Goal: Task Accomplishment & Management: Manage account settings

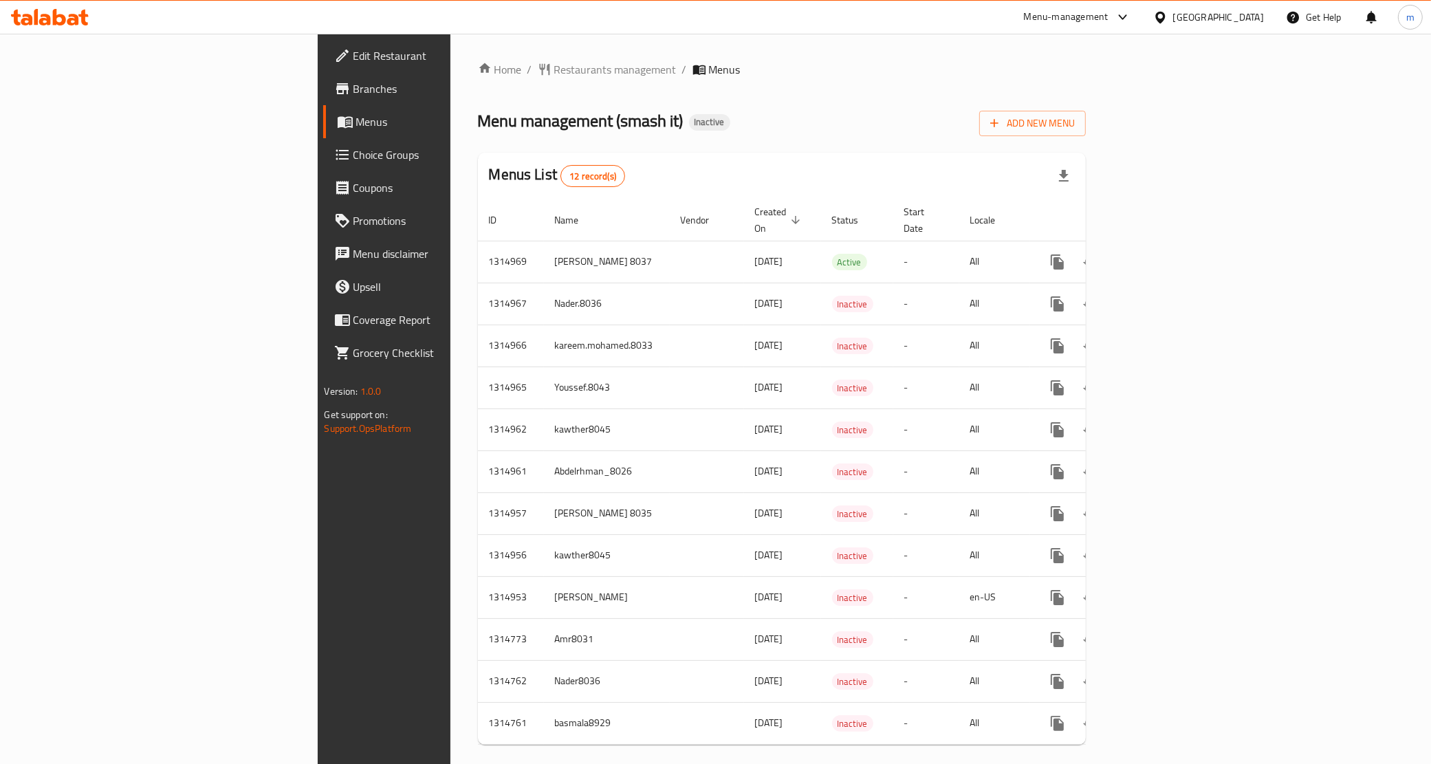
click at [600, 146] on div "Home / Restaurants management / Menus Menu management ( smash it ) Inactive Add…" at bounding box center [782, 408] width 609 height 695
click at [1001, 120] on icon "button" at bounding box center [995, 123] width 14 height 14
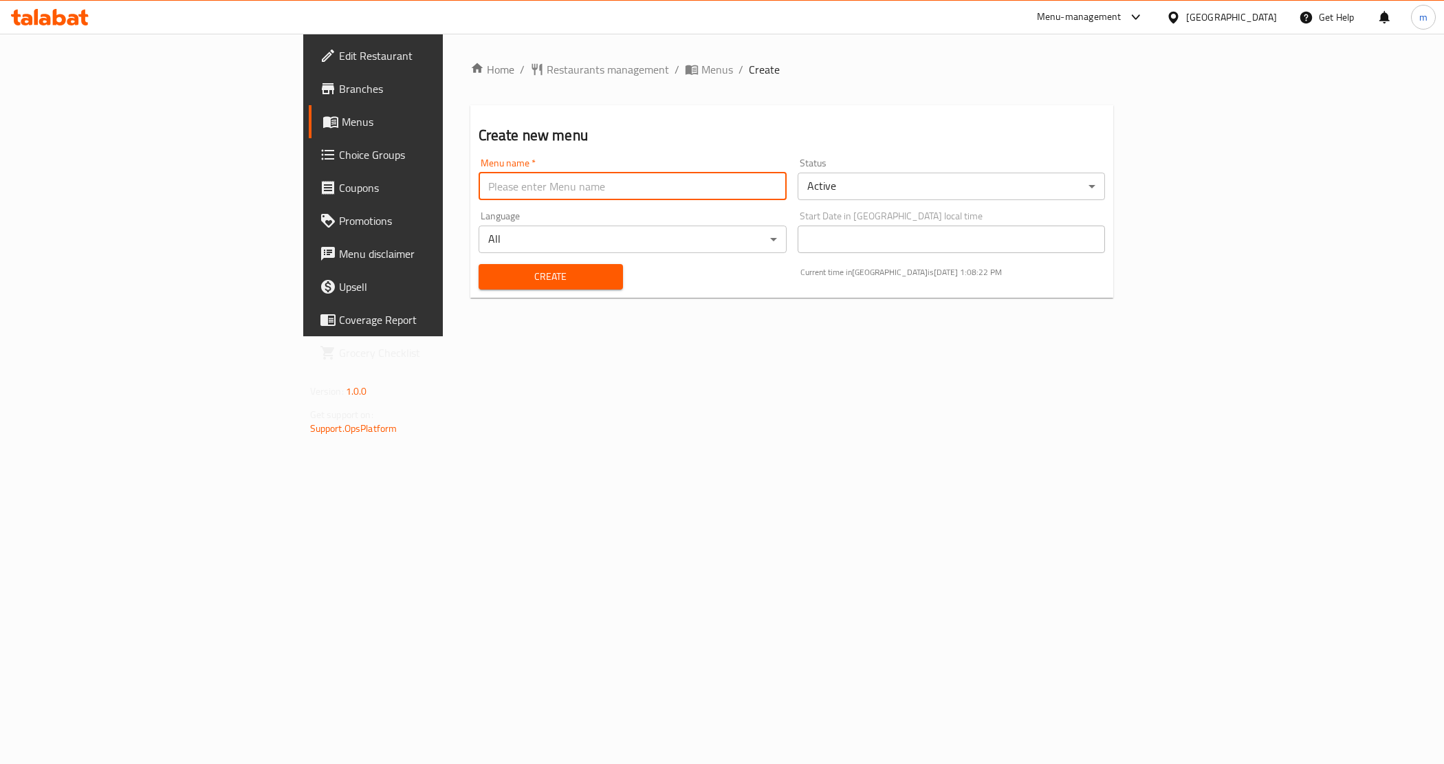
click at [479, 189] on input "text" at bounding box center [633, 187] width 308 height 28
click at [443, 336] on div "Home / Restaurants management / Menus / Create Create new menu Menu name   * Me…" at bounding box center [792, 185] width 699 height 303
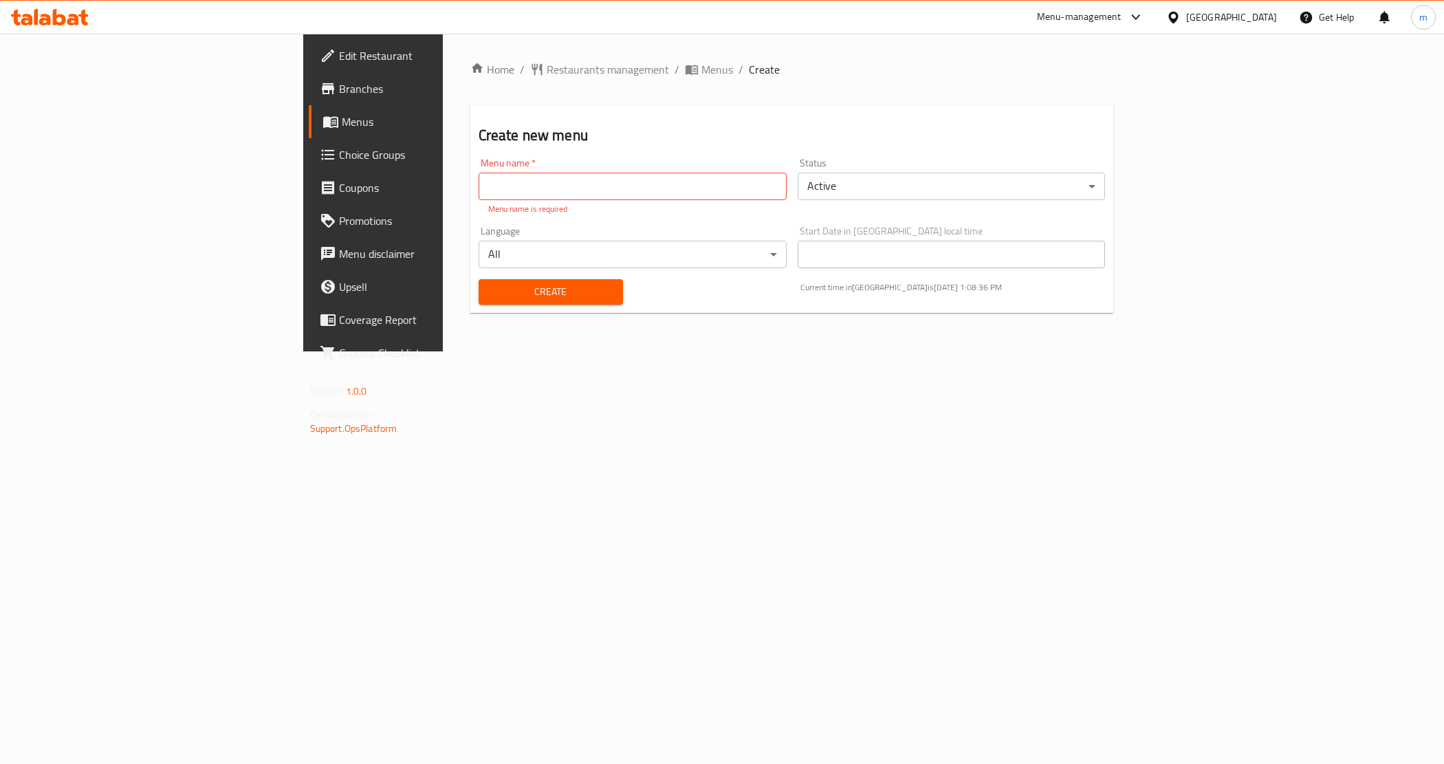
click at [479, 196] on input "text" at bounding box center [633, 187] width 308 height 28
type input "m.saeed.7436"
click at [490, 283] on span "Create" at bounding box center [551, 291] width 122 height 17
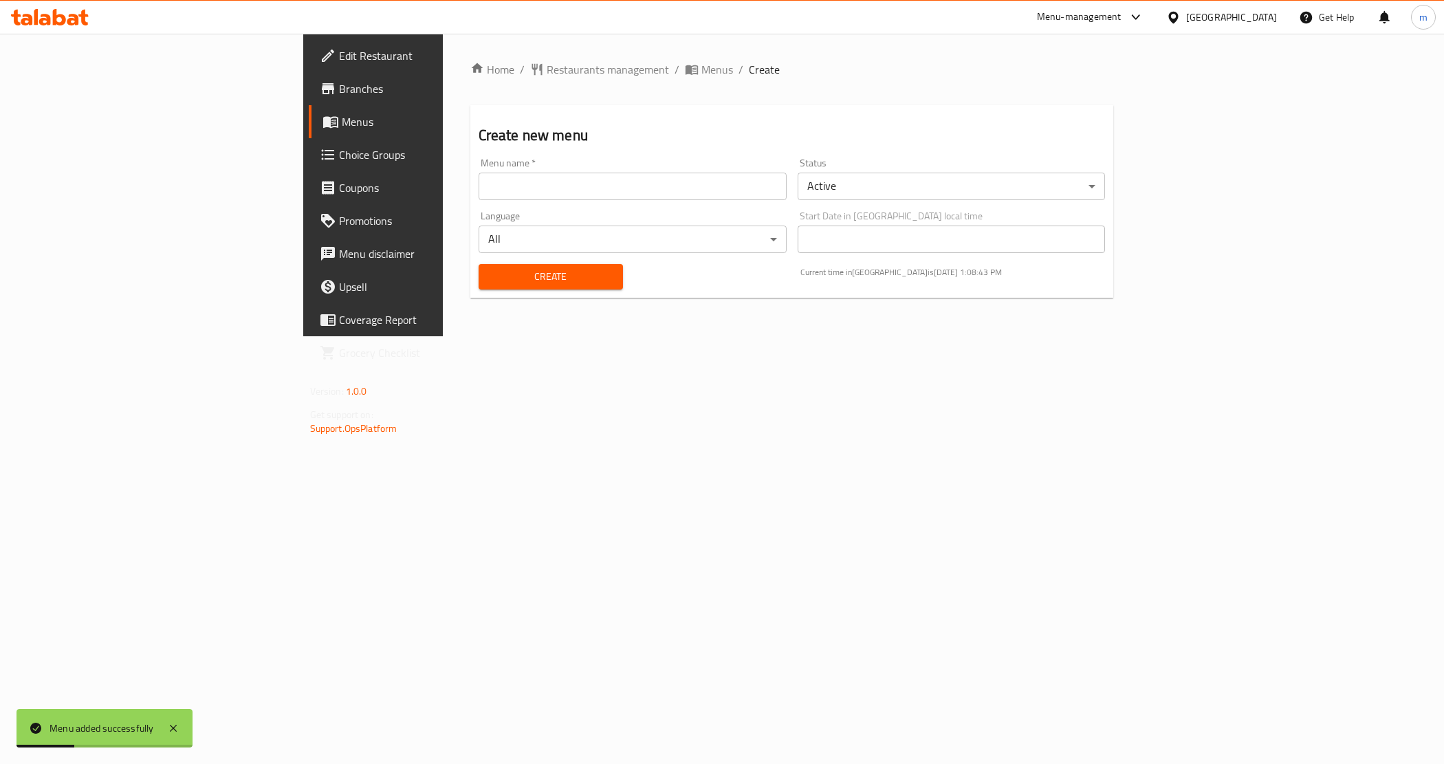
click at [342, 129] on span "Menus" at bounding box center [438, 121] width 192 height 17
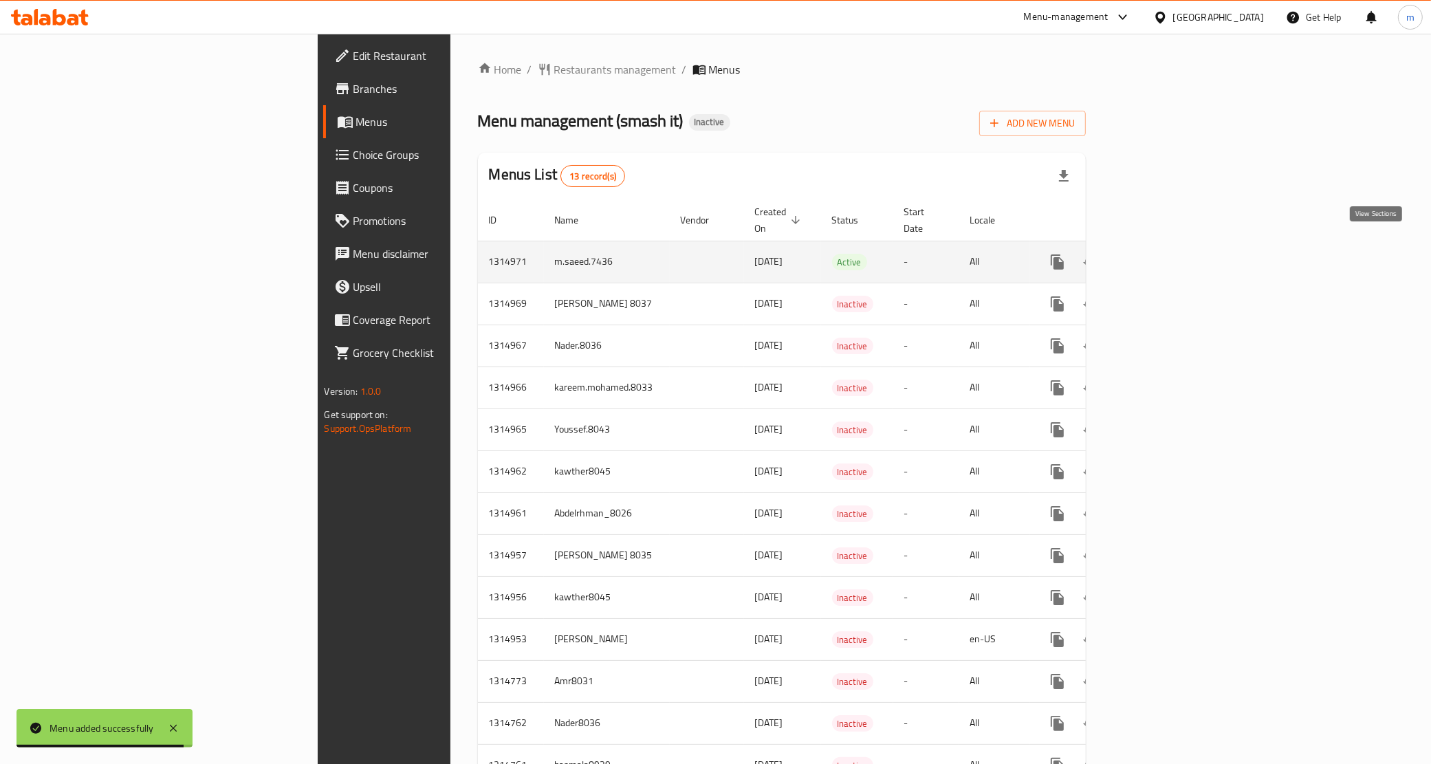
click at [1163, 256] on icon "enhanced table" at bounding box center [1157, 262] width 12 height 12
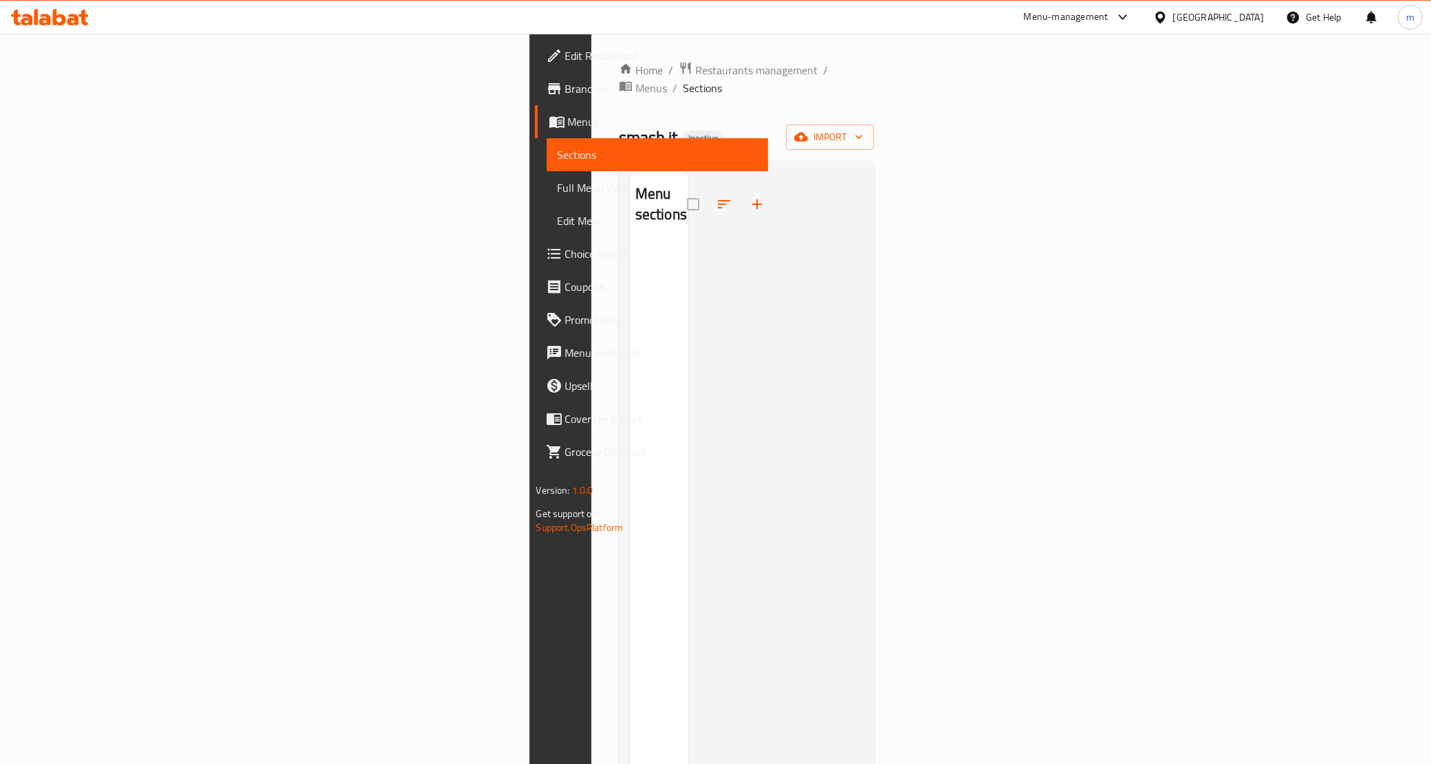
click at [568, 124] on span "Menus" at bounding box center [663, 121] width 190 height 17
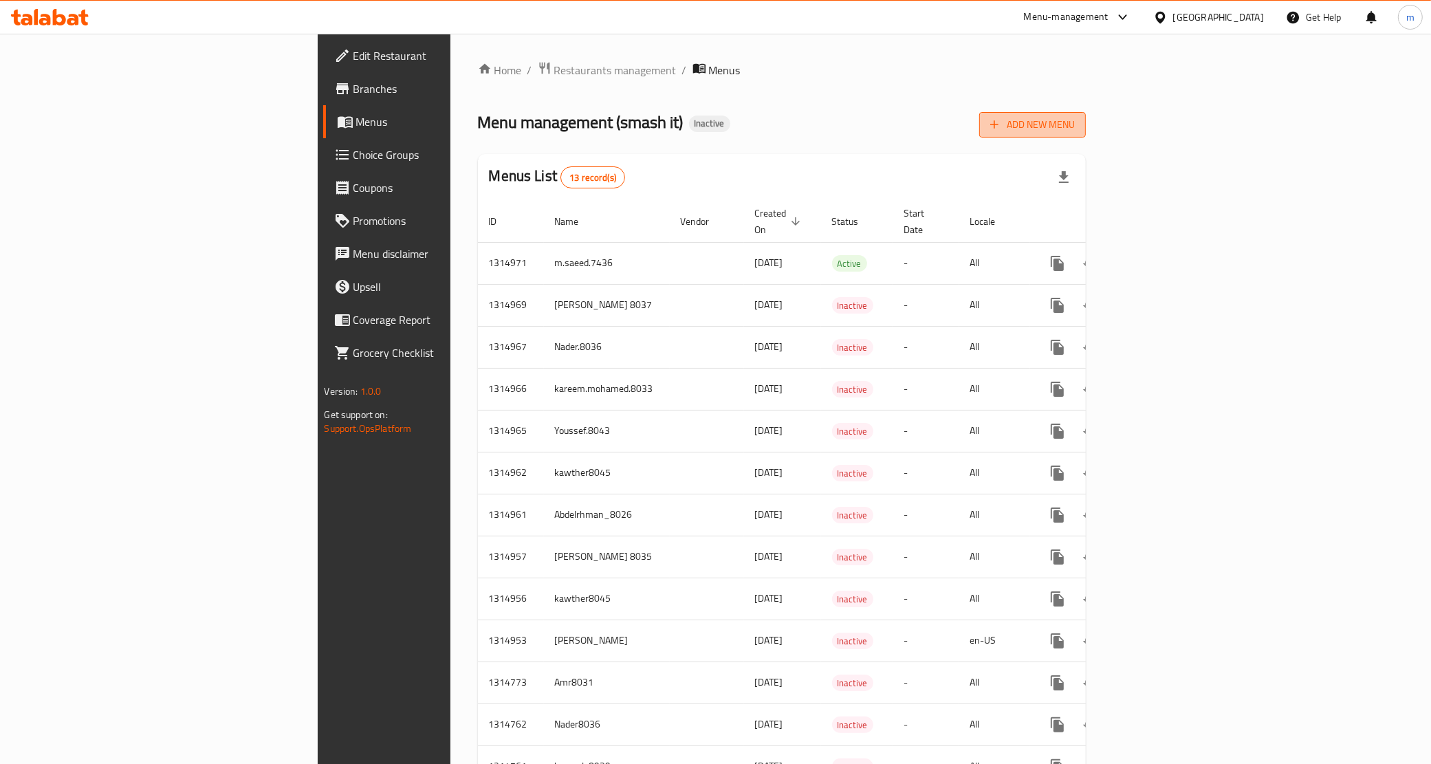
click at [1075, 133] on span "Add New Menu" at bounding box center [1032, 124] width 85 height 17
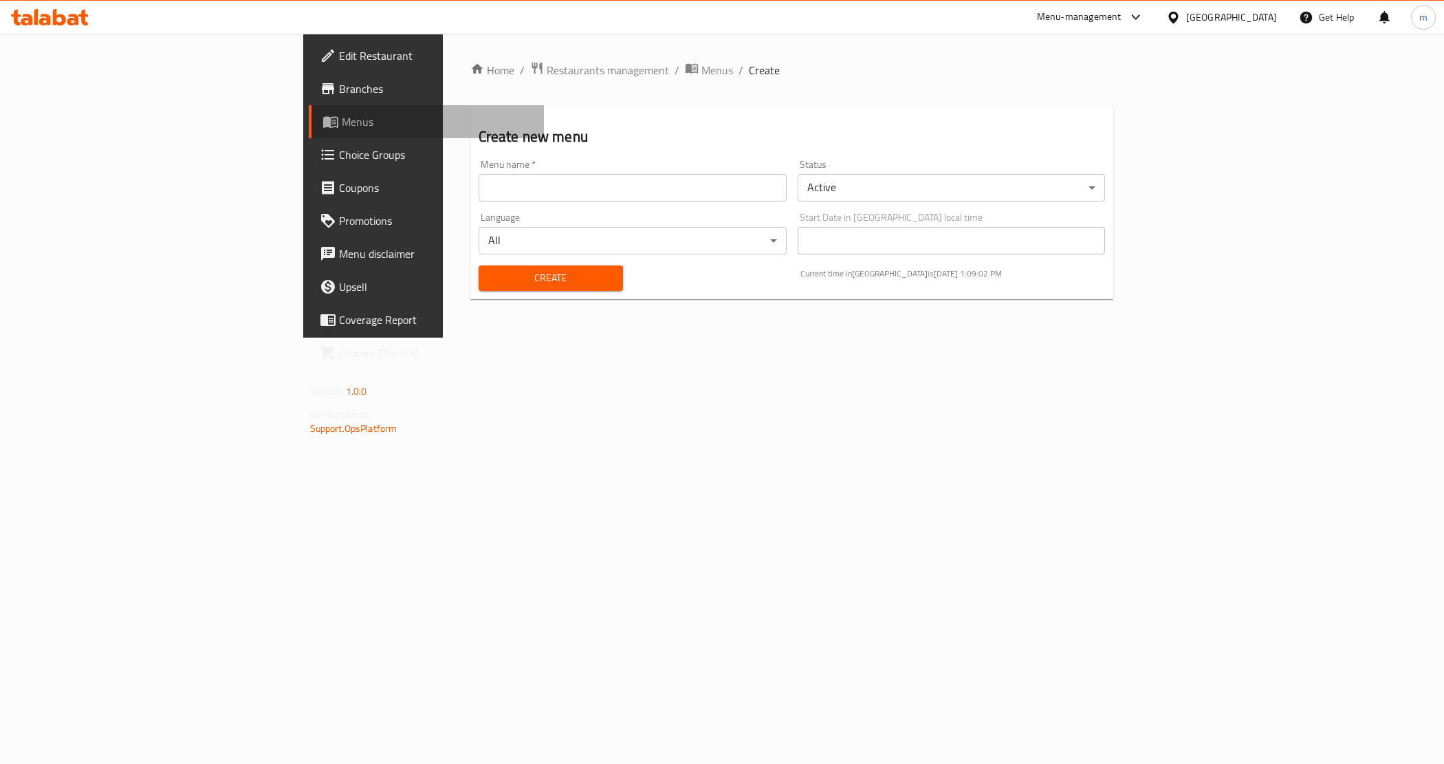
click at [342, 121] on span "Menus" at bounding box center [438, 121] width 192 height 17
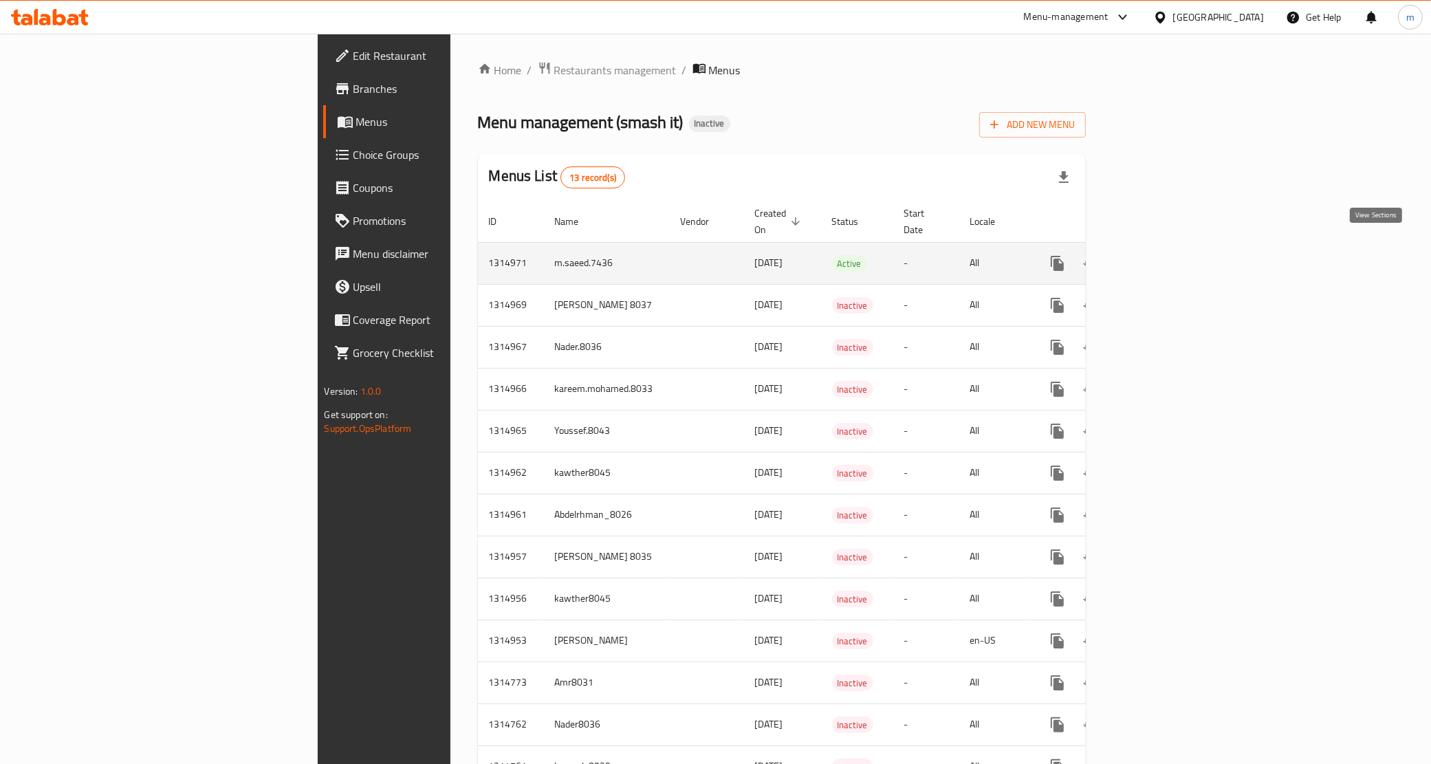
click at [1165, 255] on icon "enhanced table" at bounding box center [1157, 263] width 17 height 17
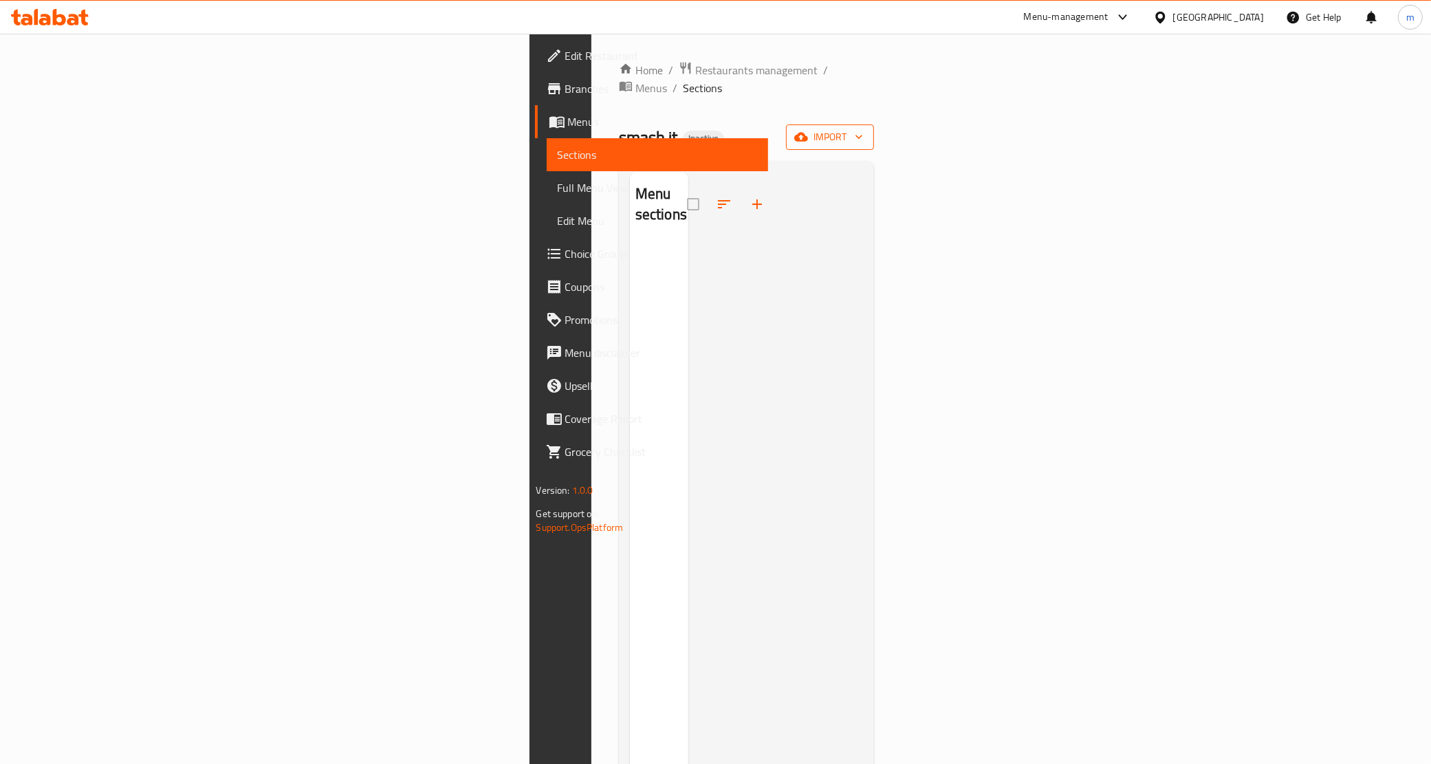
click at [863, 129] on span "import" at bounding box center [830, 137] width 66 height 17
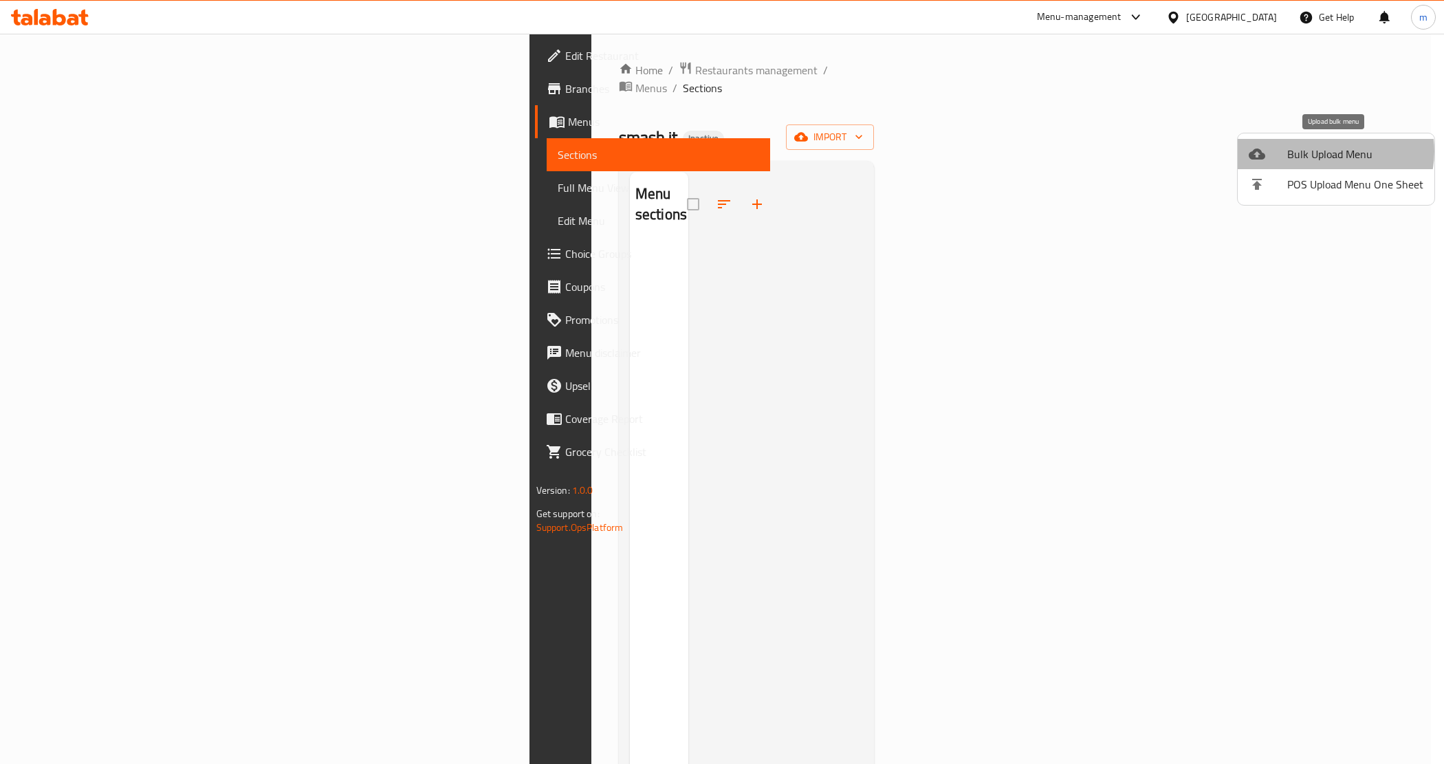
click at [1329, 151] on span "Bulk Upload Menu" at bounding box center [1355, 154] width 136 height 17
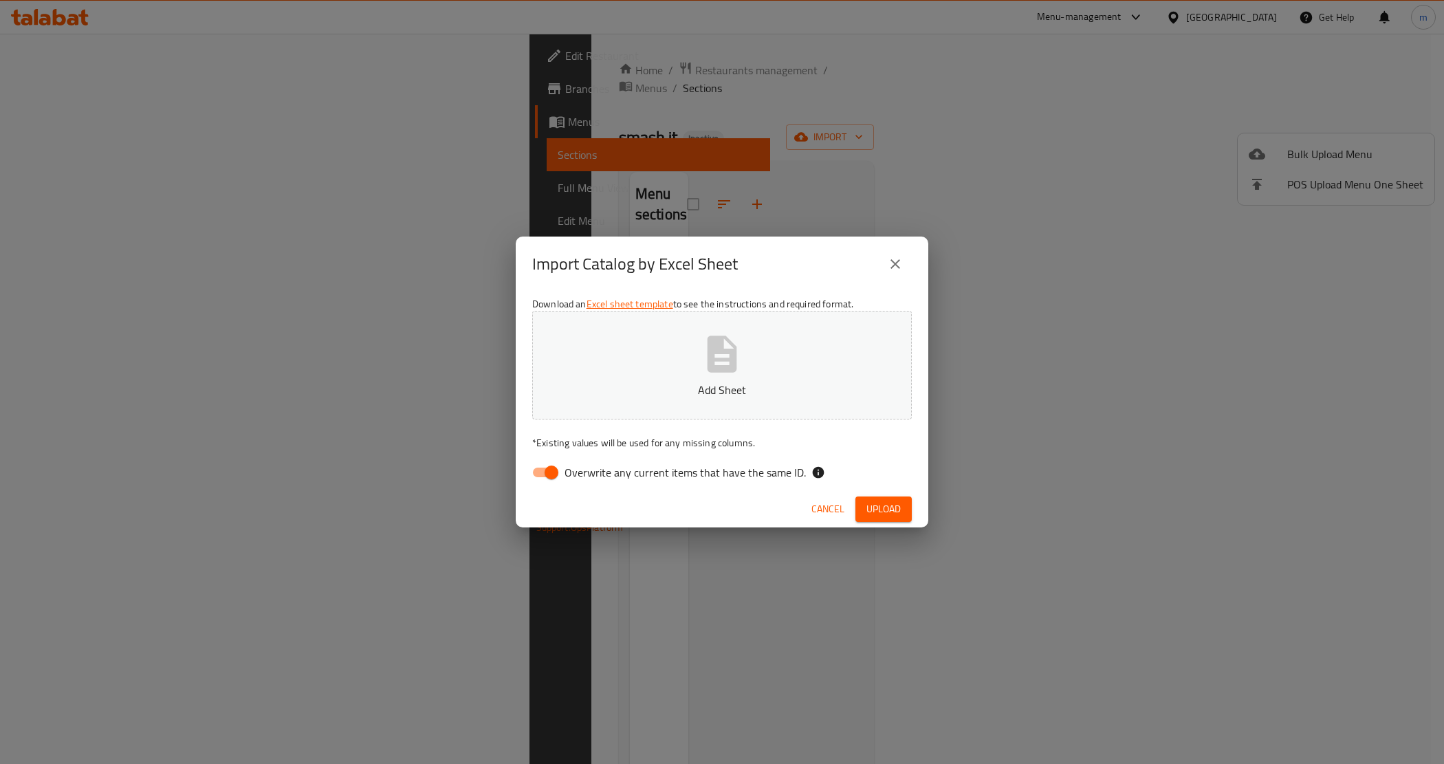
click at [559, 471] on input "Overwrite any current items that have the same ID." at bounding box center [551, 472] width 78 height 26
checkbox input "false"
click at [706, 355] on icon "button" at bounding box center [722, 354] width 44 height 44
click at [872, 501] on span "Upload" at bounding box center [884, 509] width 34 height 17
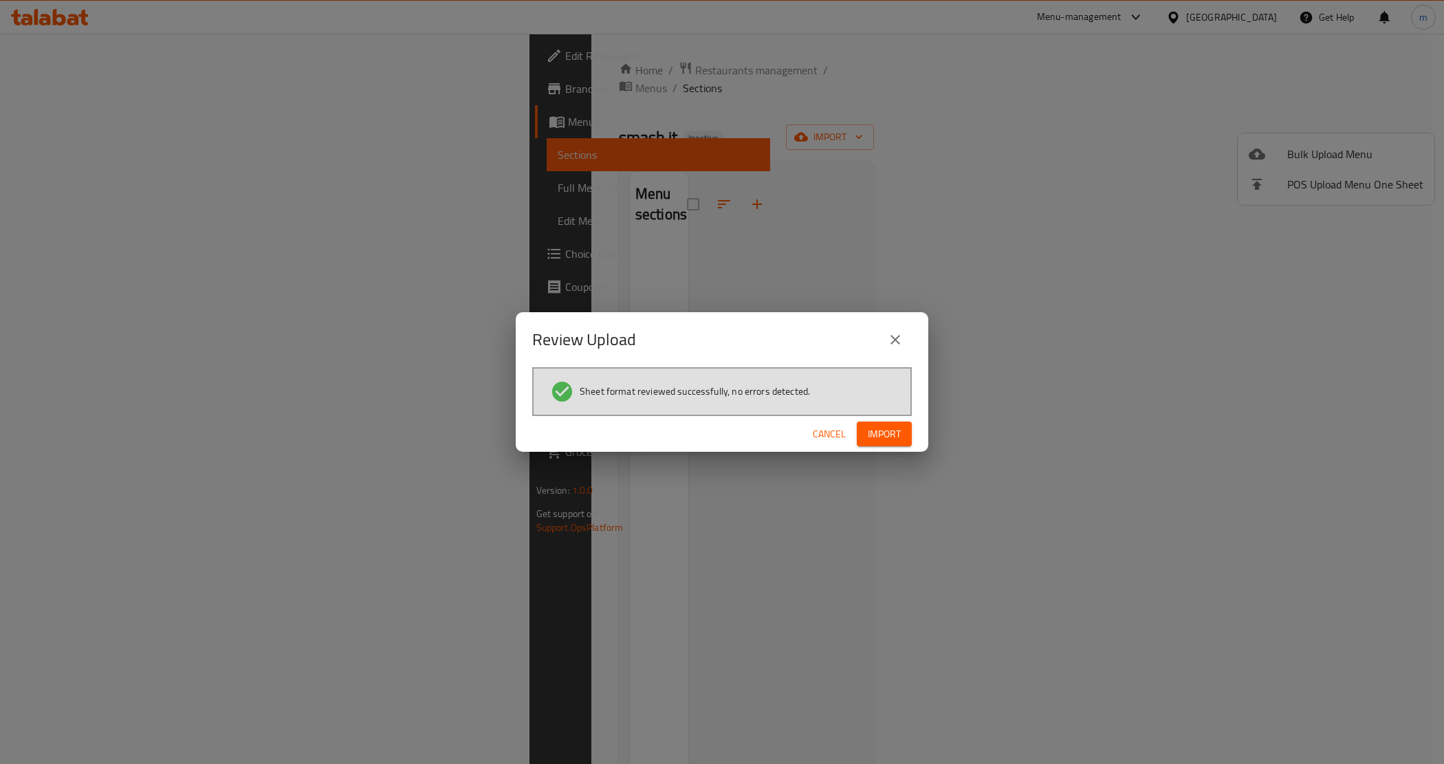
click at [879, 437] on span "Import" at bounding box center [884, 434] width 33 height 17
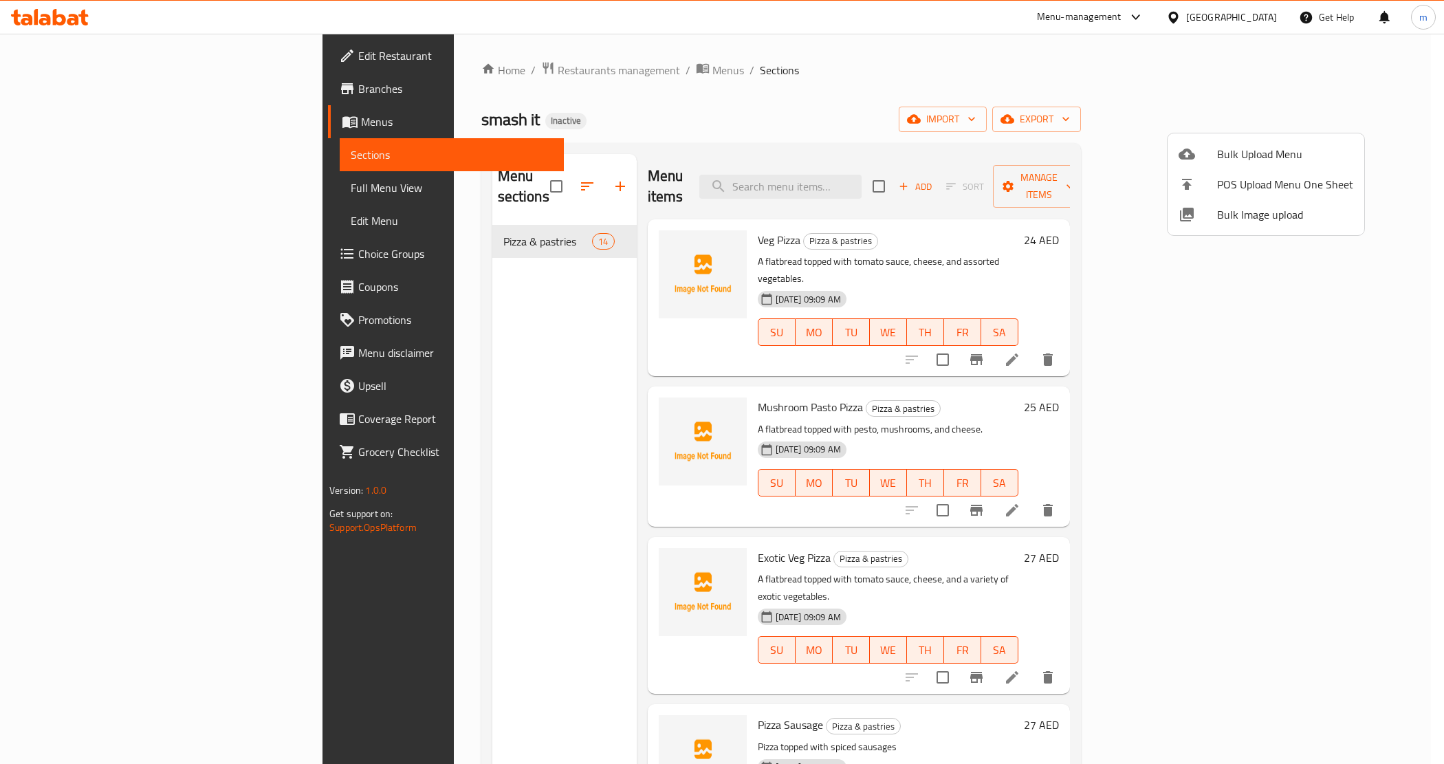
click at [850, 113] on div at bounding box center [722, 382] width 1444 height 764
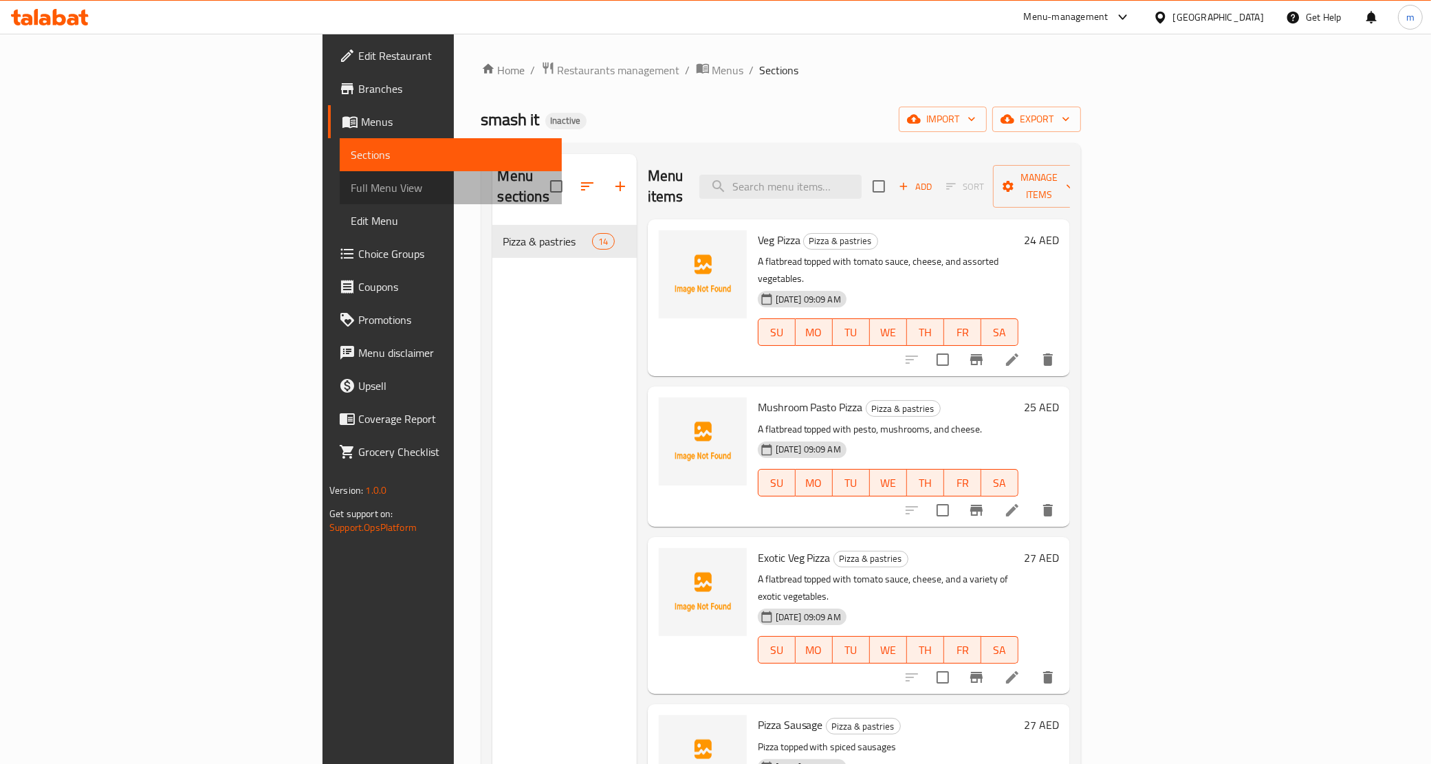
click at [351, 190] on span "Full Menu View" at bounding box center [451, 188] width 200 height 17
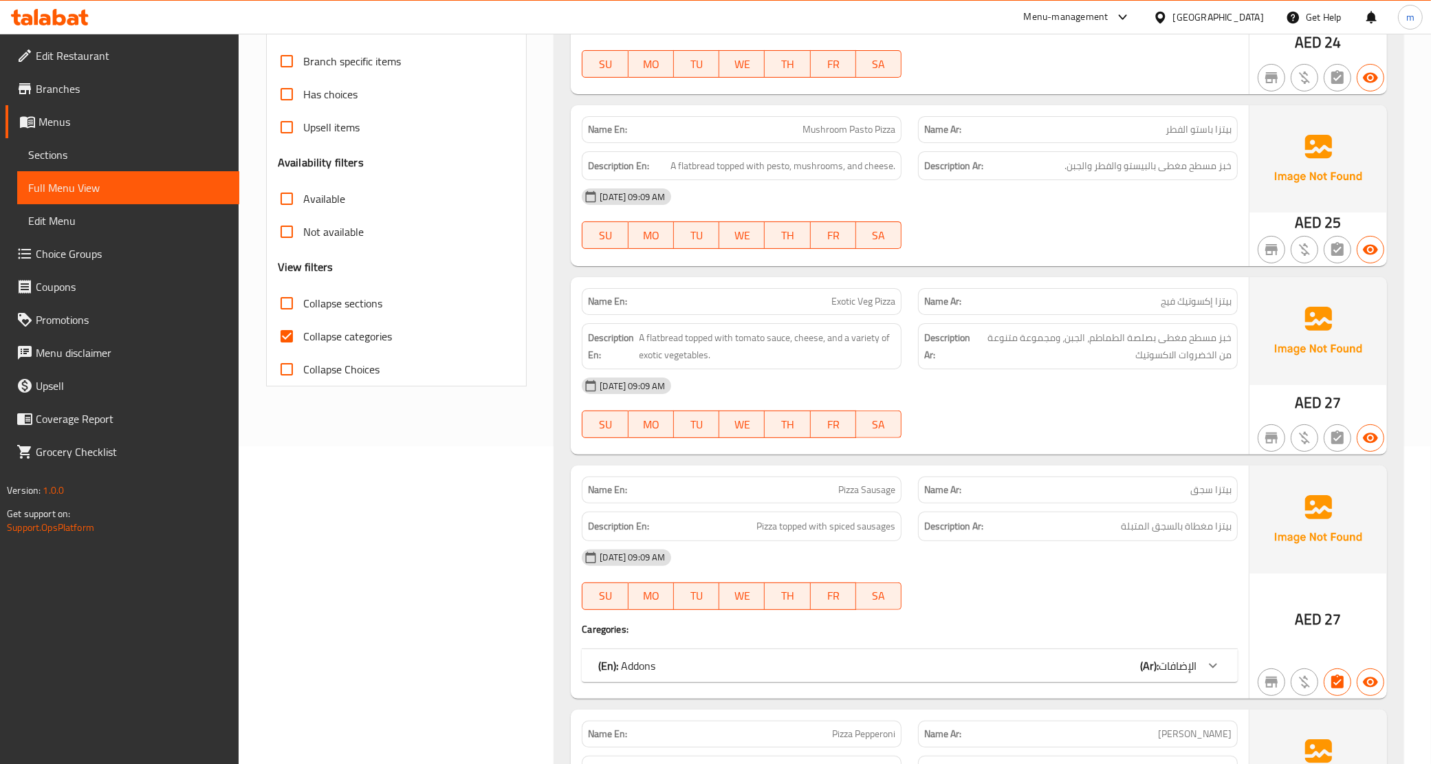
scroll to position [430, 0]
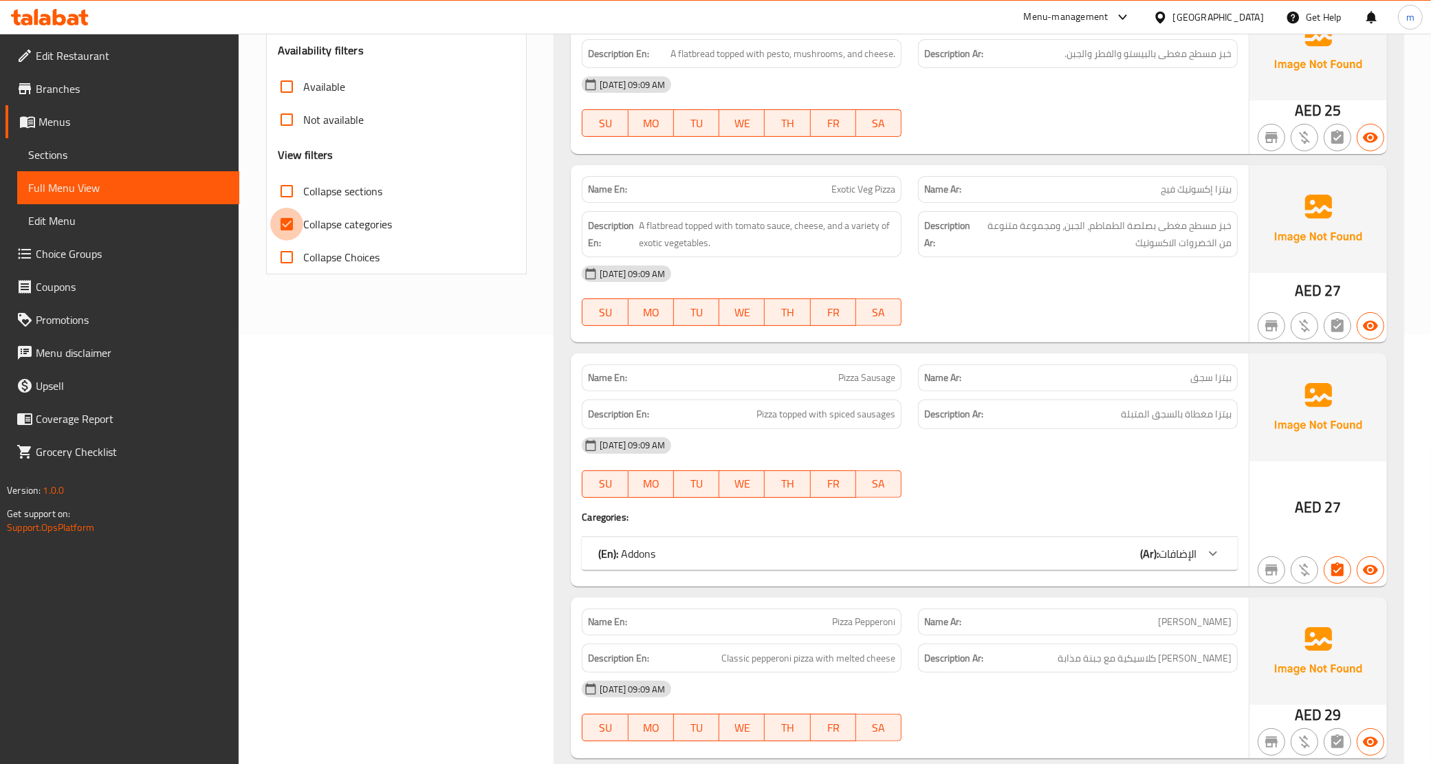
click at [290, 221] on input "Collapse categories" at bounding box center [286, 224] width 33 height 33
checkbox input "false"
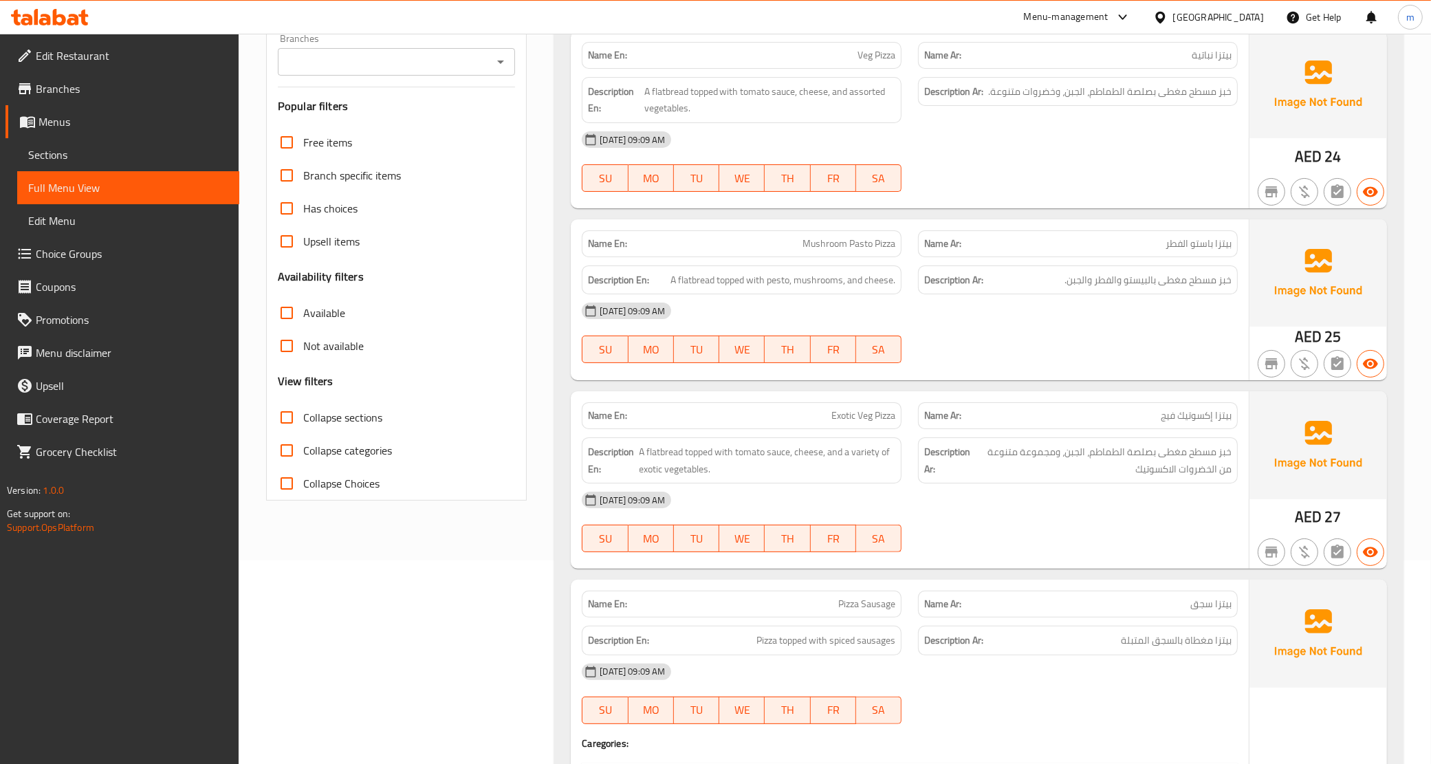
scroll to position [206, 0]
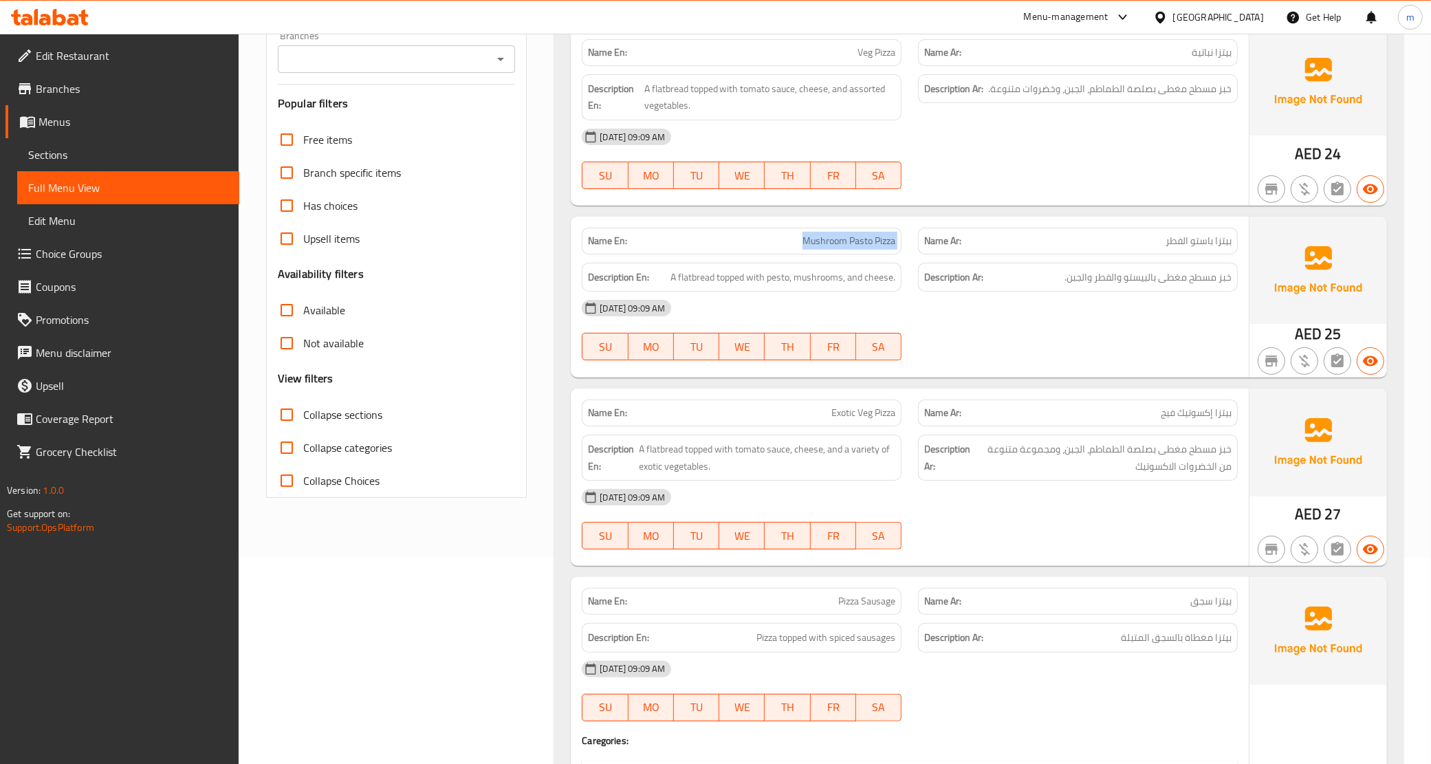
drag, startPoint x: 779, startPoint y: 242, endPoint x: 919, endPoint y: 241, distance: 140.3
click at [919, 241] on div "Name En: Mushroom Pasto Pizza Name Ar: بيتزا باستو الفطر" at bounding box center [910, 240] width 673 height 43
copy span "Mushroom Pasto Pizza"
click at [1042, 359] on div at bounding box center [1078, 360] width 336 height 17
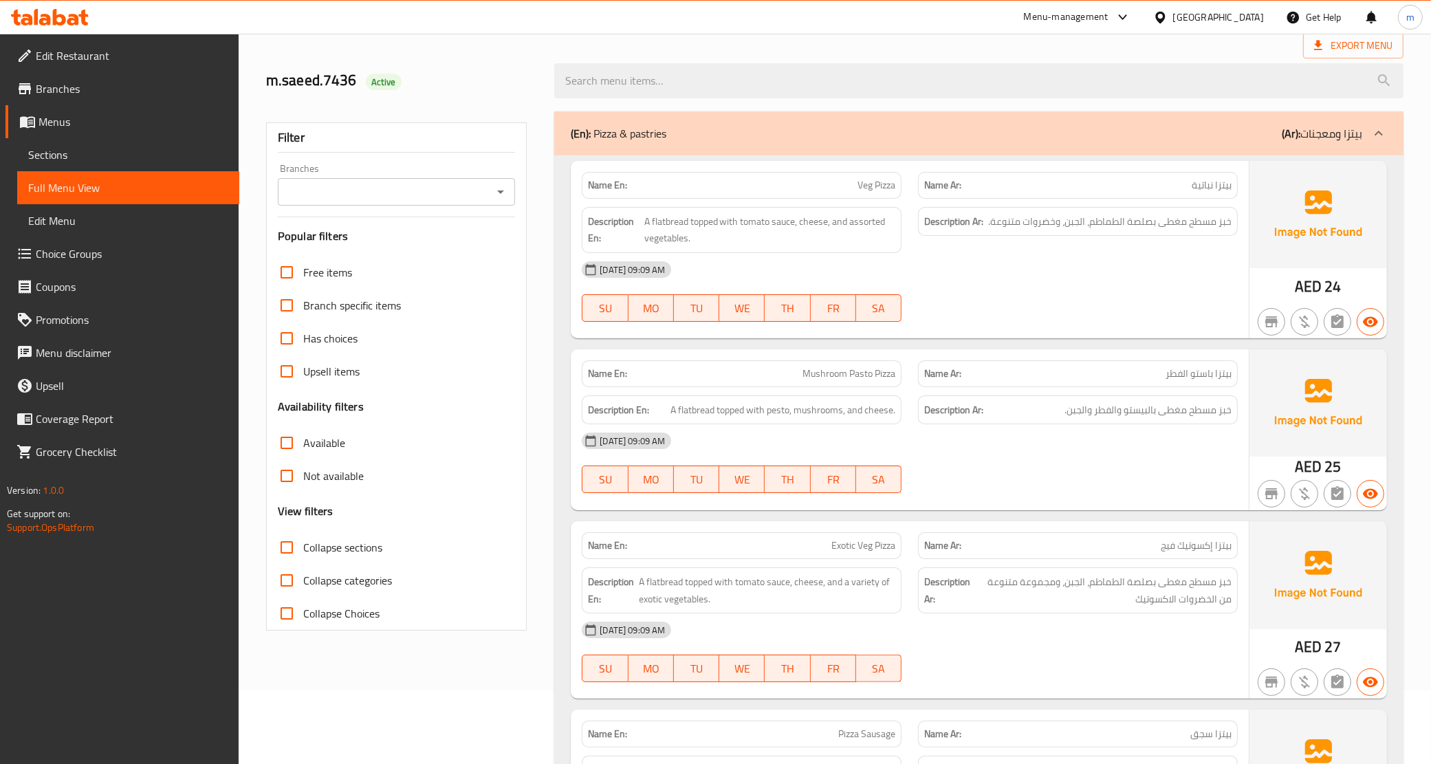
scroll to position [0, 0]
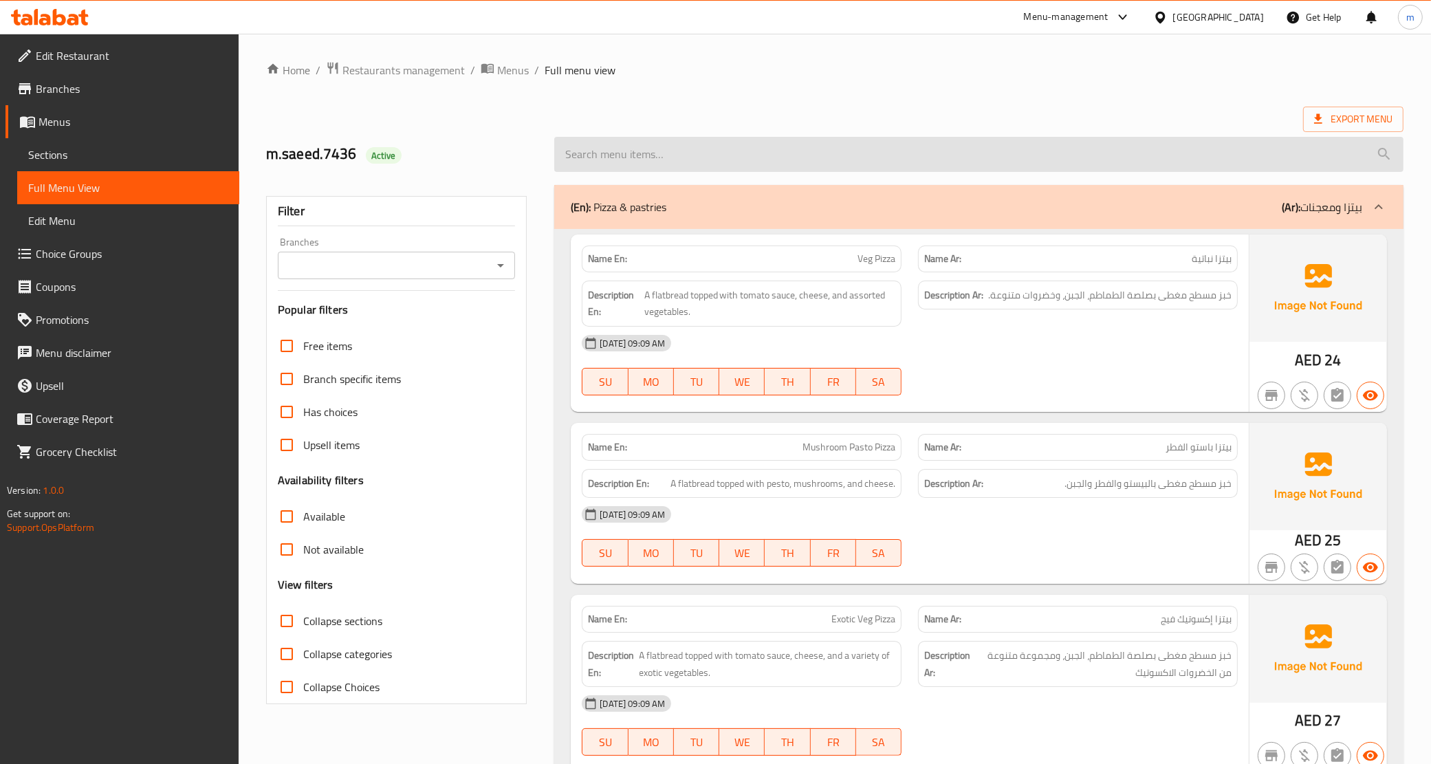
click at [724, 142] on input "search" at bounding box center [978, 154] width 849 height 35
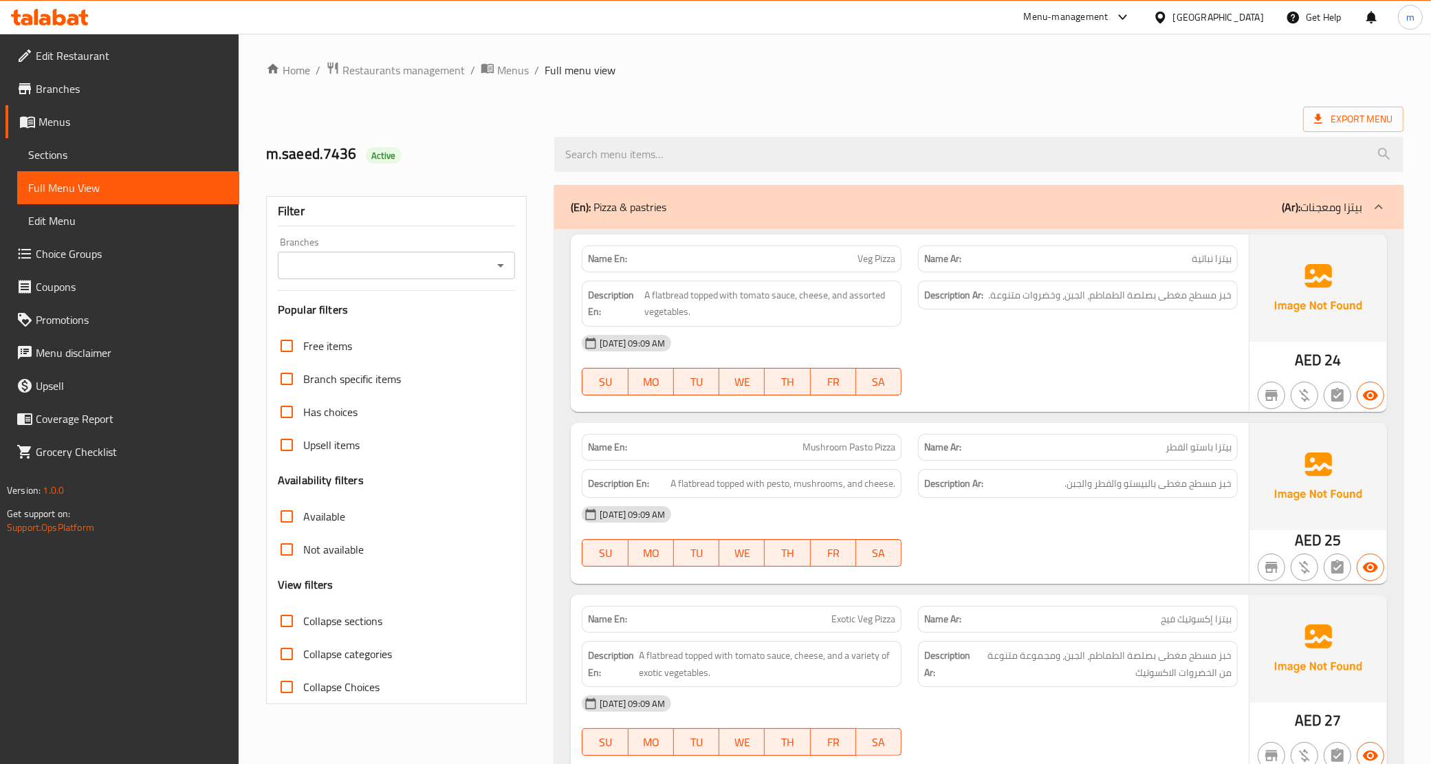
click at [107, 111] on link "Menus" at bounding box center [123, 121] width 234 height 33
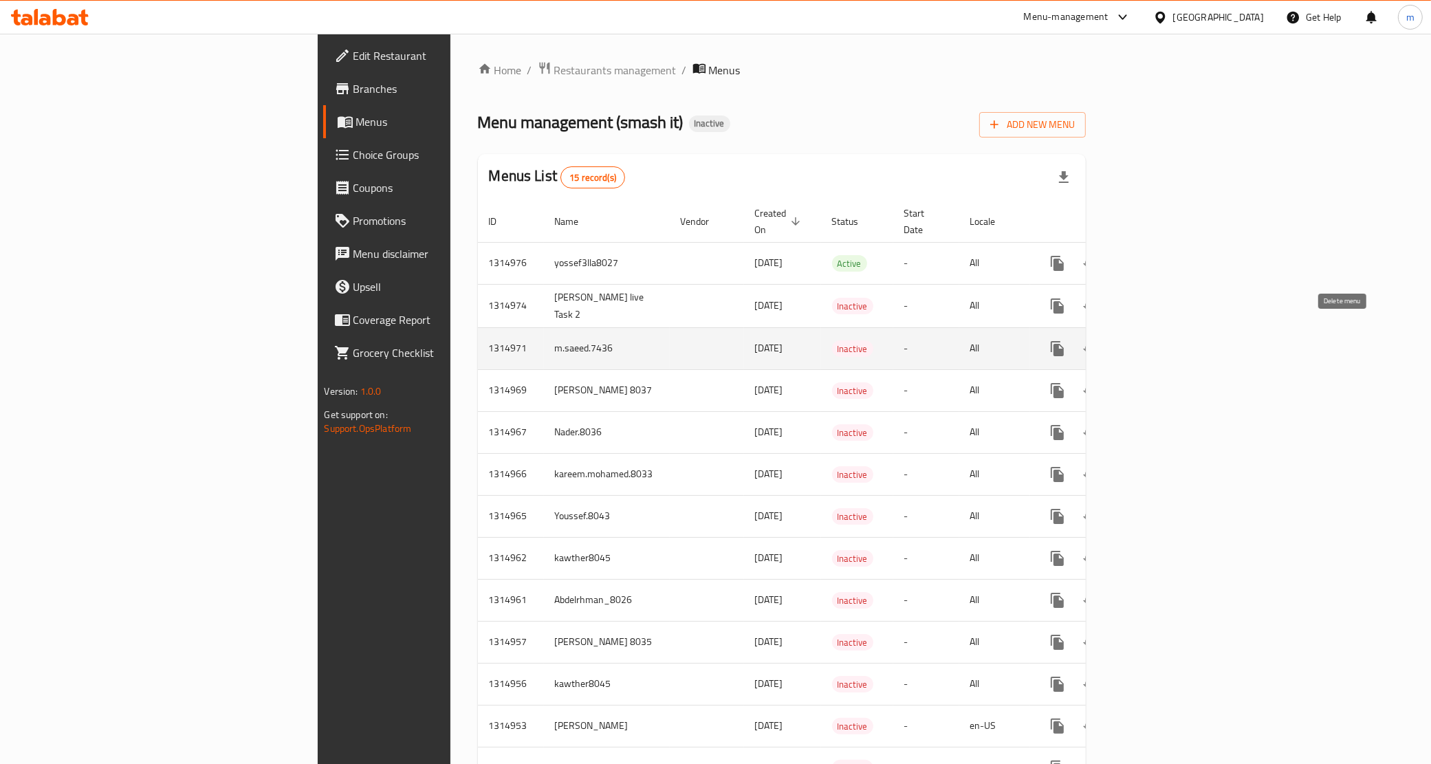
click at [1132, 340] on icon "enhanced table" at bounding box center [1124, 348] width 17 height 17
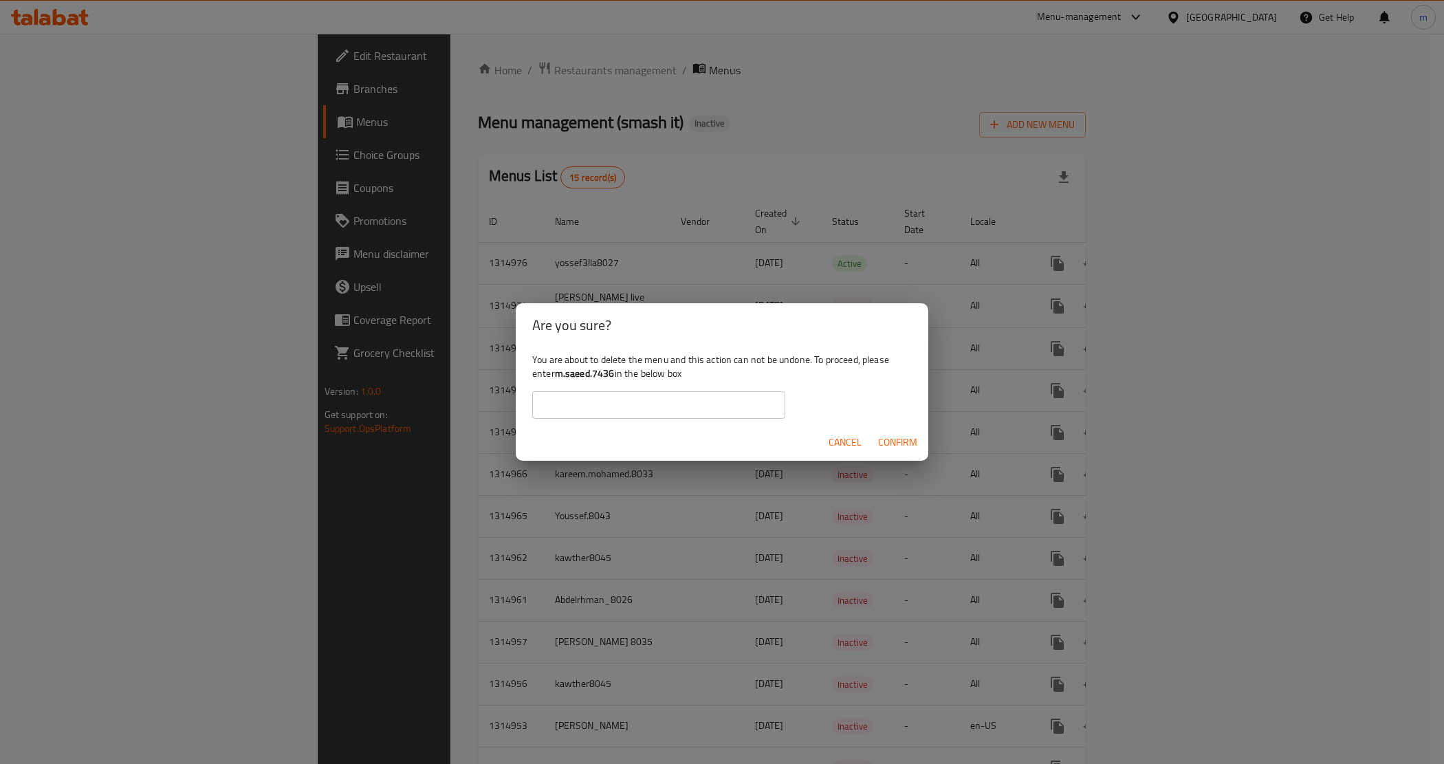
click at [627, 389] on div "You are about to delete the menu and this action can not be undone. To proceed,…" at bounding box center [722, 385] width 413 height 77
click at [595, 400] on input "text" at bounding box center [658, 405] width 253 height 28
drag, startPoint x: 558, startPoint y: 382, endPoint x: 613, endPoint y: 380, distance: 55.0
click at [613, 380] on b "m.saeed.7436" at bounding box center [585, 374] width 60 height 18
copy b "m.saeed.7436"
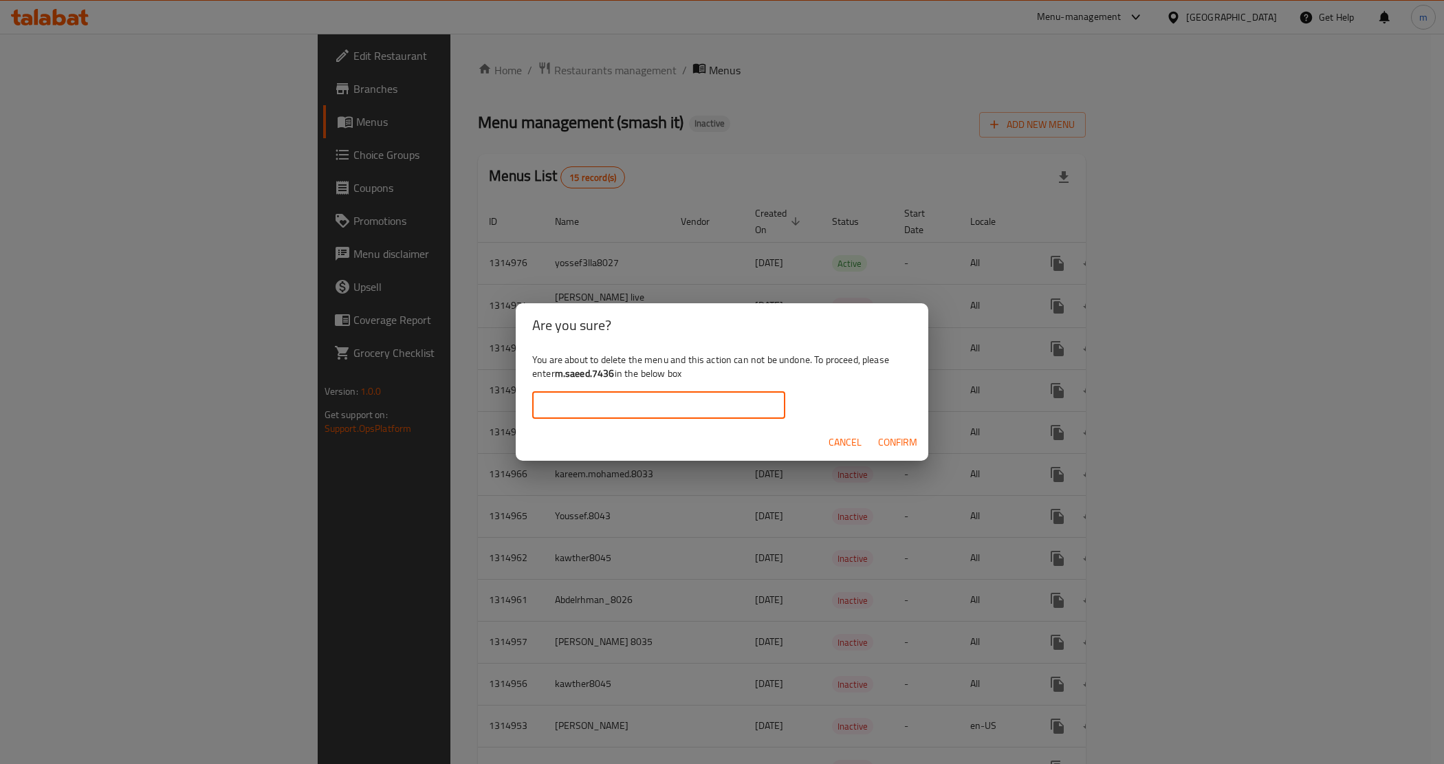
click at [628, 408] on input "text" at bounding box center [658, 405] width 253 height 28
paste input "m.saeed.7436"
type input "m.saeed.7436"
click at [889, 447] on span "Confirm" at bounding box center [897, 442] width 39 height 17
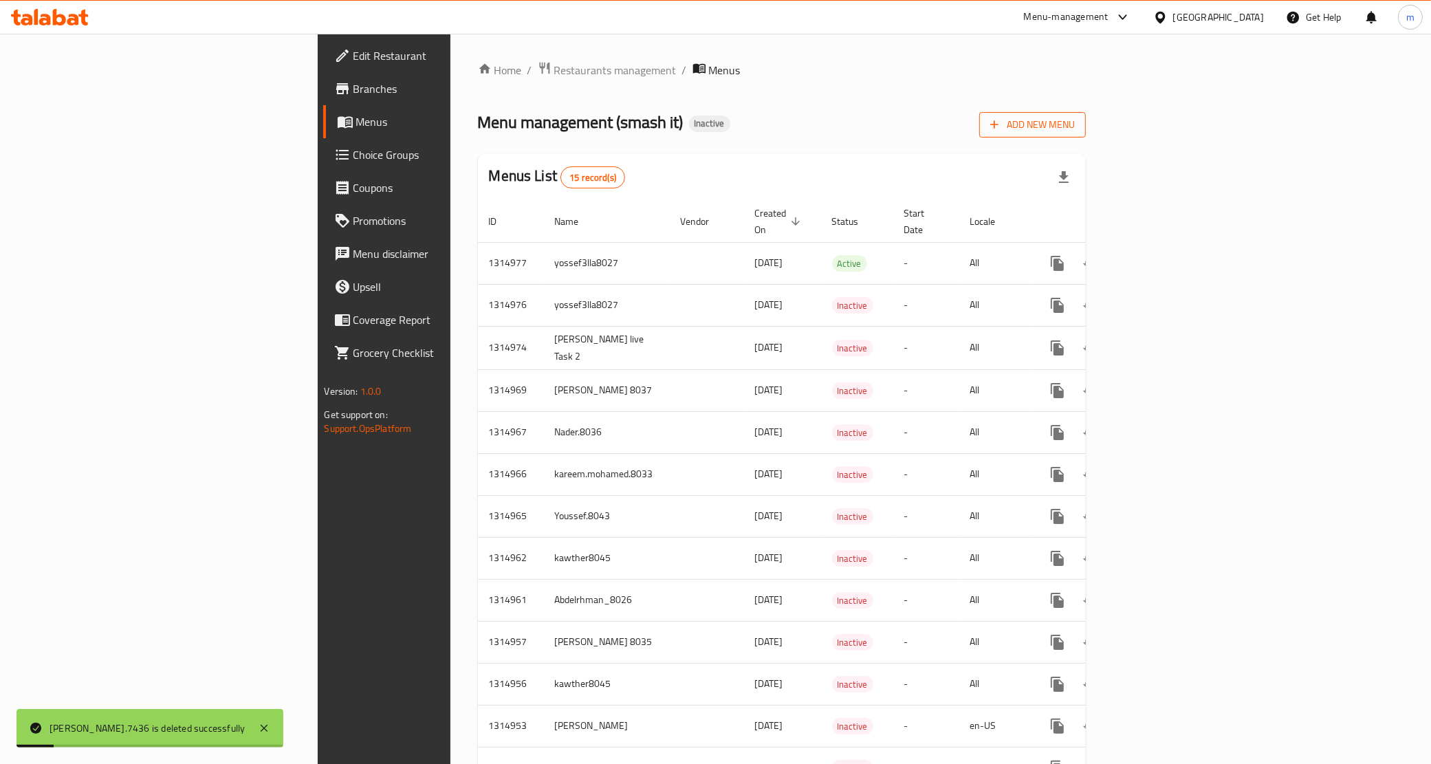
click at [1086, 133] on button "Add New Menu" at bounding box center [1032, 124] width 107 height 25
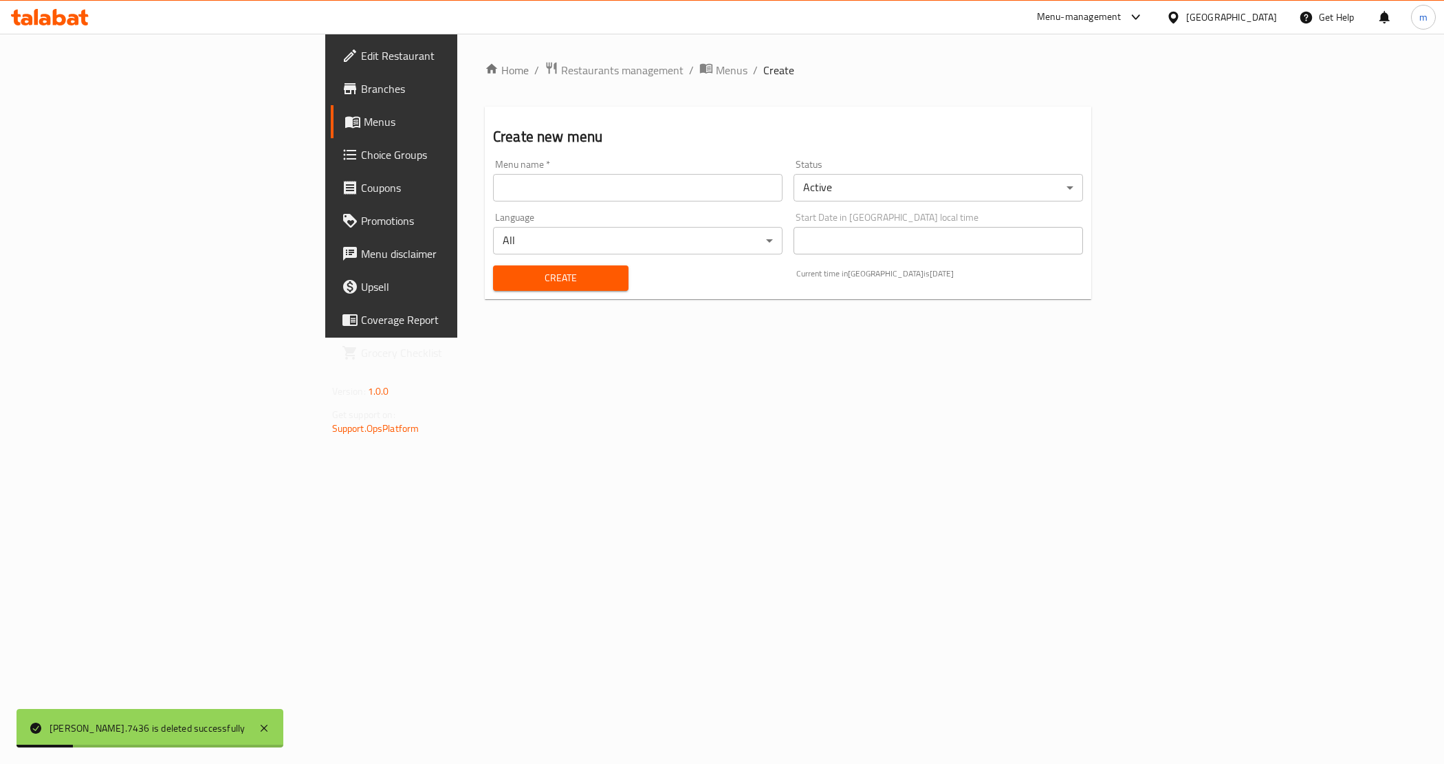
click at [634, 197] on input "text" at bounding box center [638, 188] width 290 height 28
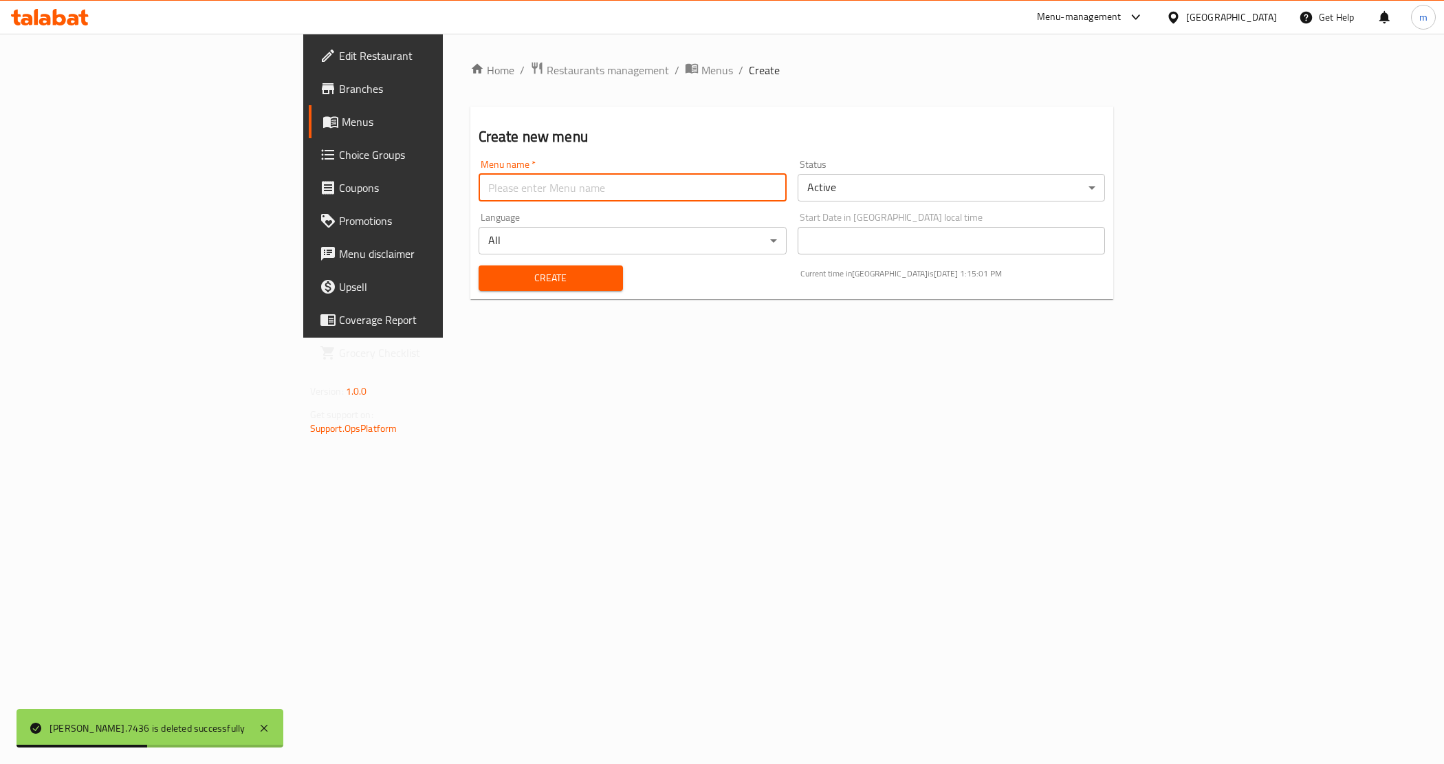
type input "m.saeed.7436"
click at [490, 270] on span "Create" at bounding box center [551, 278] width 122 height 17
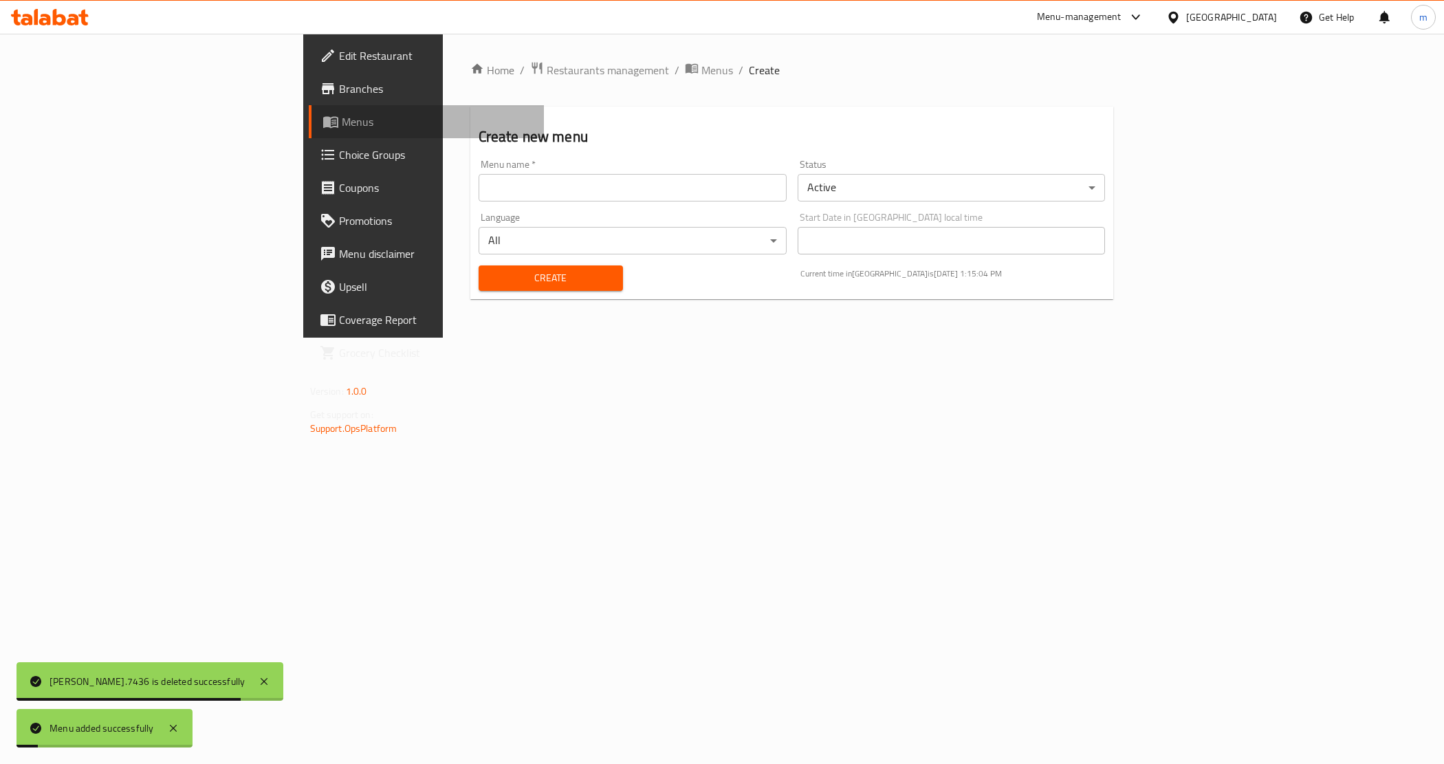
click at [342, 124] on span "Menus" at bounding box center [438, 121] width 192 height 17
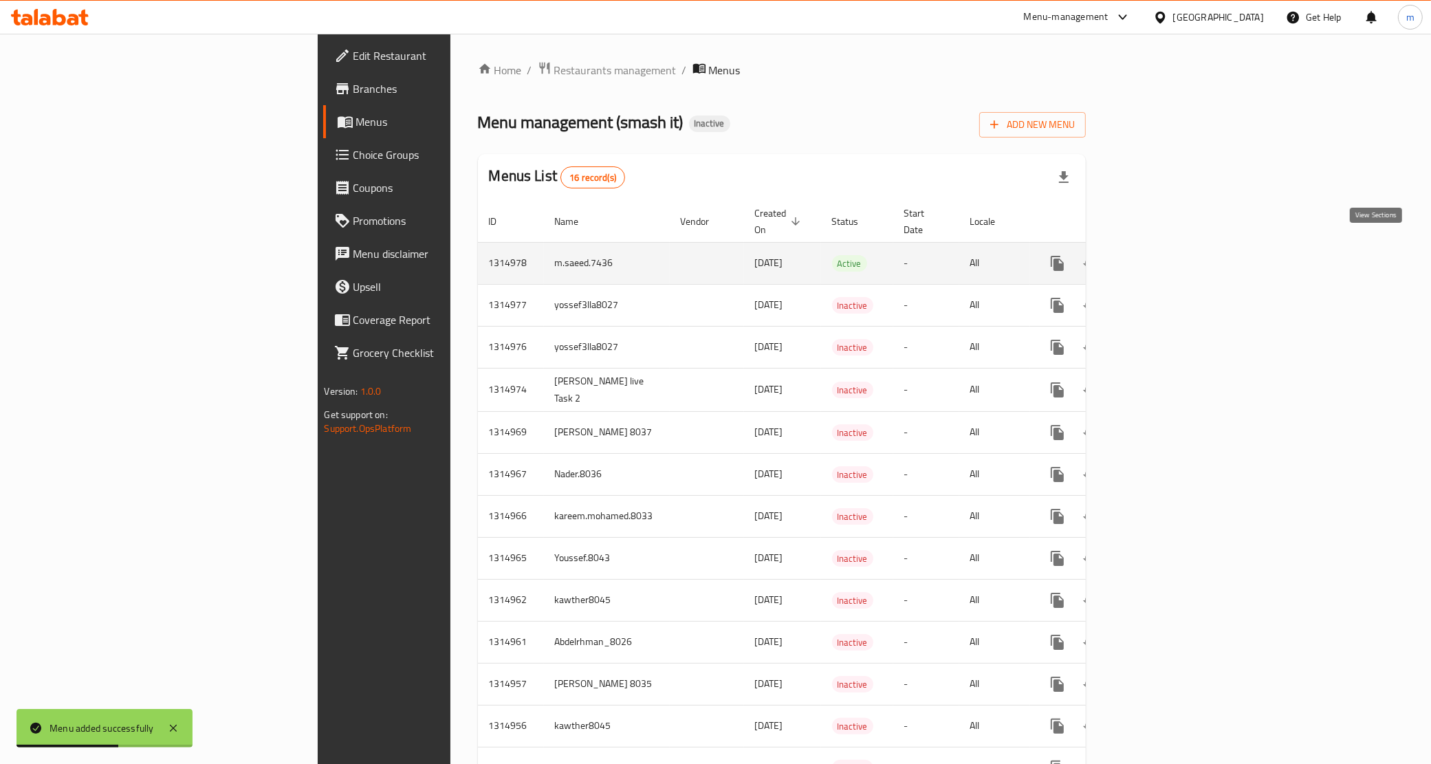
click at [1165, 255] on icon "enhanced table" at bounding box center [1157, 263] width 17 height 17
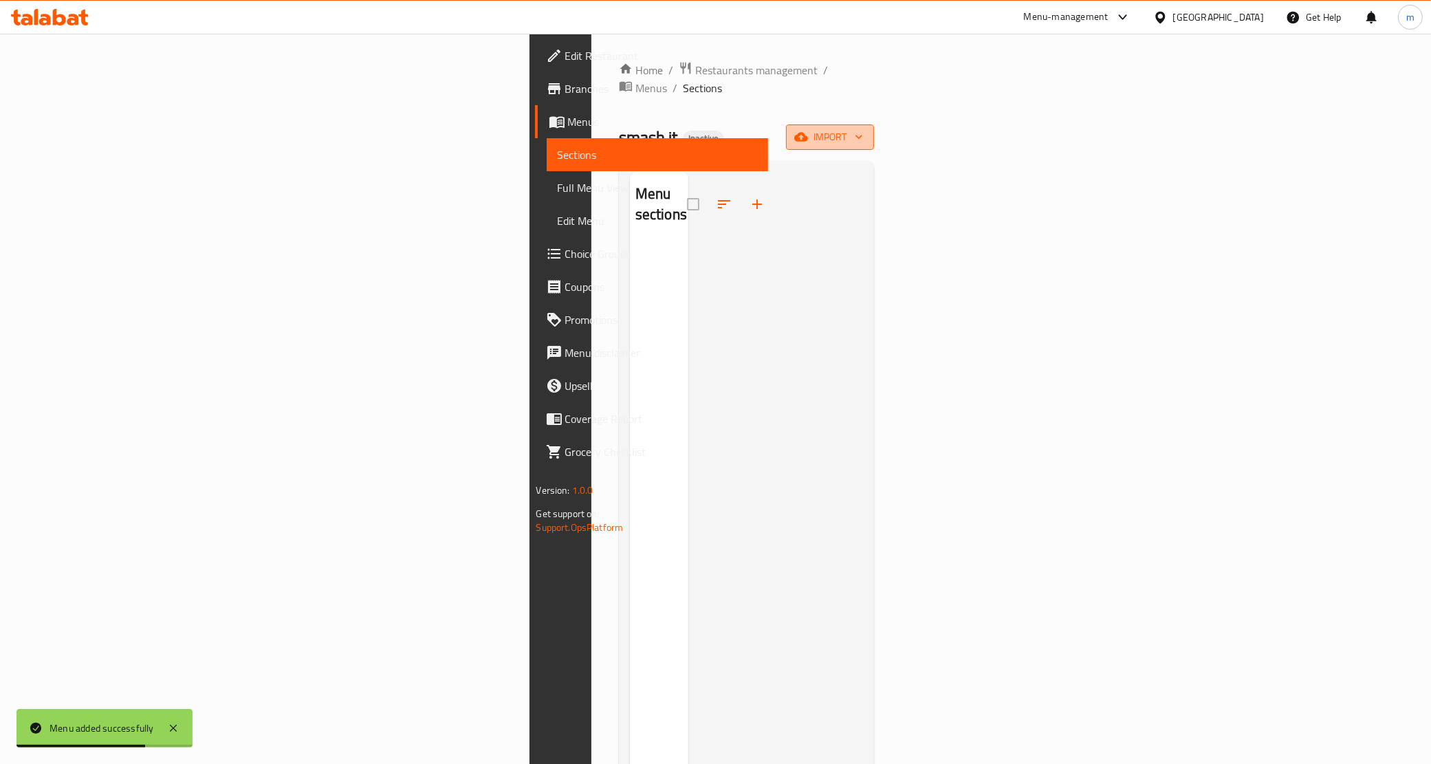
click at [863, 129] on span "import" at bounding box center [830, 137] width 66 height 17
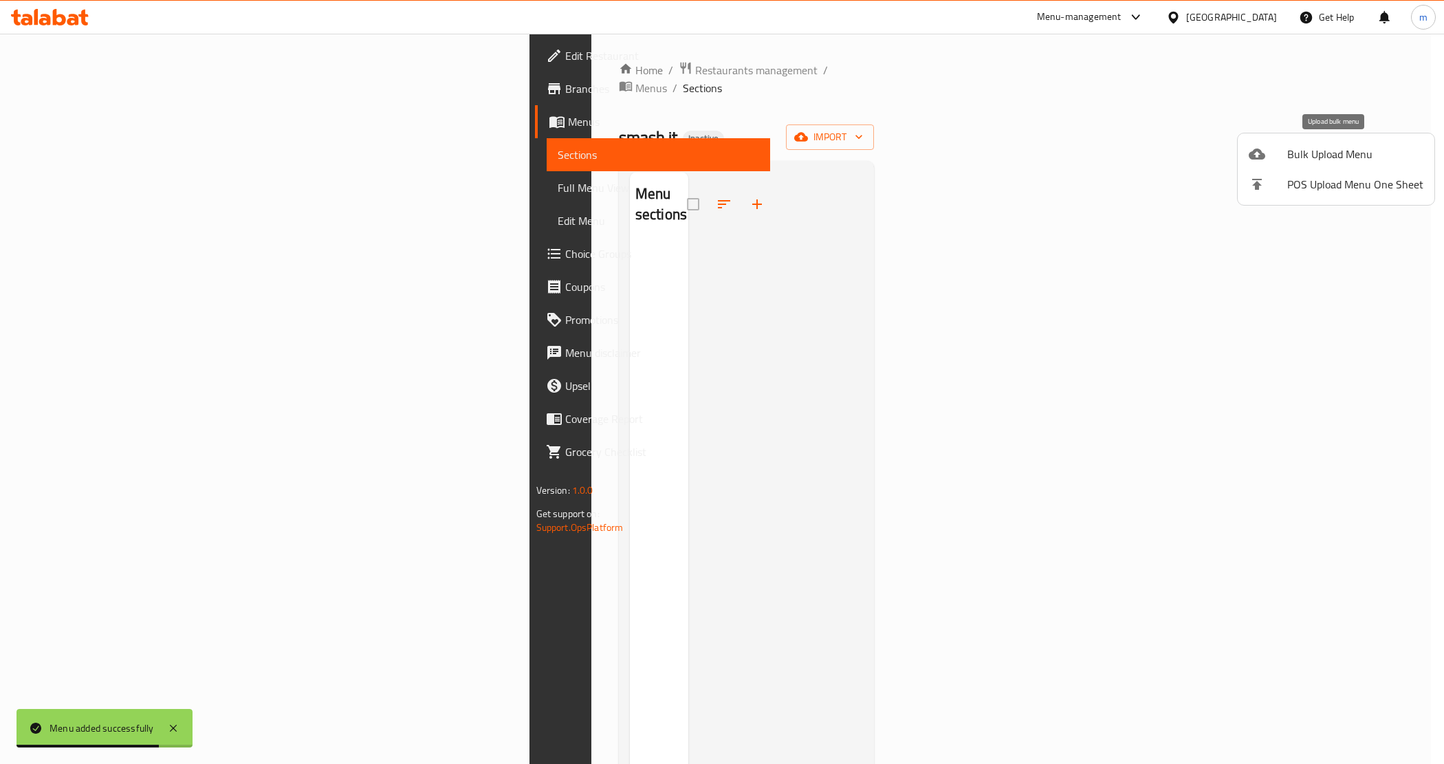
click at [1279, 153] on div at bounding box center [1268, 154] width 39 height 17
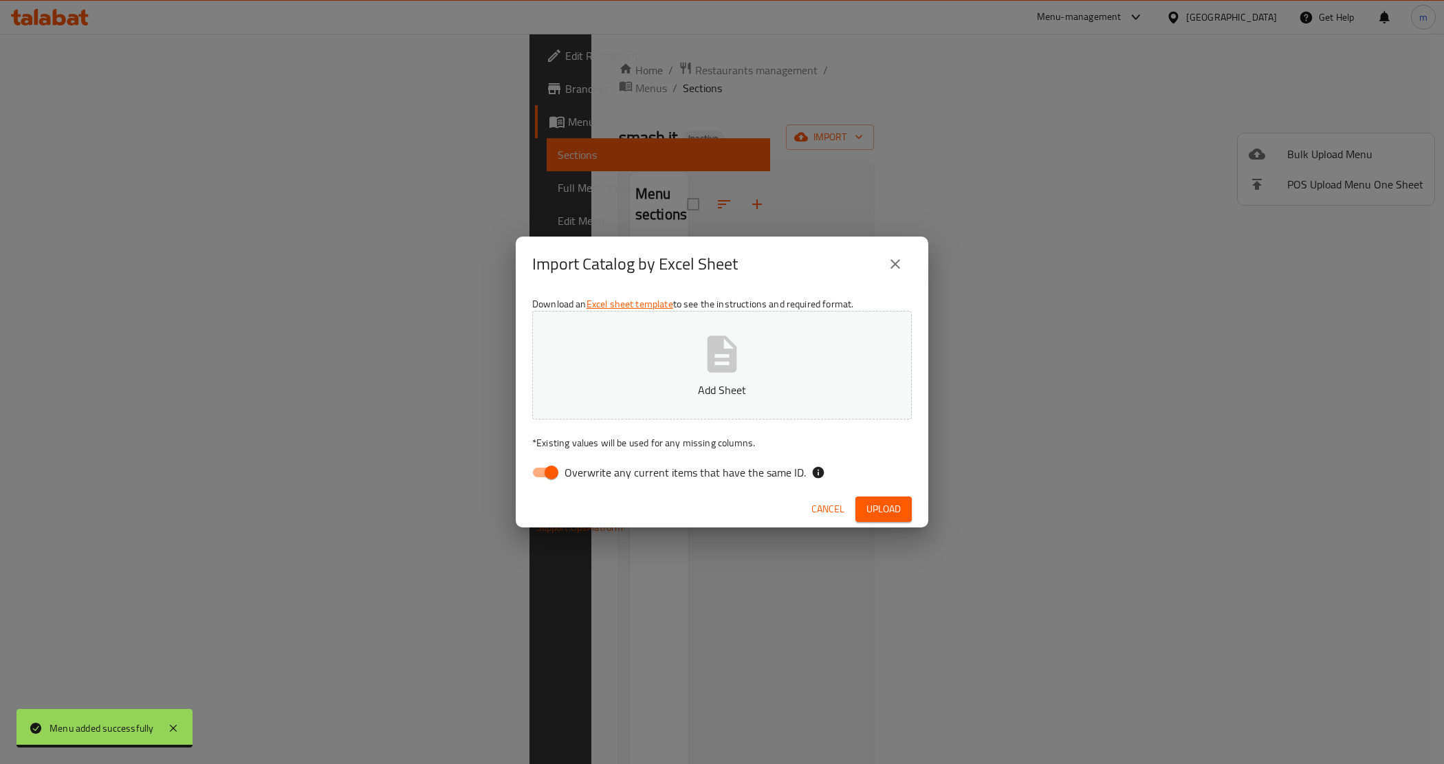
click at [545, 481] on input "Overwrite any current items that have the same ID." at bounding box center [551, 472] width 78 height 26
checkbox input "false"
click at [616, 380] on button "Add Sheet" at bounding box center [722, 365] width 380 height 109
click at [891, 507] on span "Upload" at bounding box center [884, 509] width 34 height 17
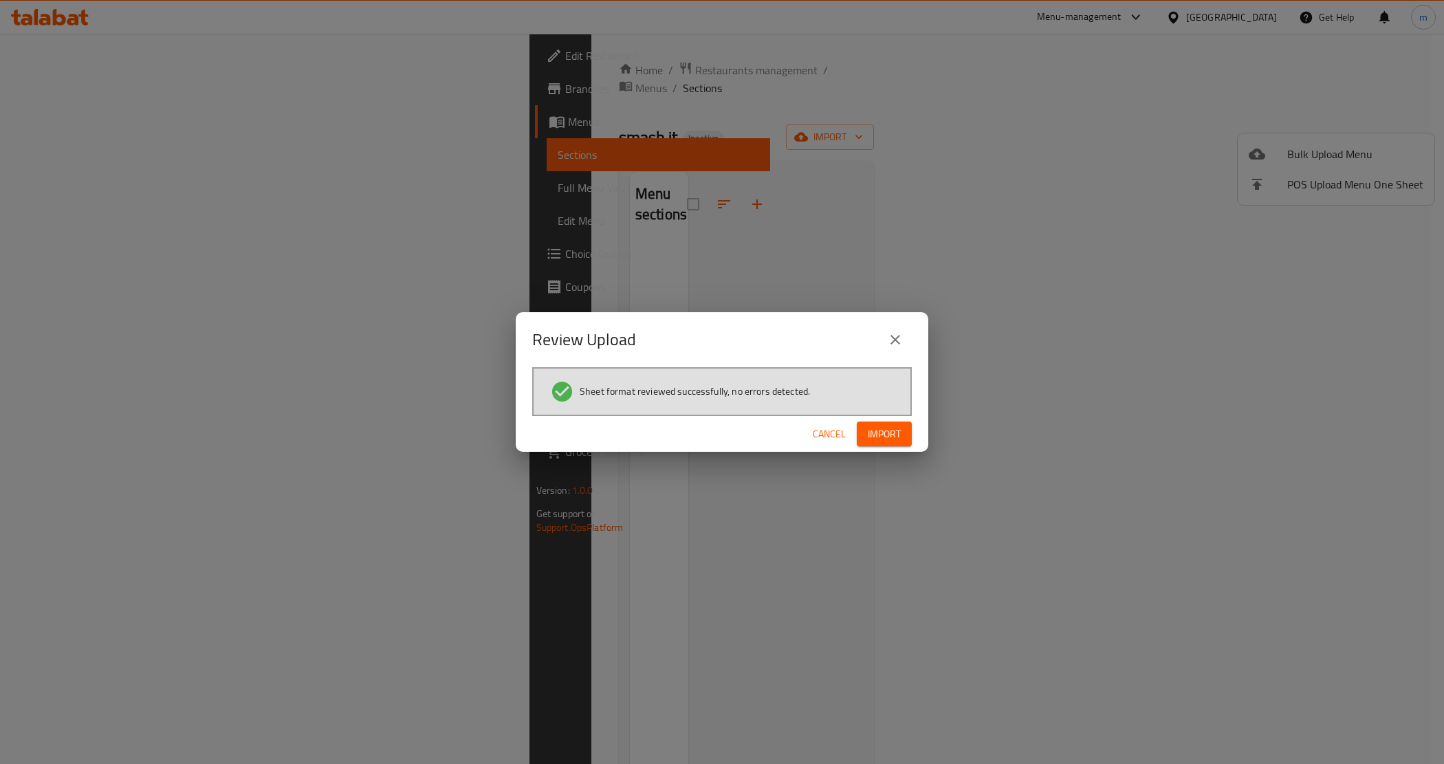
click at [867, 422] on button "Import" at bounding box center [884, 434] width 55 height 25
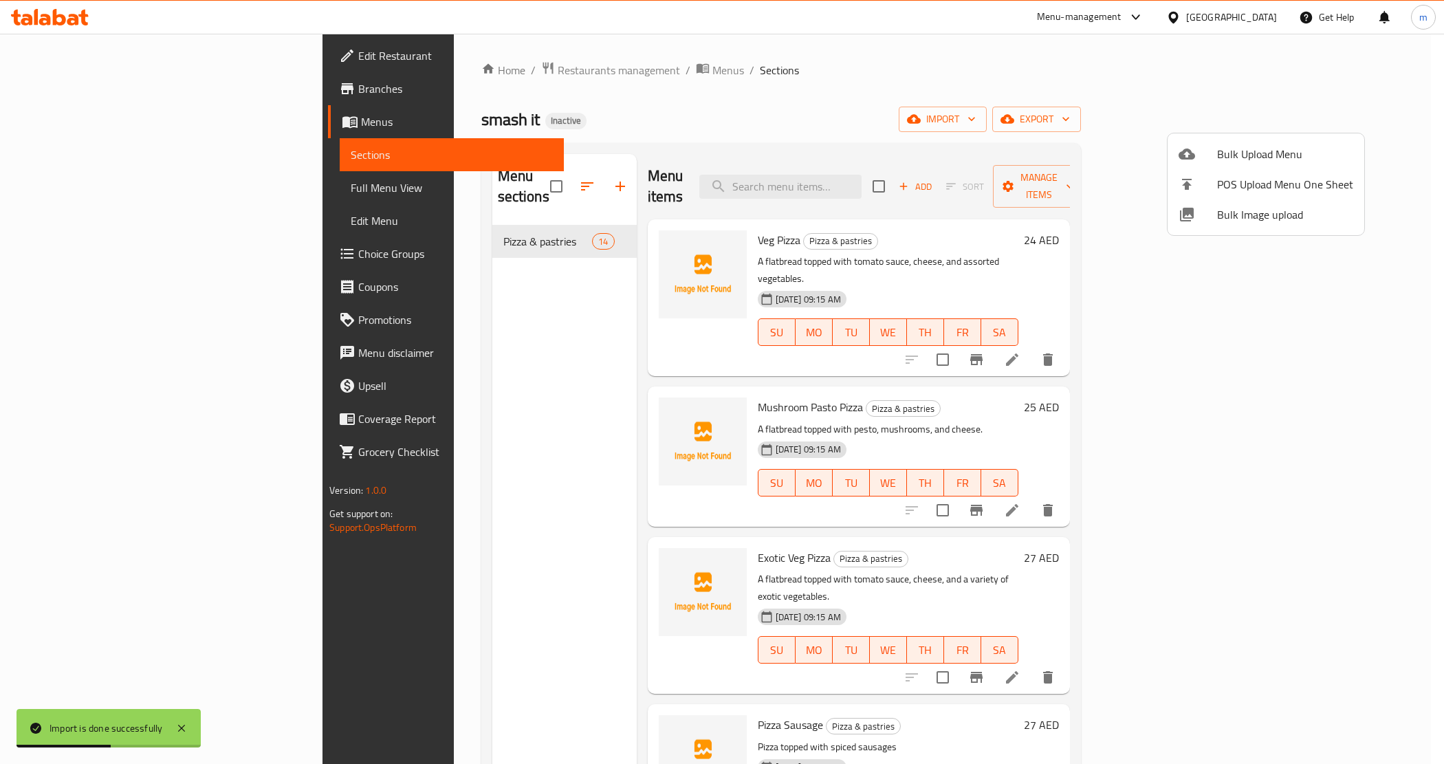
drag, startPoint x: 860, startPoint y: 59, endPoint x: 445, endPoint y: 180, distance: 431.8
click at [860, 59] on div at bounding box center [722, 382] width 1444 height 764
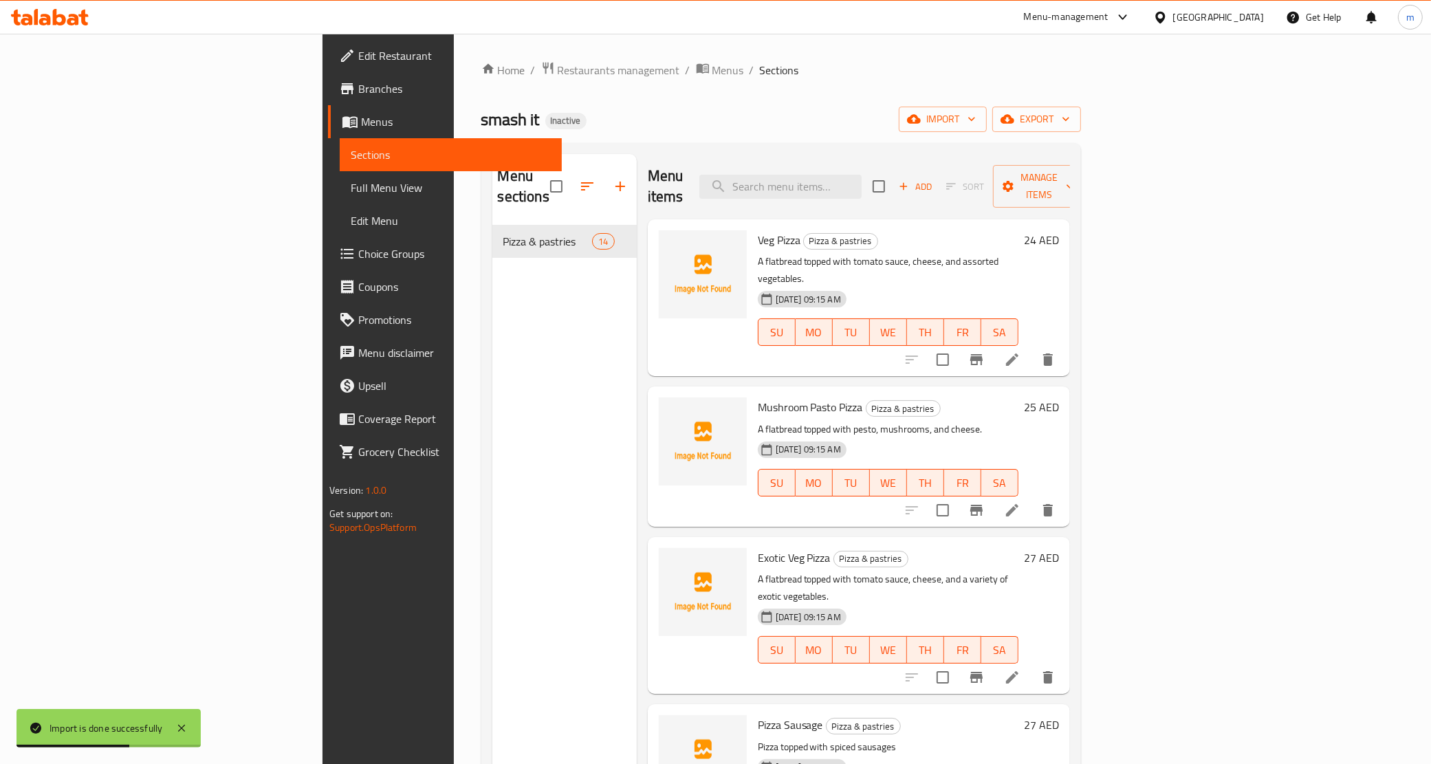
click at [351, 183] on span "Full Menu View" at bounding box center [451, 188] width 200 height 17
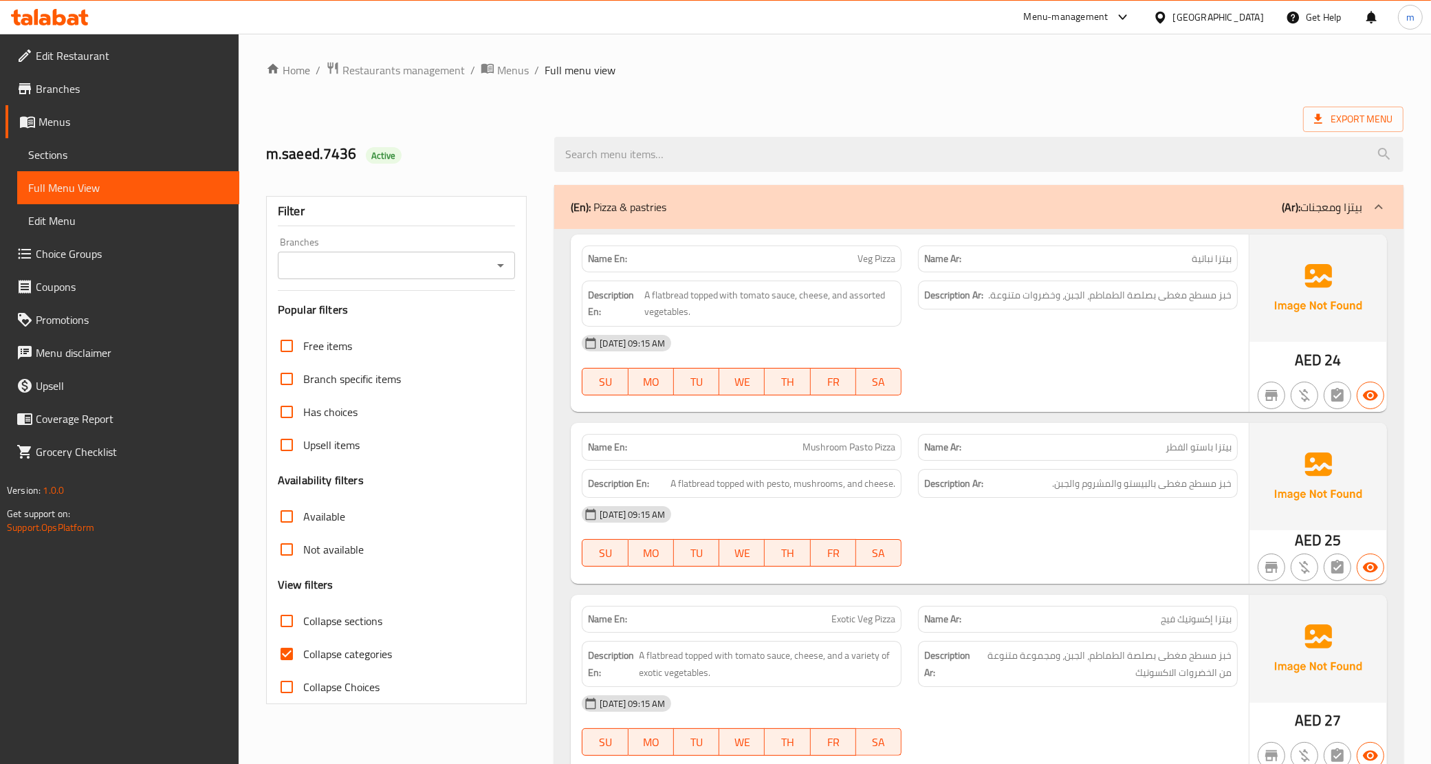
click at [342, 649] on span "Collapse categories" at bounding box center [347, 654] width 89 height 17
click at [303, 649] on input "Collapse categories" at bounding box center [286, 654] width 33 height 33
checkbox input "false"
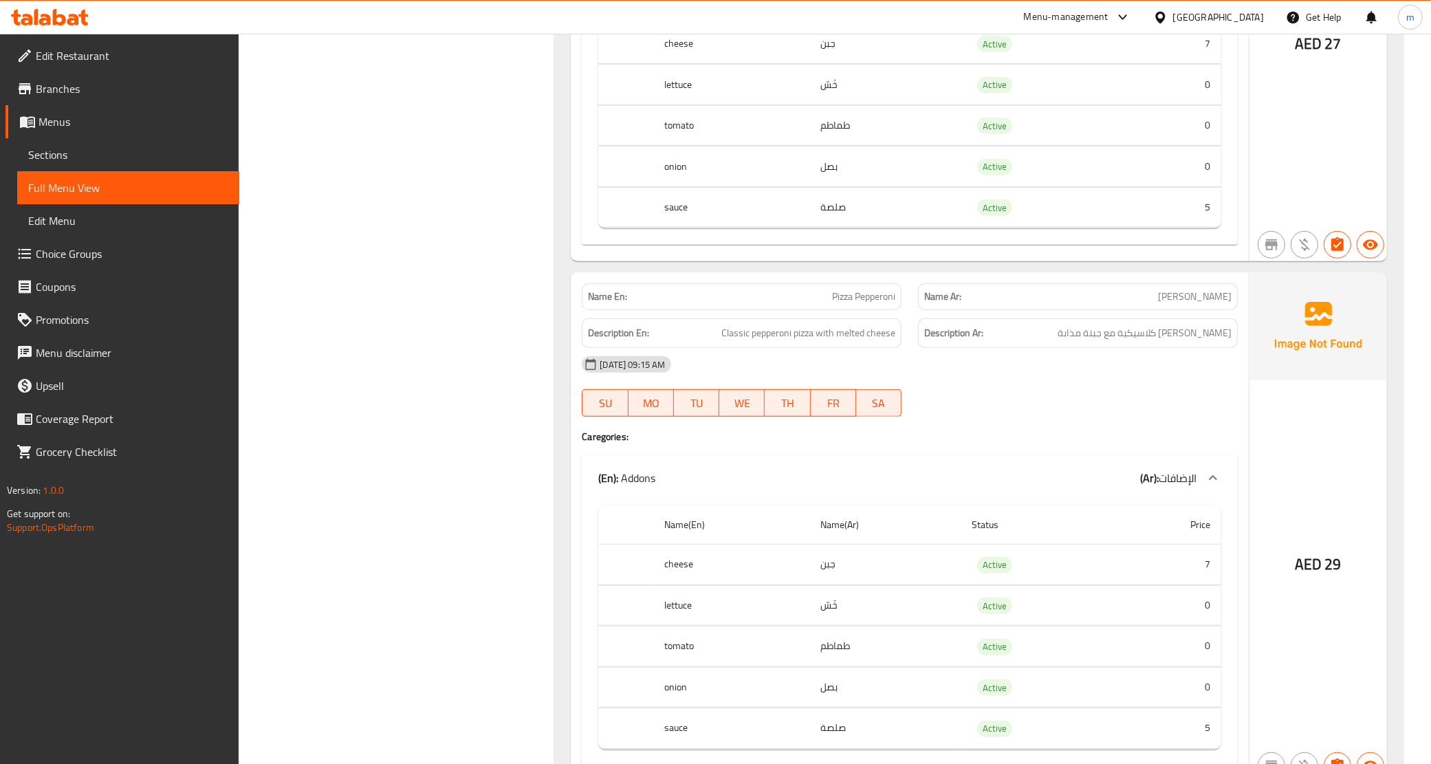
scroll to position [1118, 0]
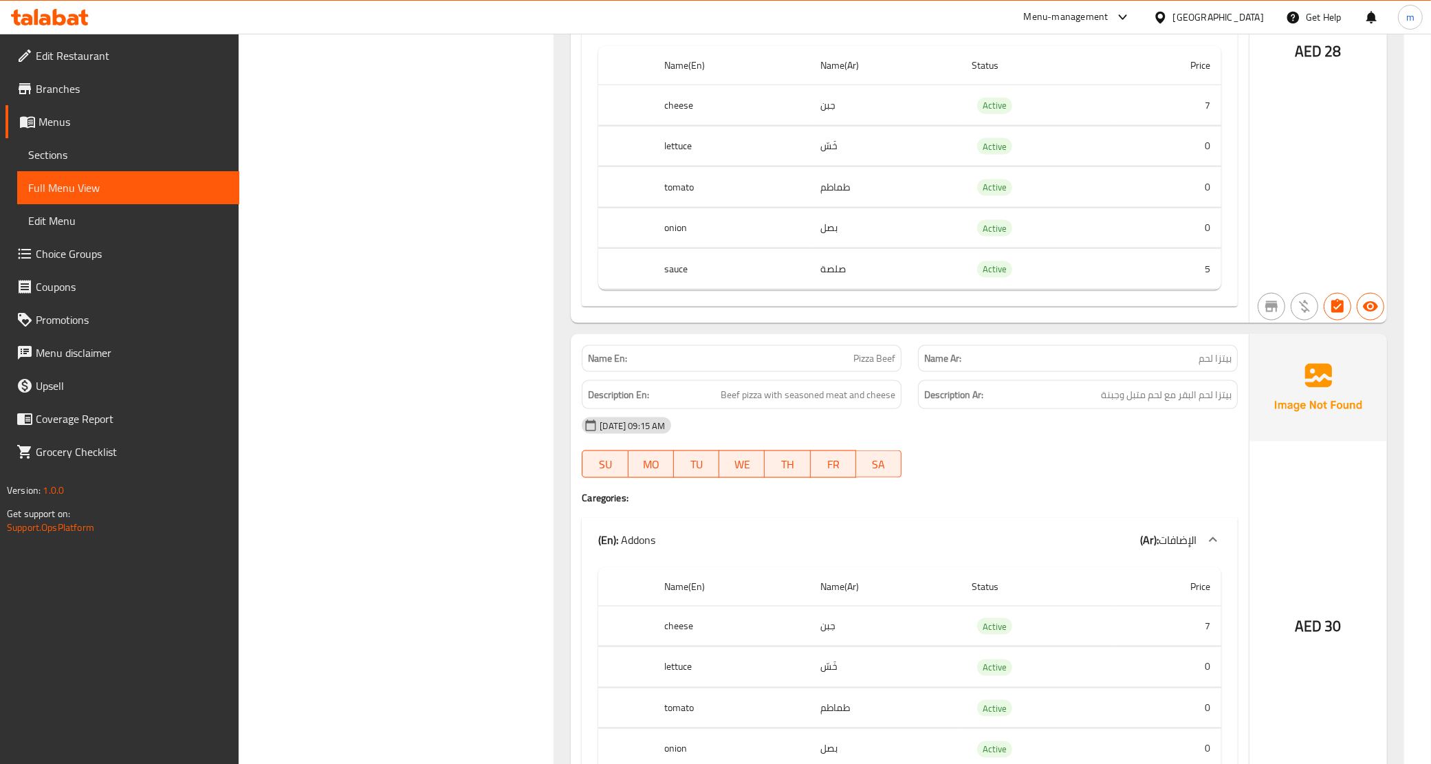
scroll to position [2046, 0]
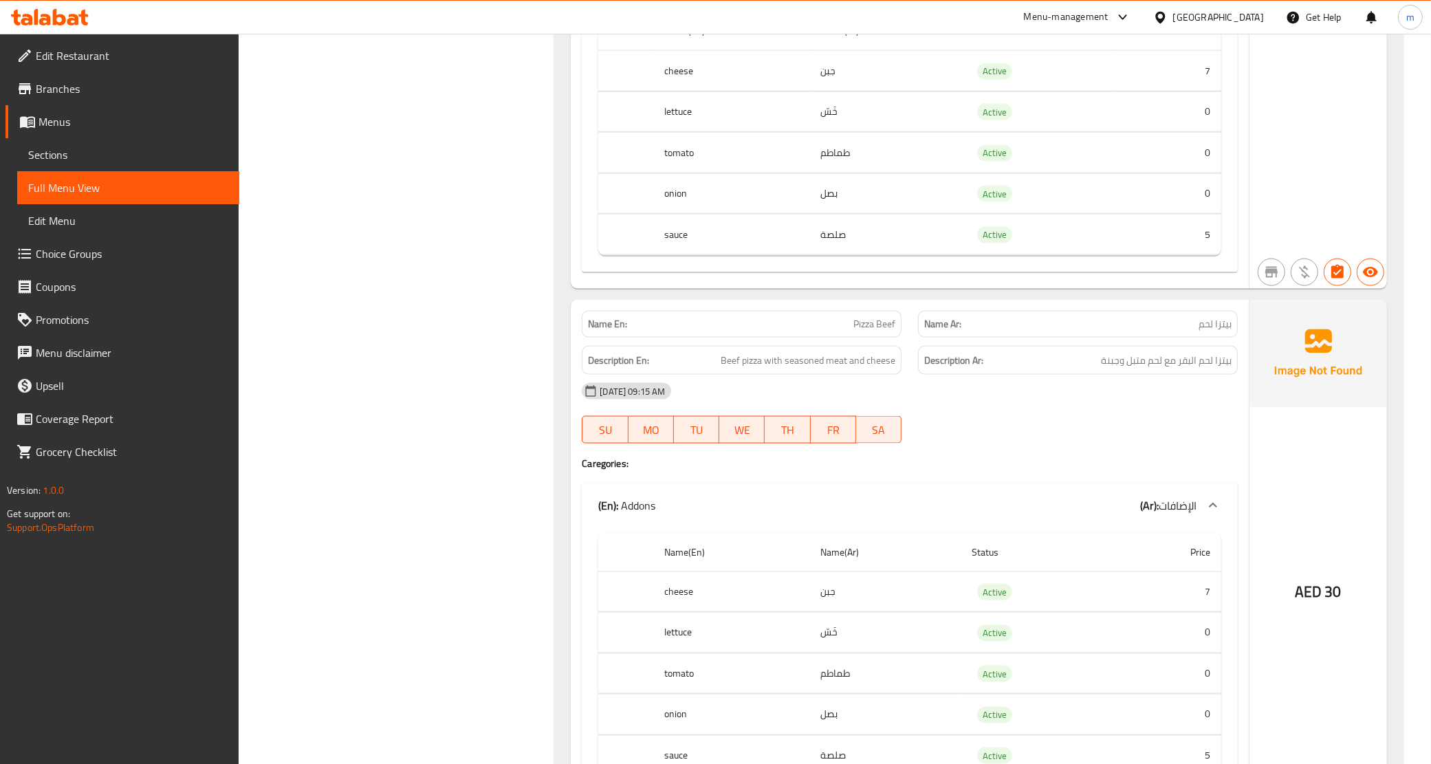
click at [946, 408] on div "[DATE] 09:15 AM" at bounding box center [910, 391] width 673 height 33
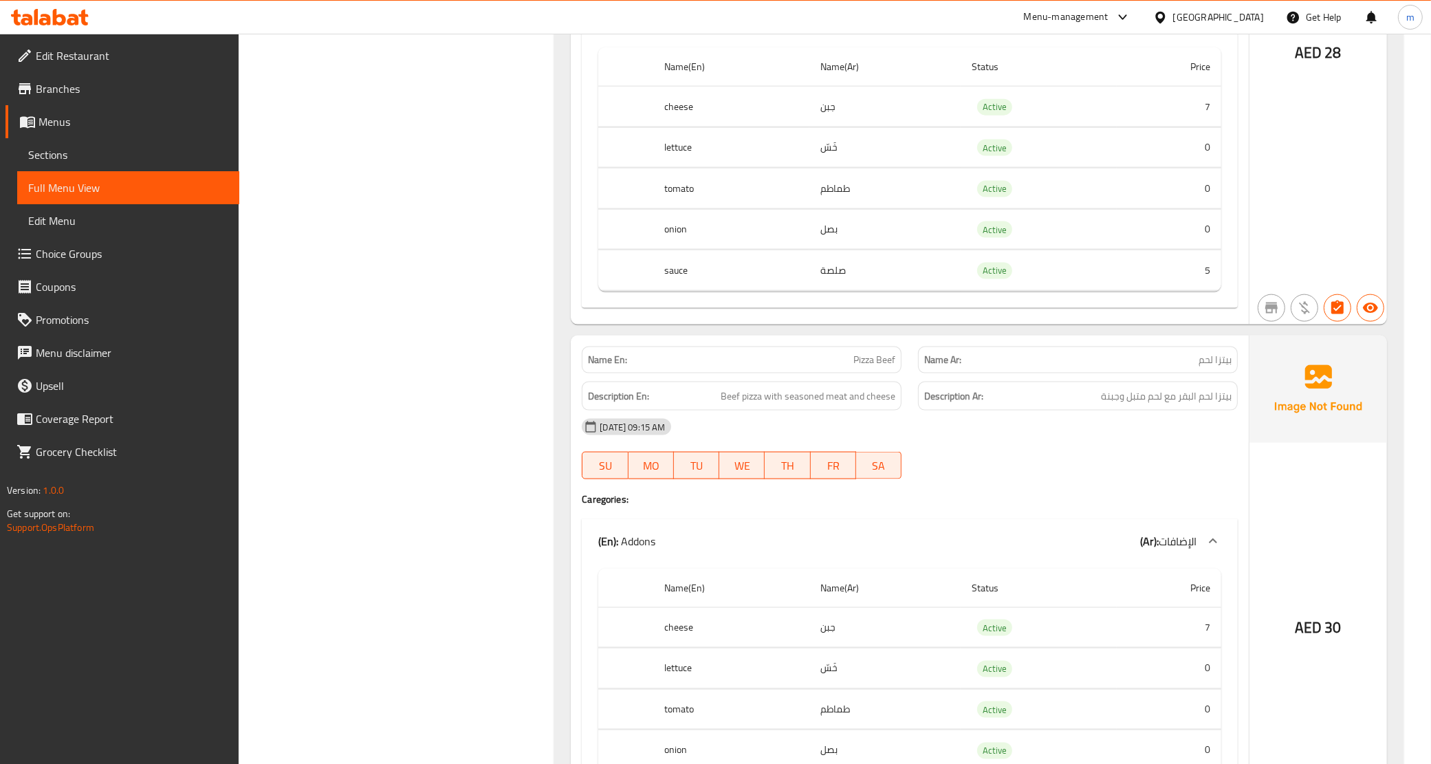
scroll to position [2012, 0]
click at [870, 366] on span "Pizza Beef" at bounding box center [874, 358] width 42 height 14
copy span "Pizza Beef"
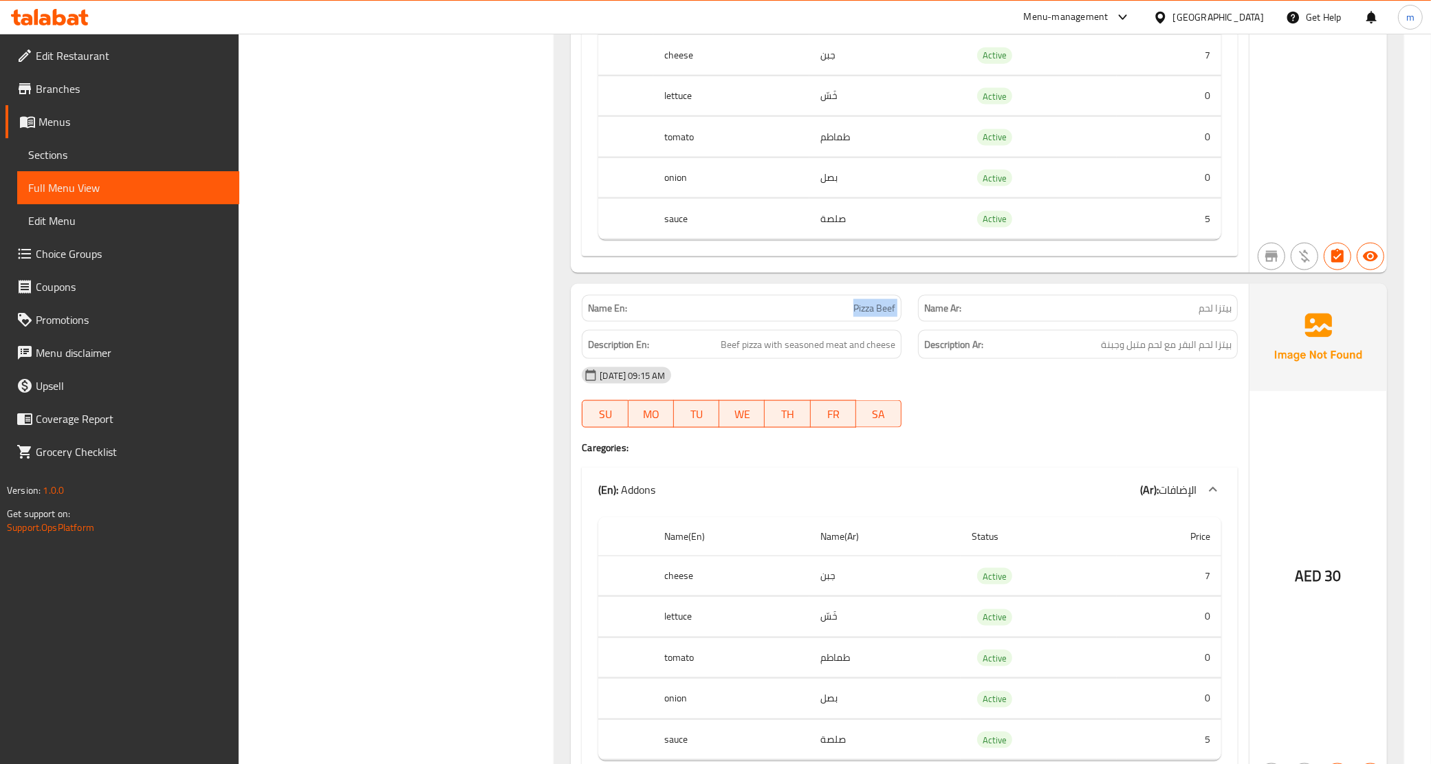
scroll to position [2063, 0]
click at [1032, 435] on div at bounding box center [1078, 426] width 336 height 17
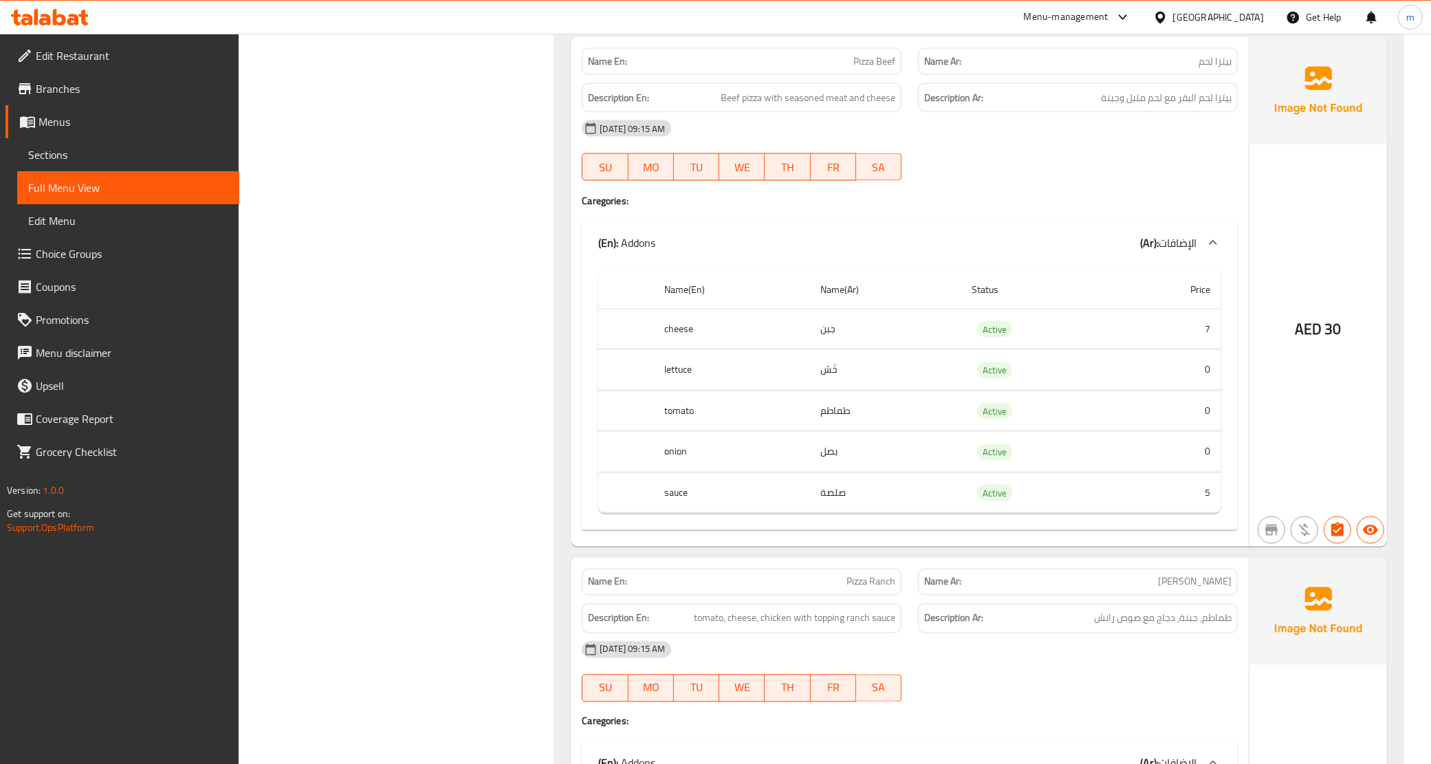
scroll to position [2149, 0]
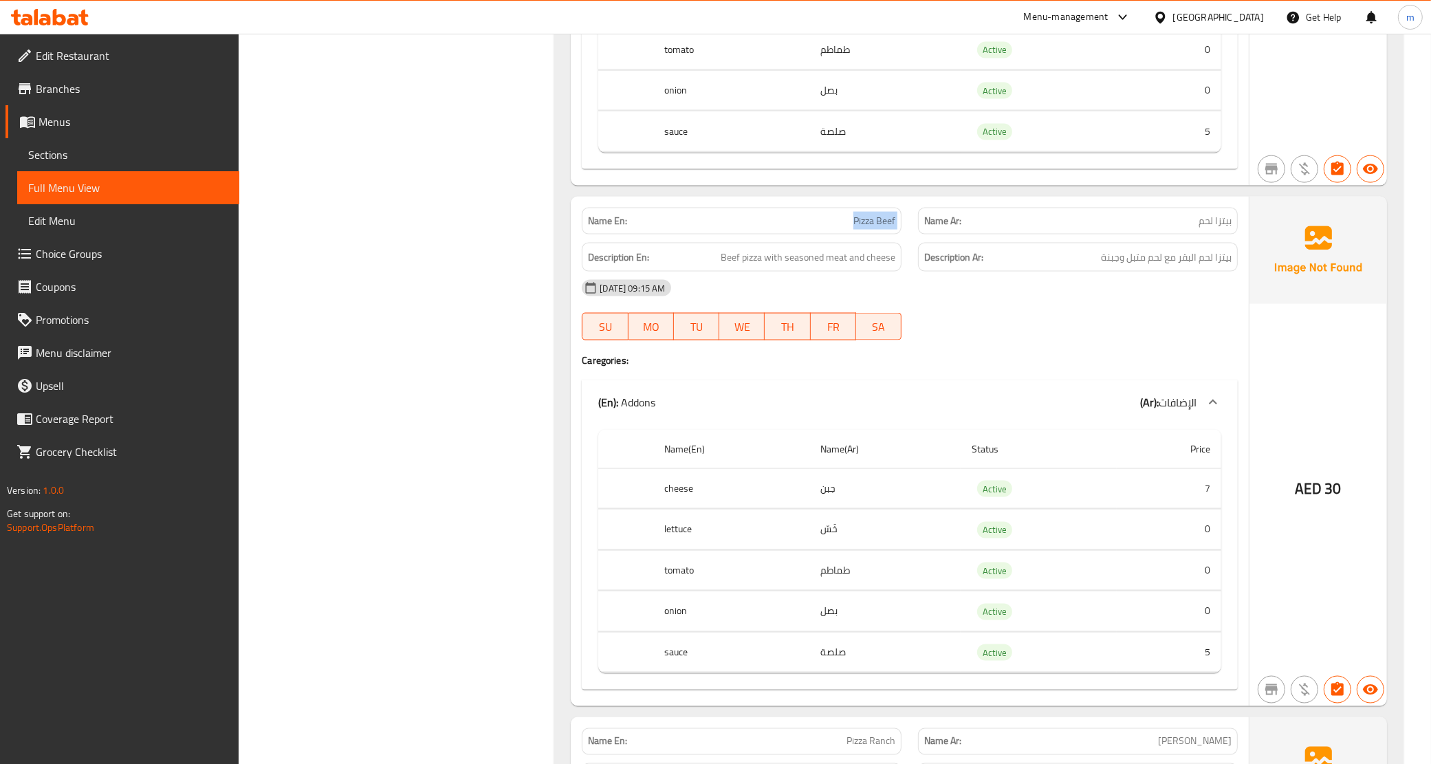
drag, startPoint x: 820, startPoint y: 239, endPoint x: 919, endPoint y: 239, distance: 99.0
click at [919, 239] on div "Name En: Pizza Beef Name Ar: بيتزا لحم" at bounding box center [910, 220] width 673 height 43
copy span "Pizza Beef"
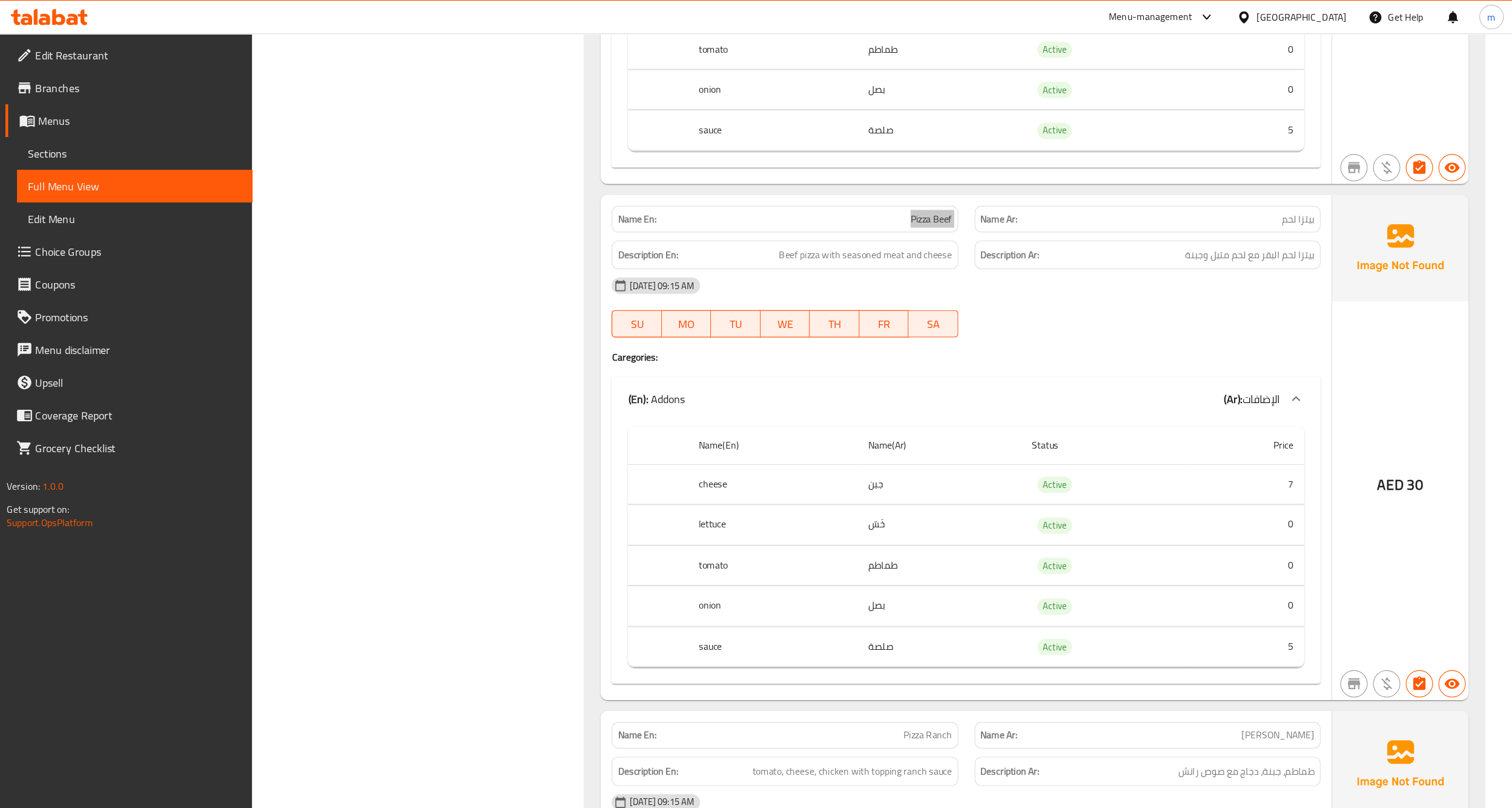
scroll to position [1894, 0]
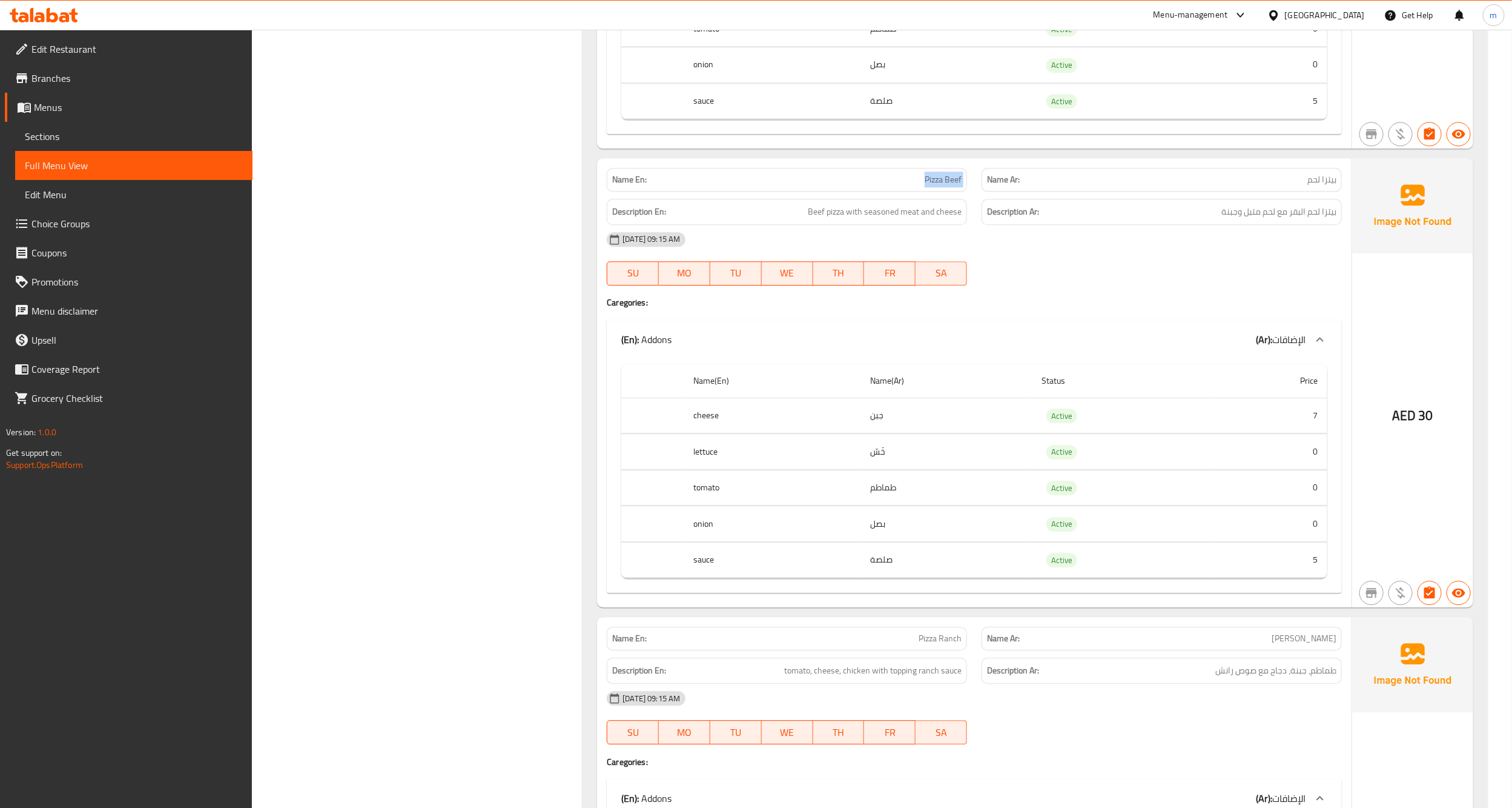
click at [533, 364] on div "Filter Branches Branches Popular filters Free items Branch specific items Has c…" at bounding box center [422, 442] width 306 height 4362
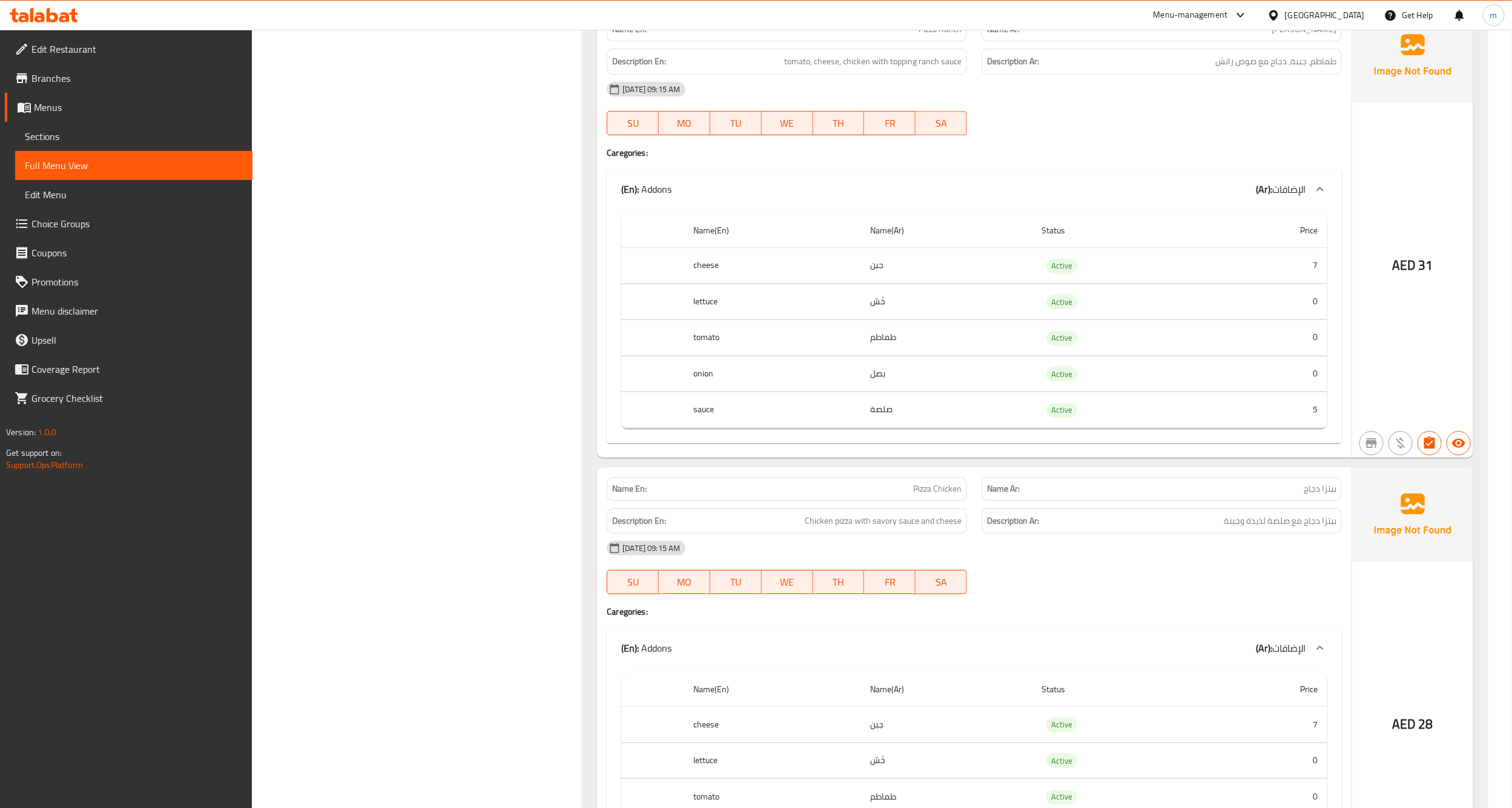
scroll to position [2205, 0]
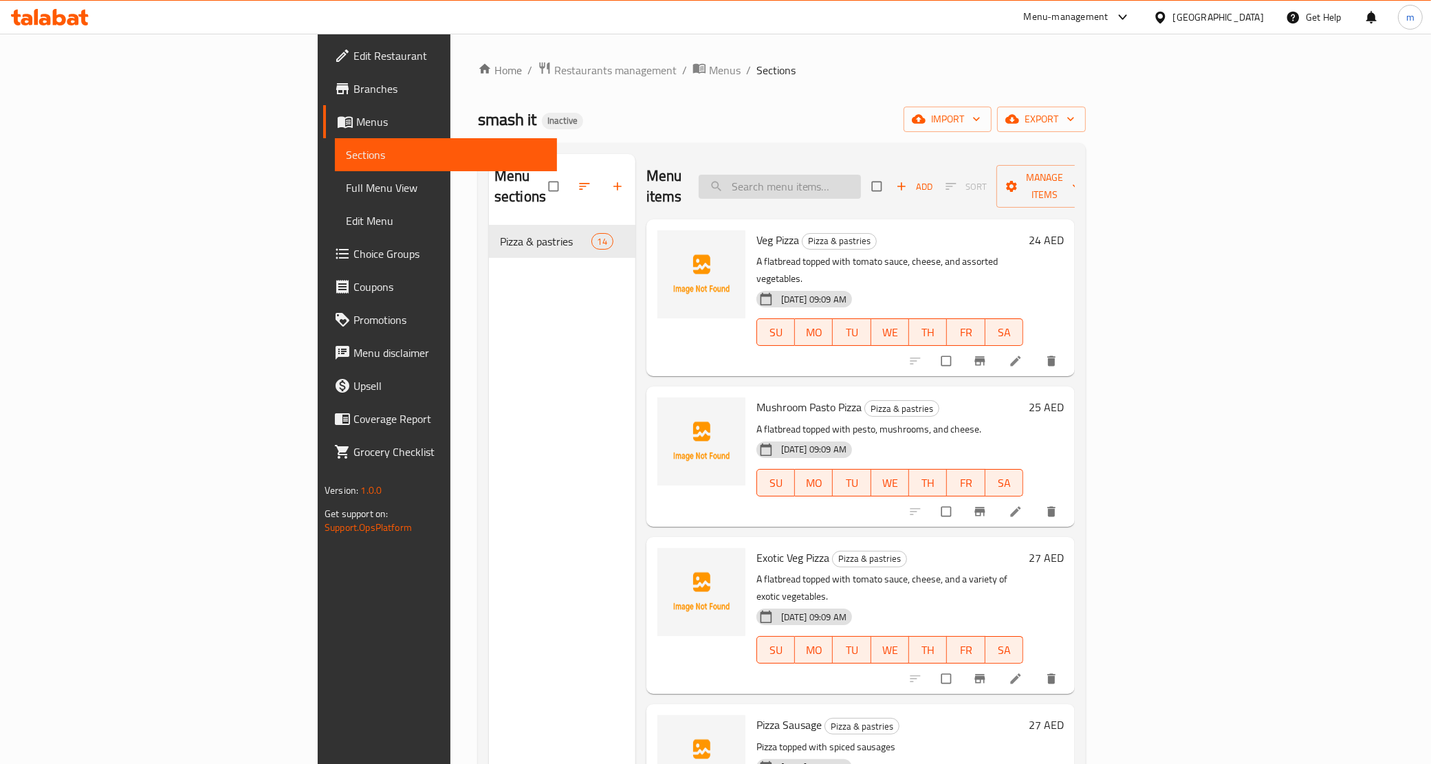
click at [853, 177] on input "search" at bounding box center [780, 187] width 162 height 24
click at [861, 176] on input "search" at bounding box center [780, 187] width 162 height 24
paste input "Mushroom Pasto Pizza"
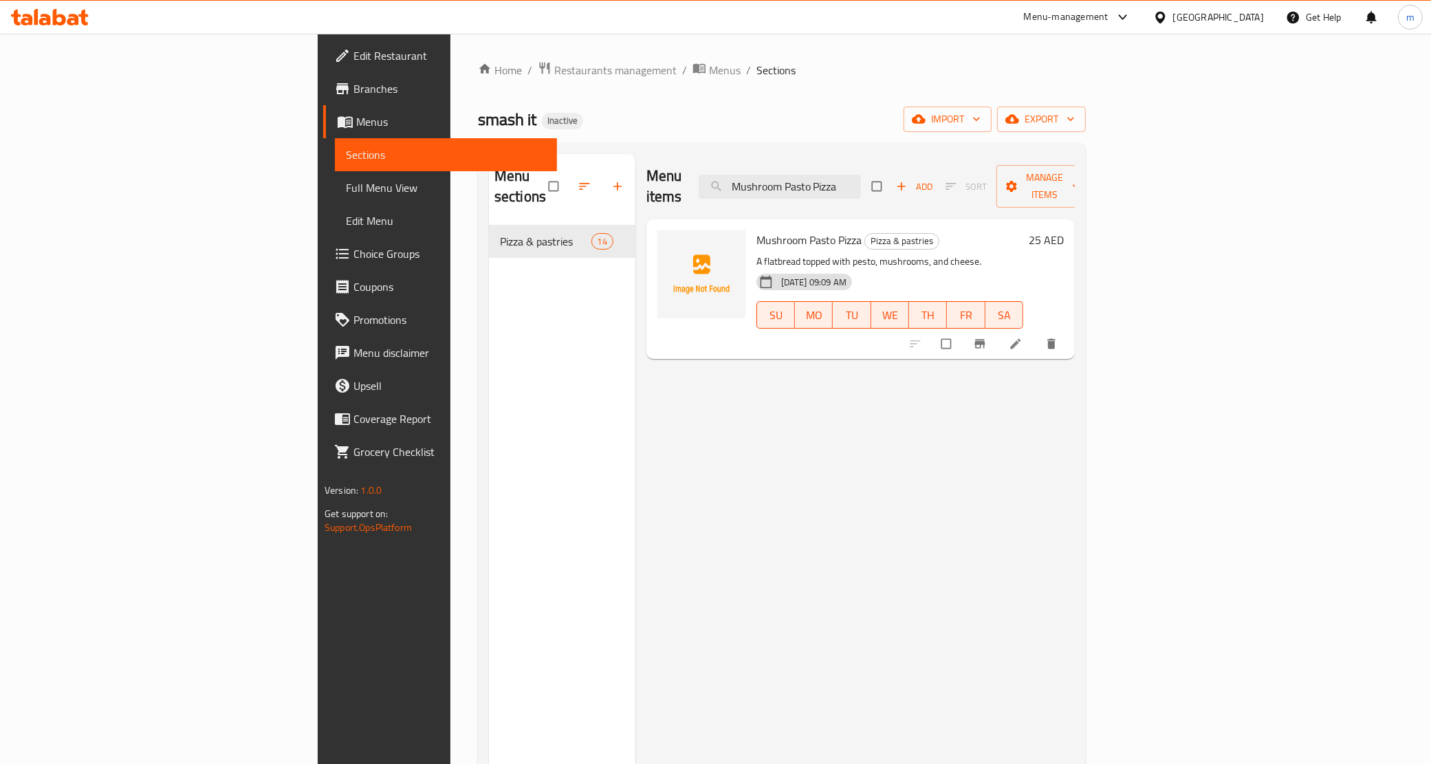
type input "Mushroom Pasto Pizza"
click at [1023, 337] on icon at bounding box center [1016, 344] width 14 height 14
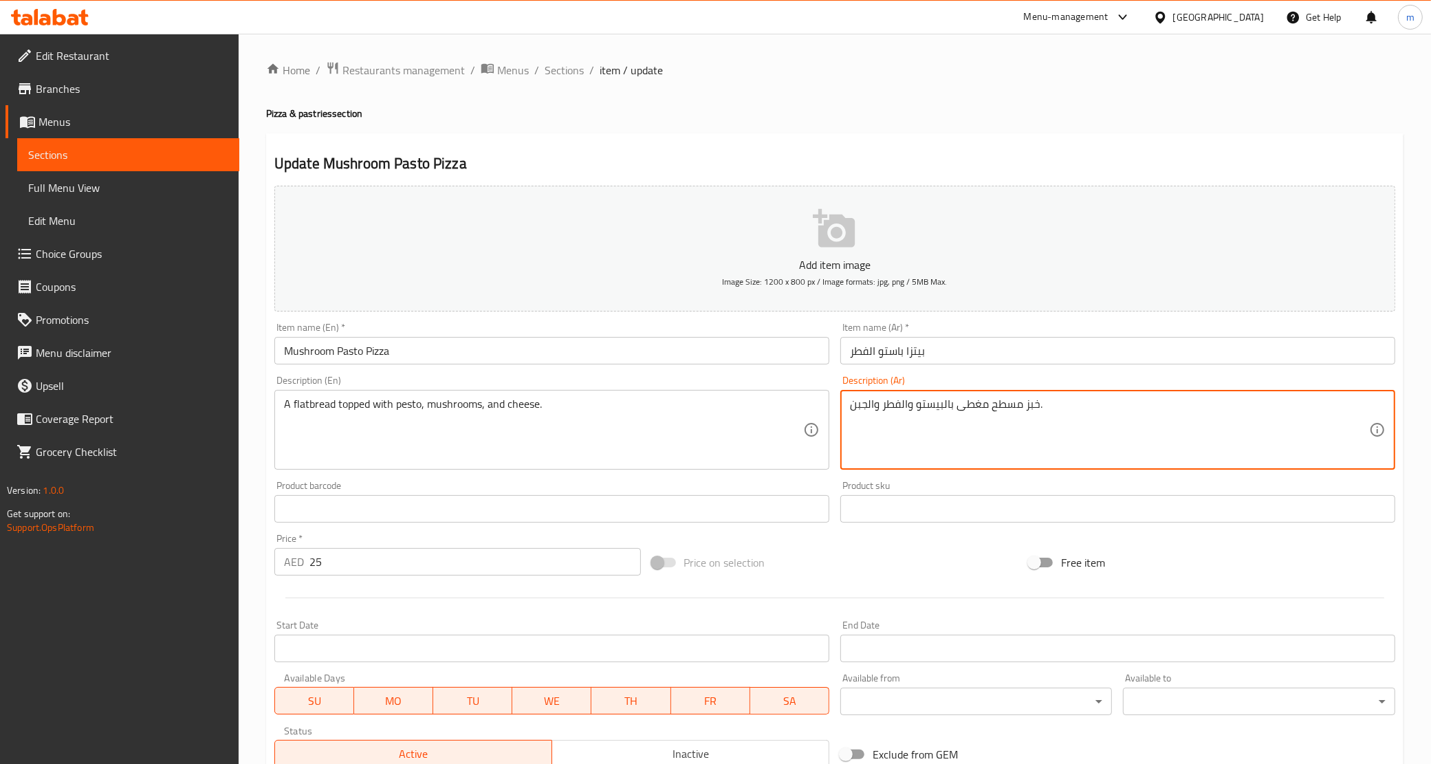
drag, startPoint x: 882, startPoint y: 406, endPoint x: 901, endPoint y: 406, distance: 19.3
click at [923, 437] on textarea "خبز مسطح مغطى بالبيستو والمشروم والجبن." at bounding box center [1109, 430] width 519 height 65
click at [1080, 413] on textarea "خبز مسطح مغطى بالبيستو والمشروم والجبن." at bounding box center [1109, 430] width 519 height 65
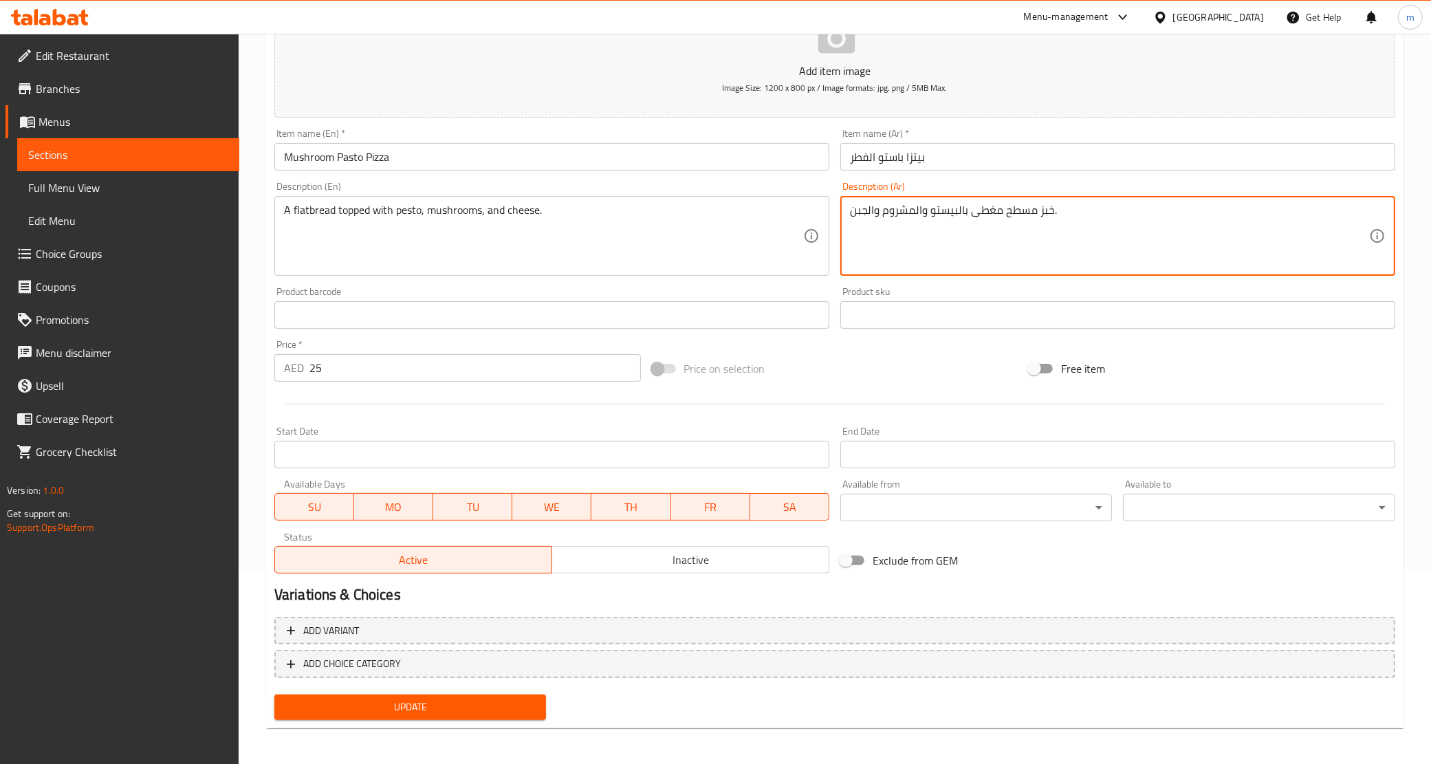
type textarea "خبز مسطح مغطى بالبيستو والمشروم والجبن."
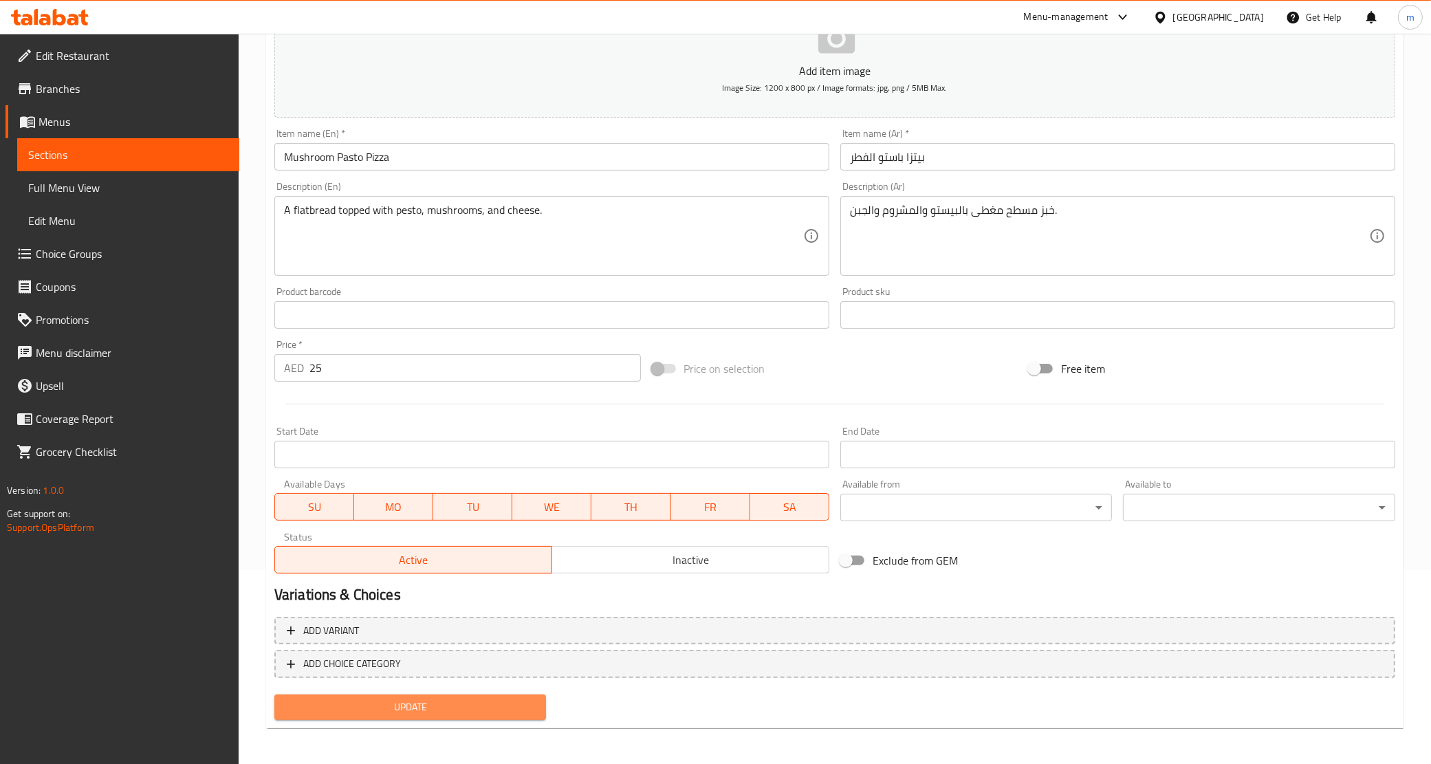
click at [476, 708] on span "Update" at bounding box center [410, 707] width 250 height 17
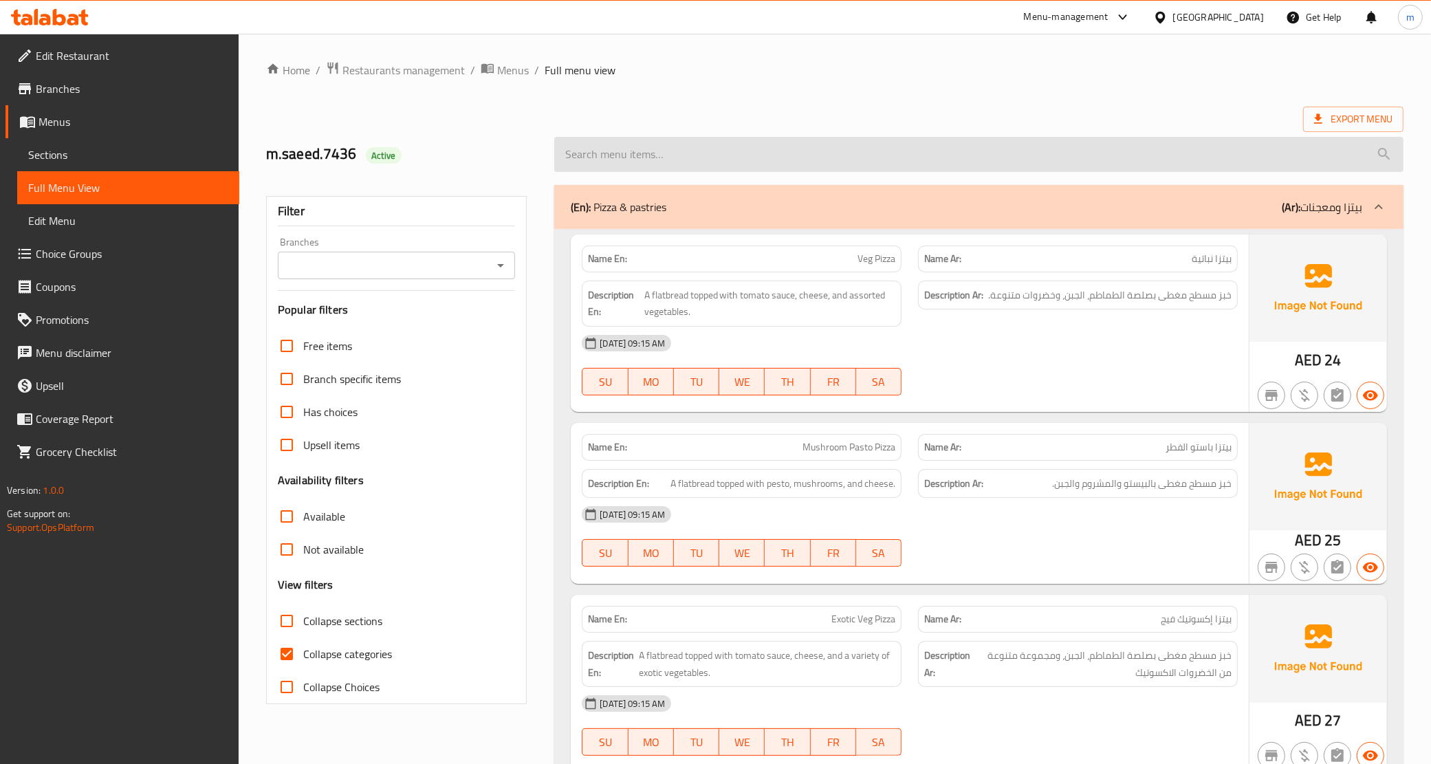
click at [728, 163] on input "search" at bounding box center [978, 154] width 849 height 35
paste input "Pizza Beef"
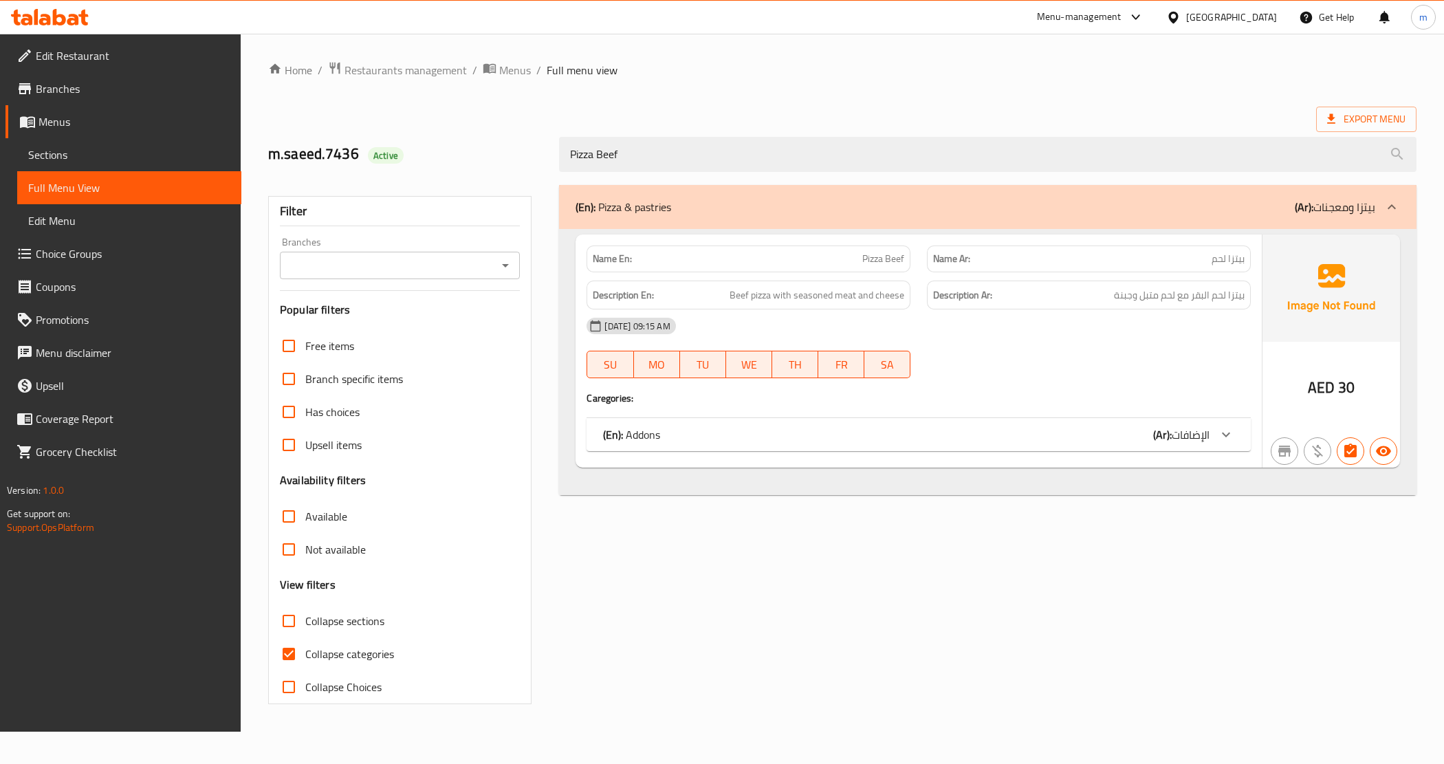
type input "Pizza Beef"
click at [1026, 254] on p "Name Ar: بيتزا لحم" at bounding box center [1089, 259] width 312 height 14
click at [613, 538] on div "(En): Pizza & pastries (Ar): بيتزا ومعجنات Name En: Pizza Beef Name Ar: بيتزا ل…" at bounding box center [987, 445] width 873 height 536
click at [285, 651] on input "Collapse categories" at bounding box center [288, 654] width 33 height 33
checkbox input "false"
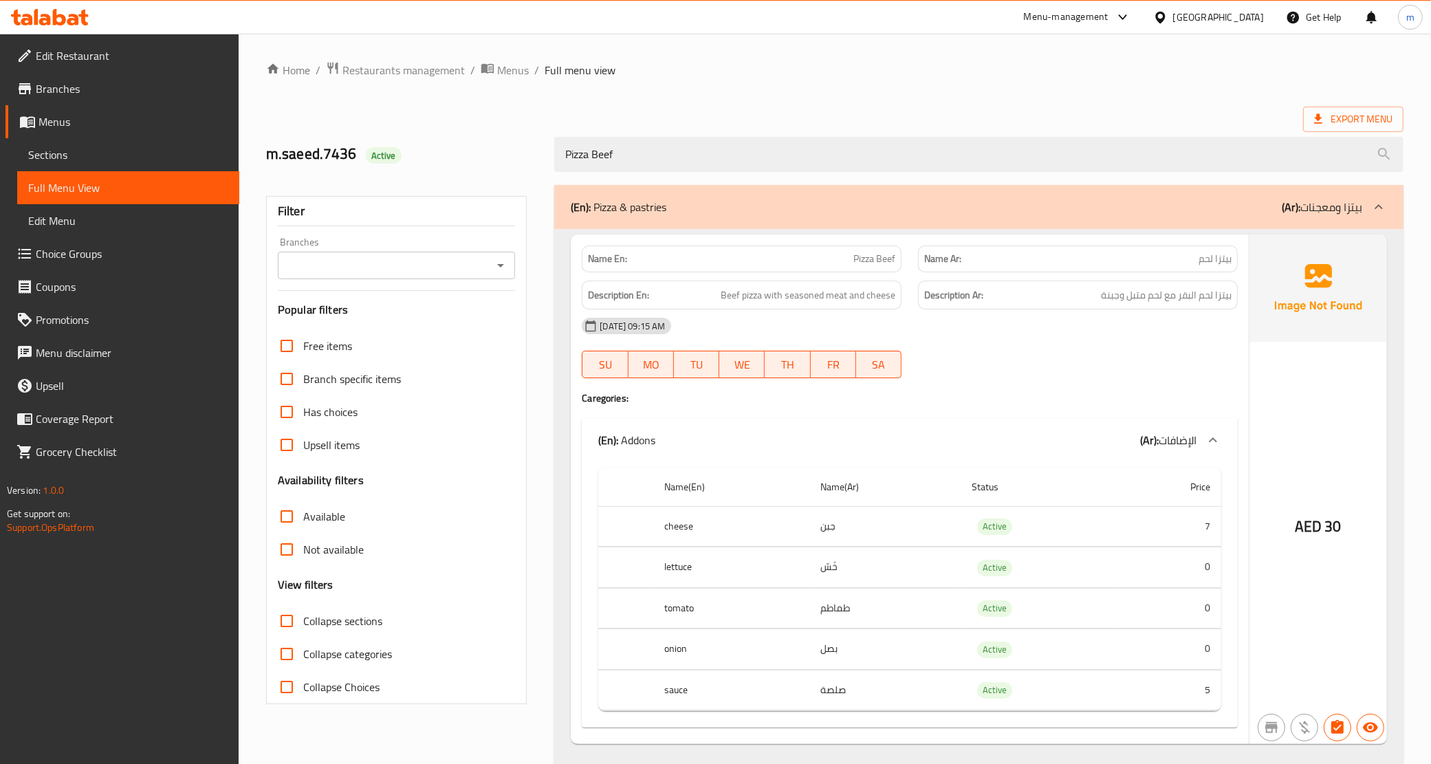
click at [1087, 201] on div "(En): Pizza & pastries (Ar): بيتزا ومعجنات" at bounding box center [967, 207] width 792 height 17
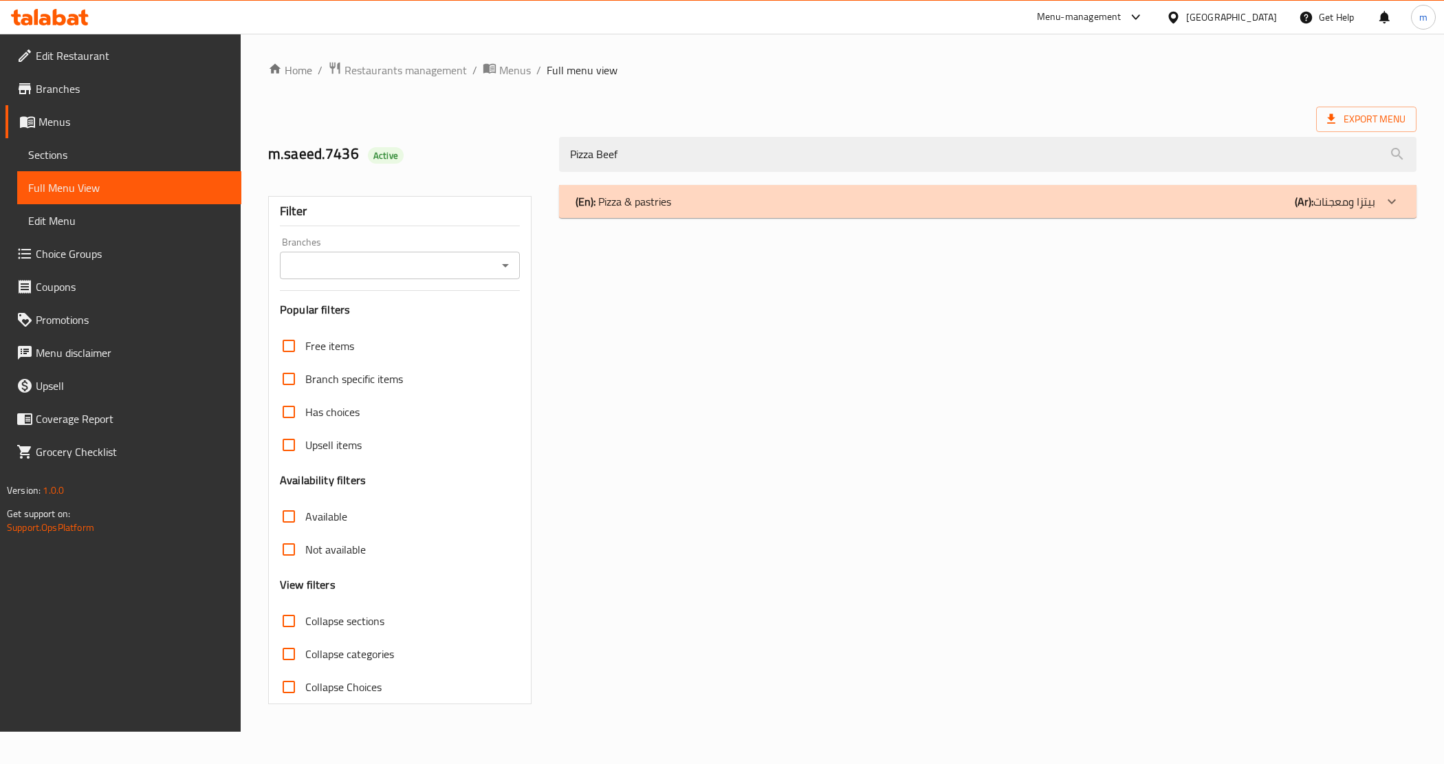
drag, startPoint x: 654, startPoint y: 165, endPoint x: 549, endPoint y: 163, distance: 105.2
click at [549, 163] on div "m.saeed.7436 Active Pizza Beef" at bounding box center [842, 154] width 1165 height 61
click at [655, 355] on div "(En): Pizza & pastries (Ar): بيتزا ومعجنات Name En: Veg Pizza Name Ar: بيتزا نب…" at bounding box center [987, 445] width 873 height 536
click at [679, 438] on div "(En): Pizza & pastries (Ar): بيتزا ومعجنات Name En: Veg Pizza Name Ar: بيتزا نب…" at bounding box center [987, 445] width 873 height 536
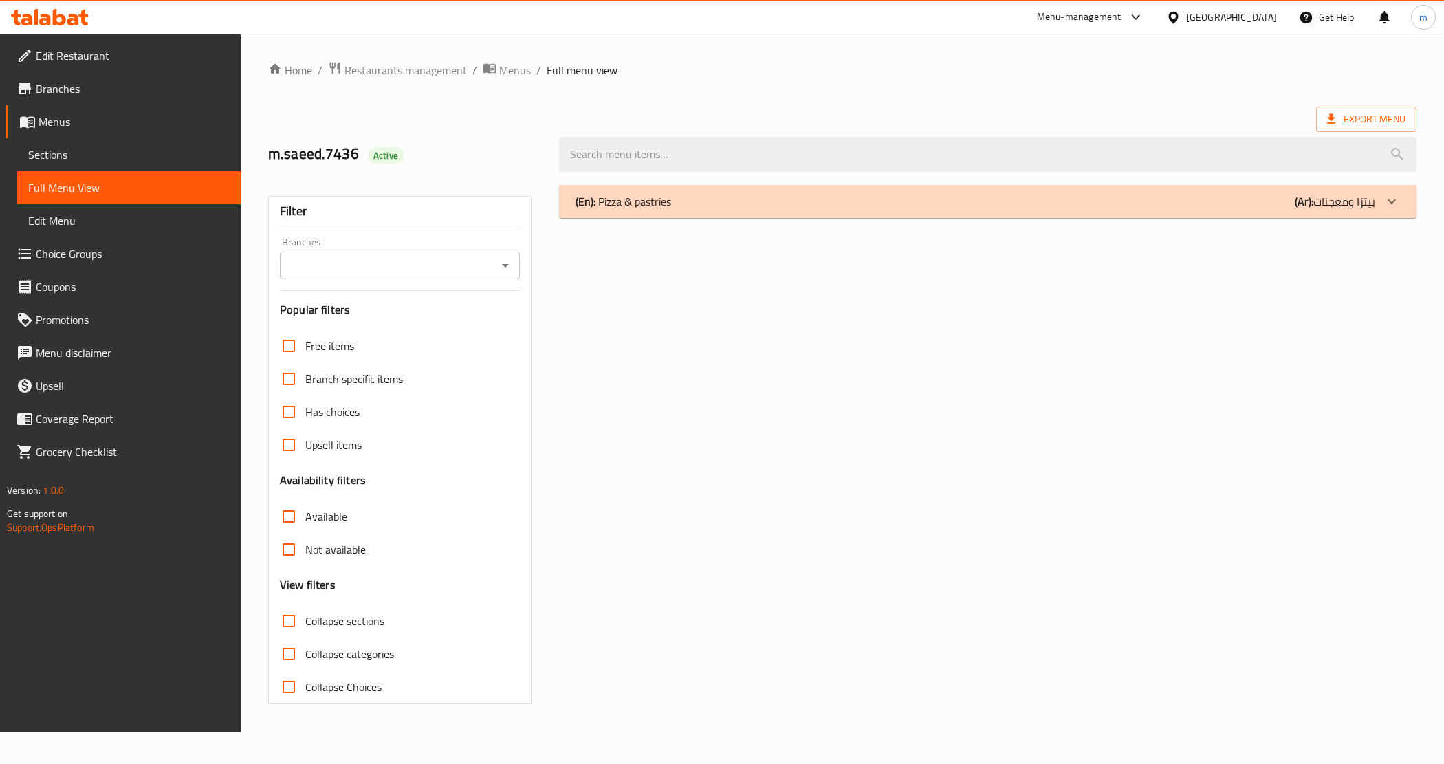
click at [679, 438] on div "(En): Pizza & pastries (Ar): بيتزا ومعجنات Name En: Veg Pizza Name Ar: بيتزا نب…" at bounding box center [987, 445] width 873 height 536
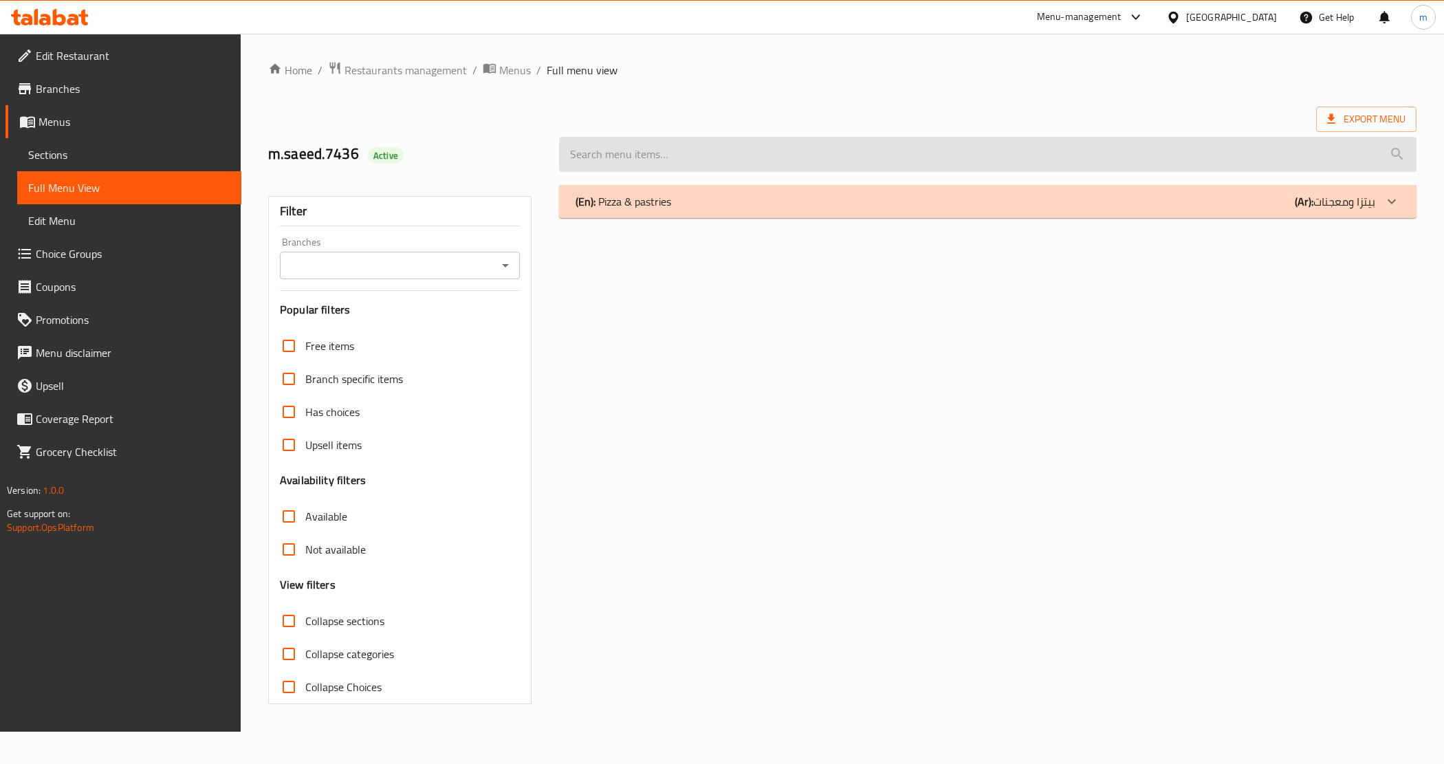
click at [704, 142] on input "search" at bounding box center [987, 154] width 857 height 35
click at [740, 159] on input "search" at bounding box center [987, 154] width 857 height 35
paste input "Pizza Beef"
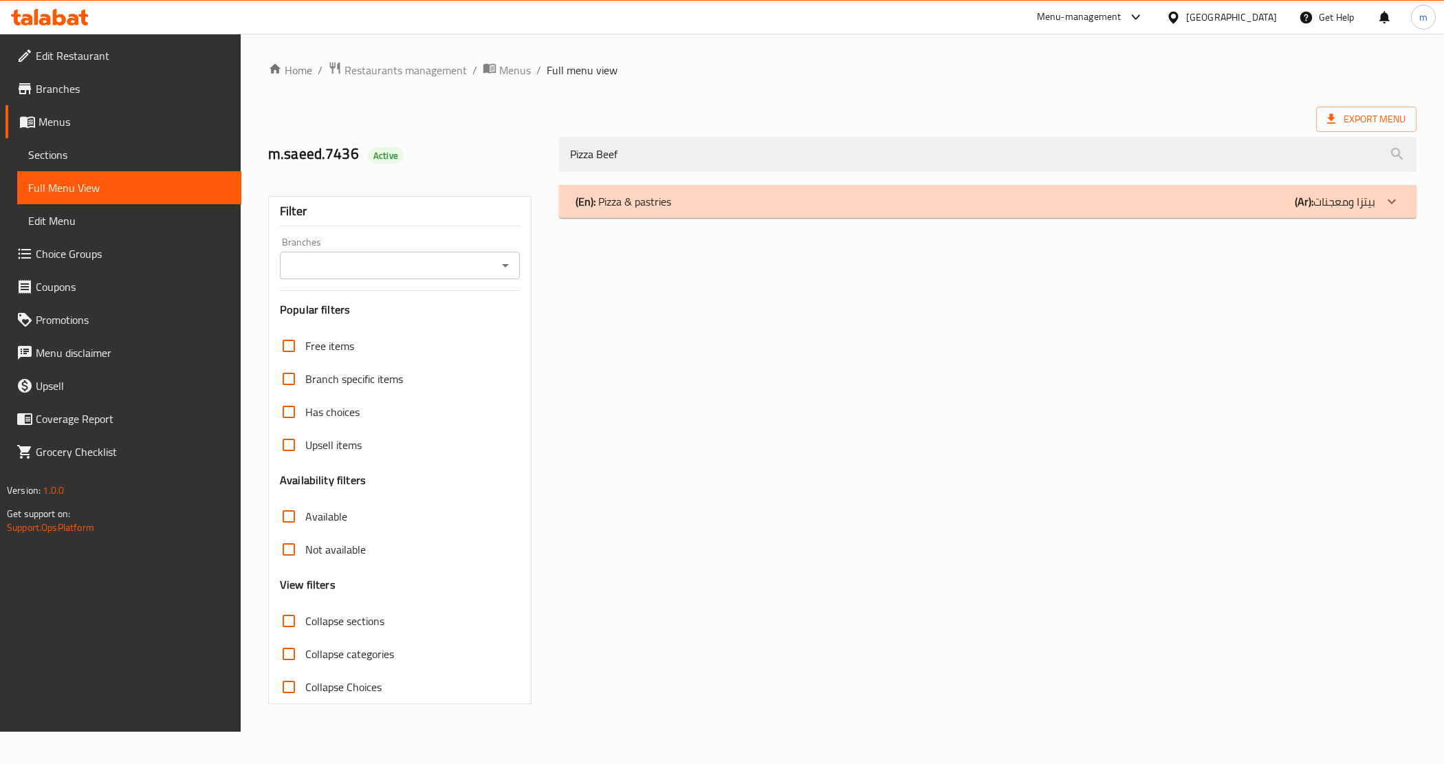
type input "Pizza Beef"
click at [743, 195] on div "(En): Pizza & pastries (Ar): بيتزا ومعجنات" at bounding box center [975, 201] width 799 height 17
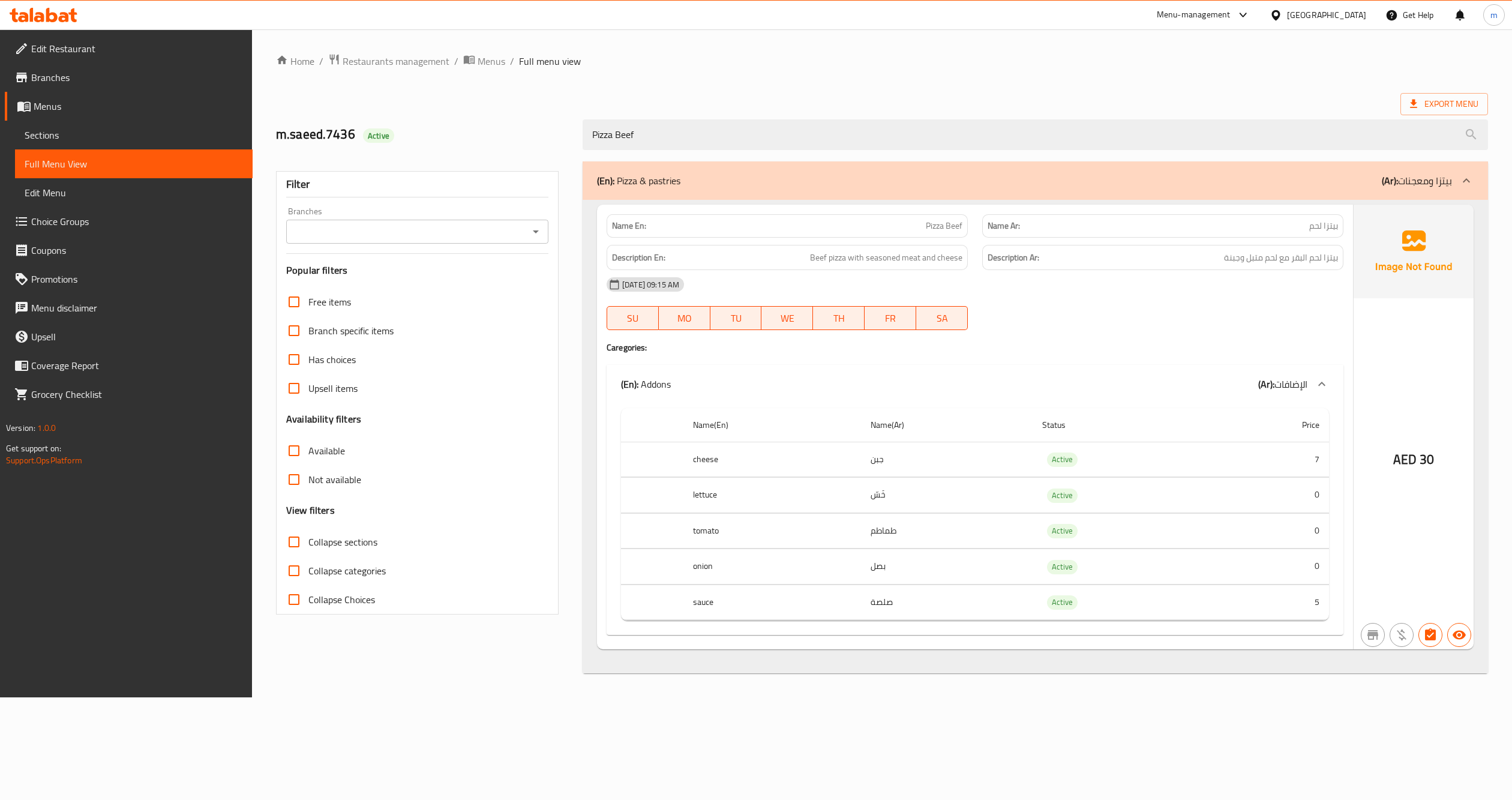
click at [86, 139] on span "Sections" at bounding box center [133, 134] width 218 height 15
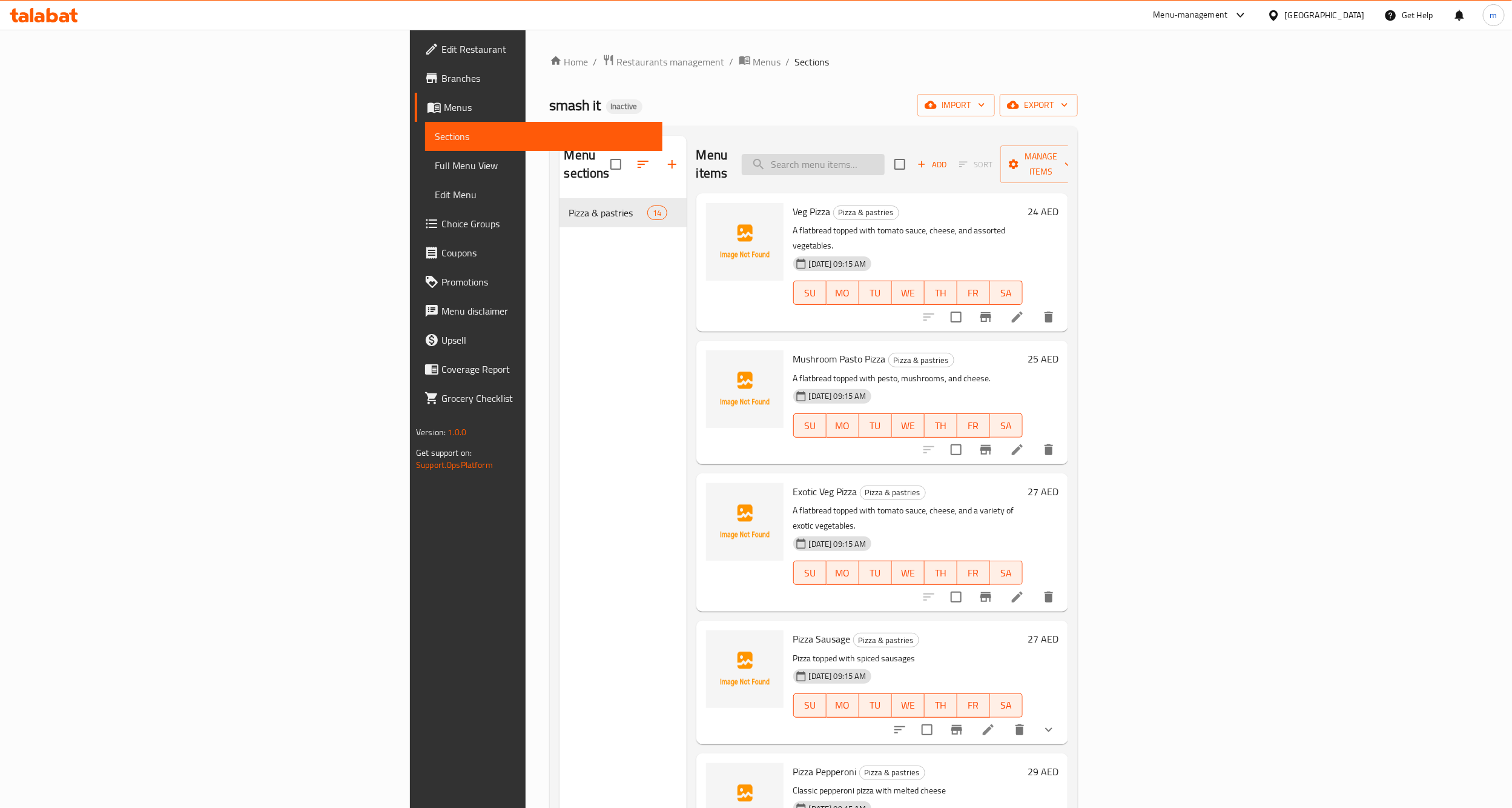
click at [885, 160] on input "search" at bounding box center [813, 165] width 143 height 21
paste input "Pizza Beef"
type input "Pizza Beef"
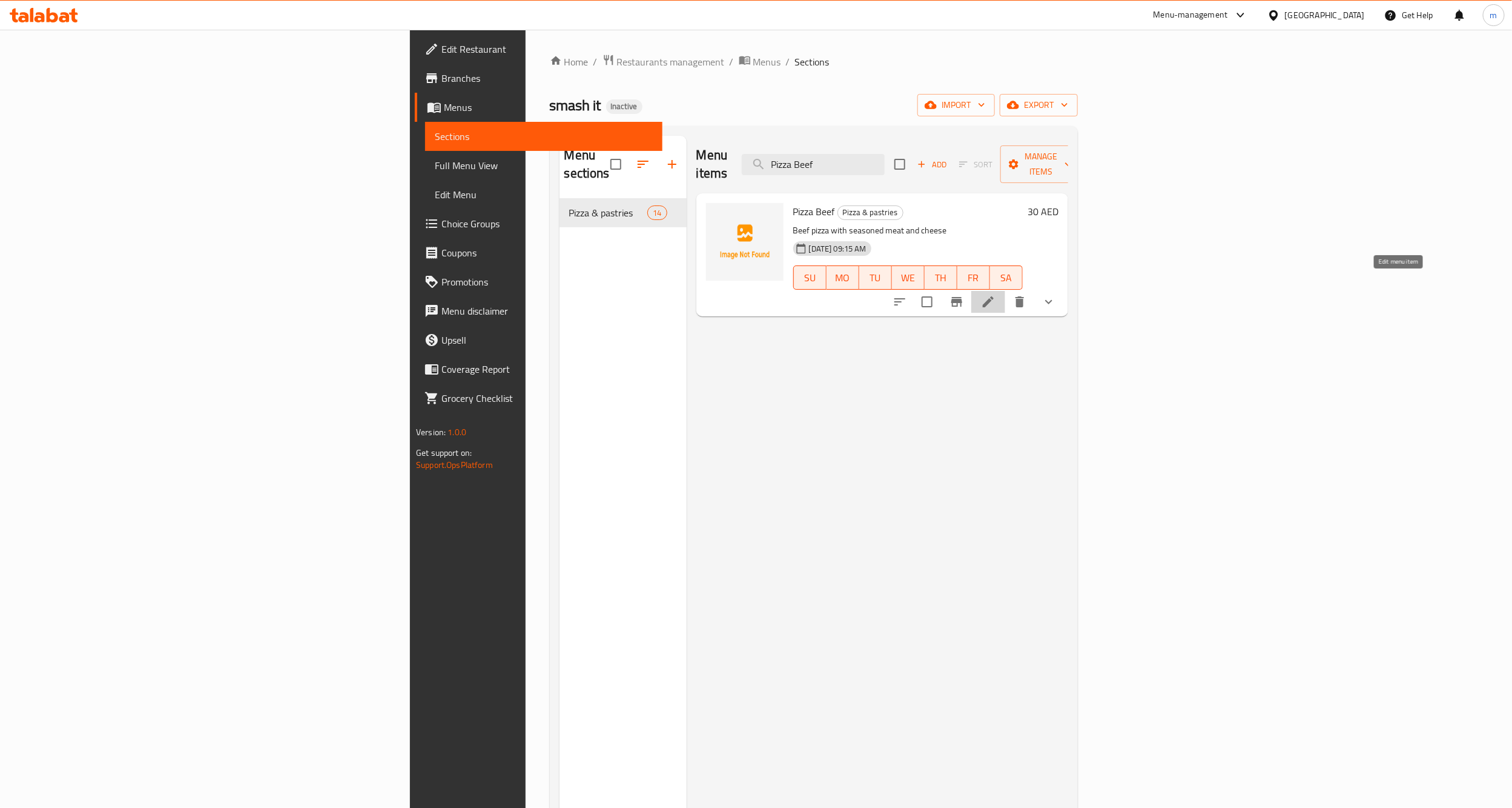
click at [996, 294] on icon at bounding box center [988, 301] width 15 height 15
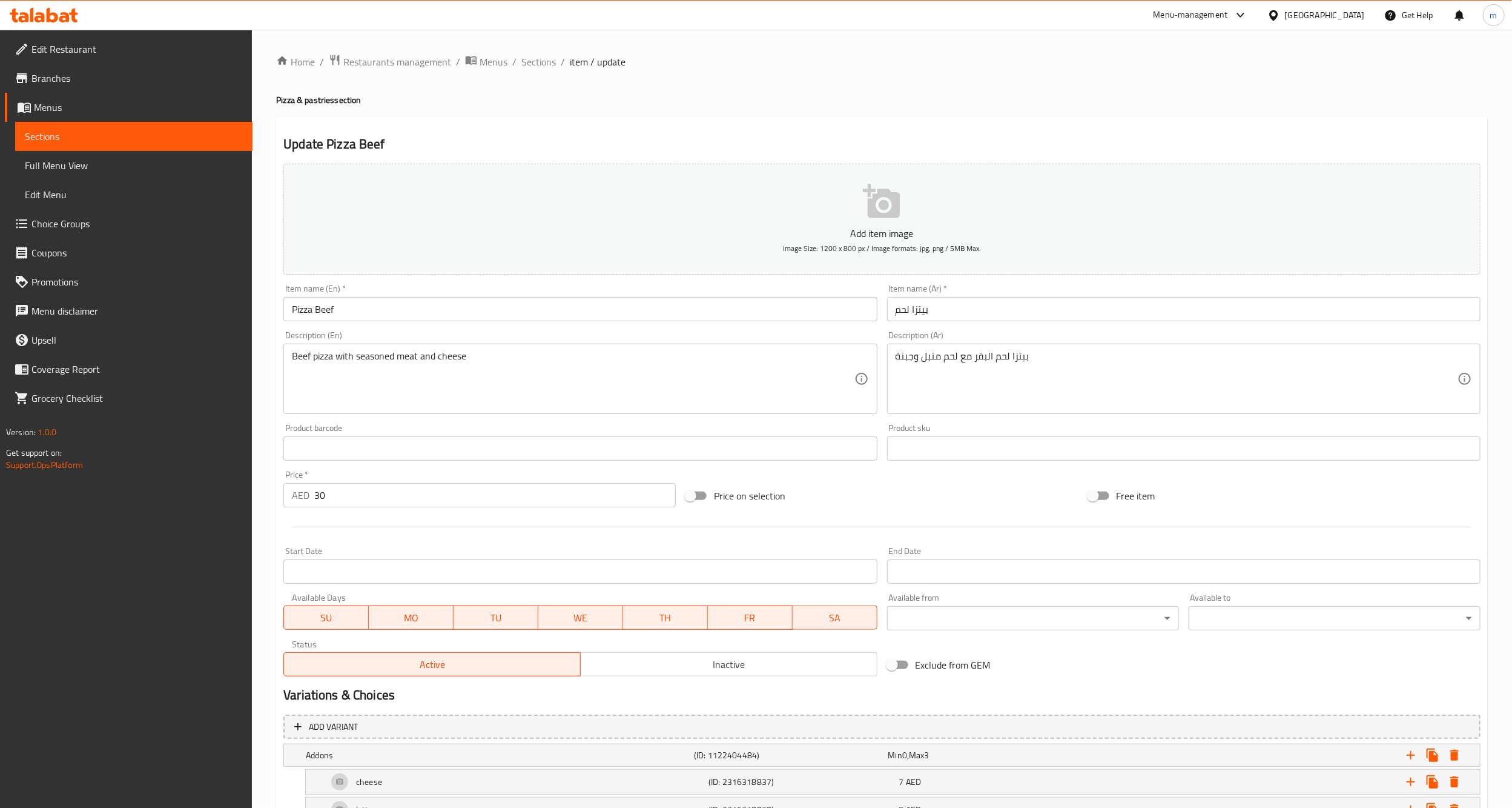
click at [974, 312] on input "بيتزا لحم" at bounding box center [1184, 309] width 594 height 25
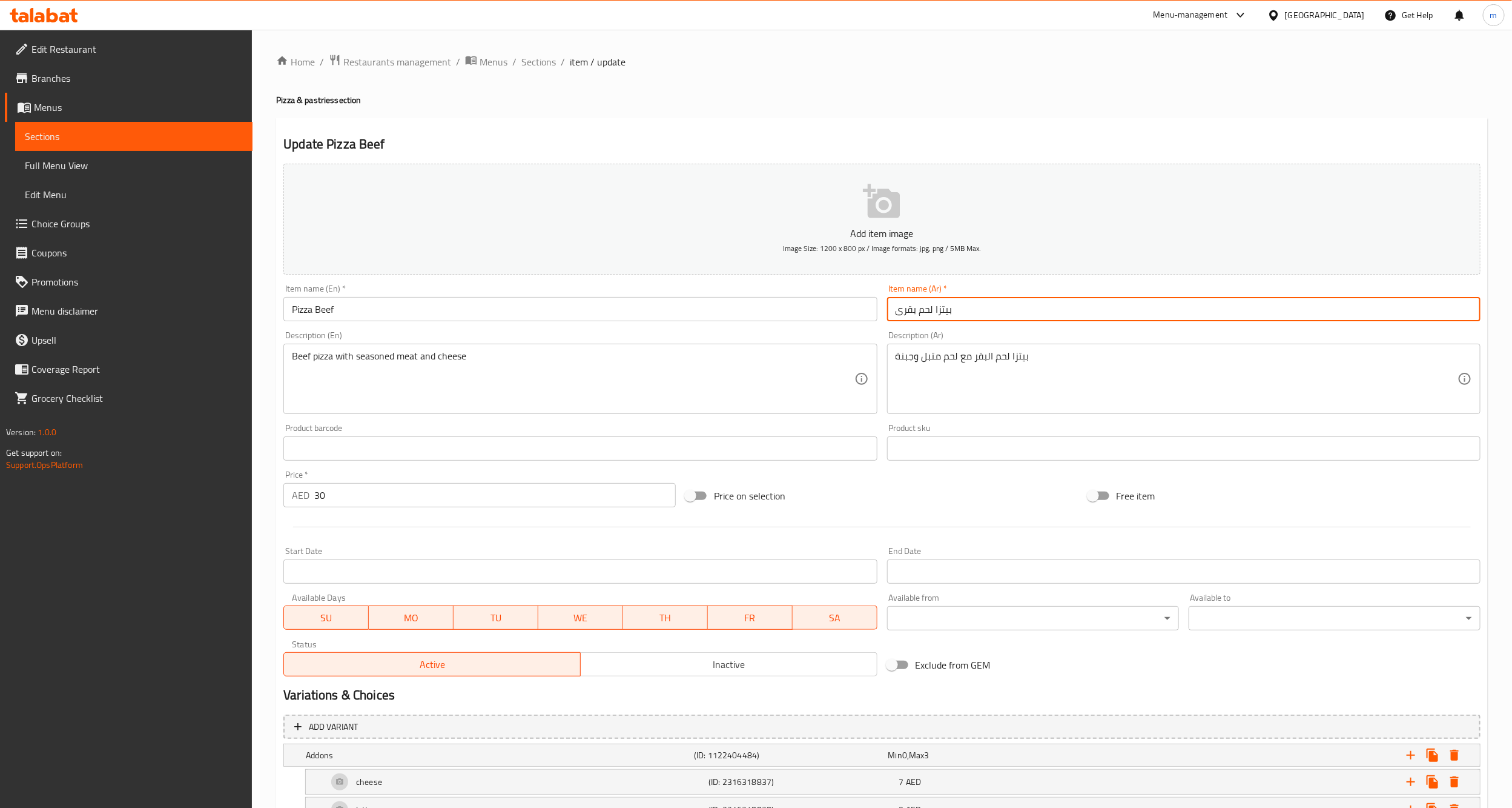
type input "بيتزا لحم بقرى"
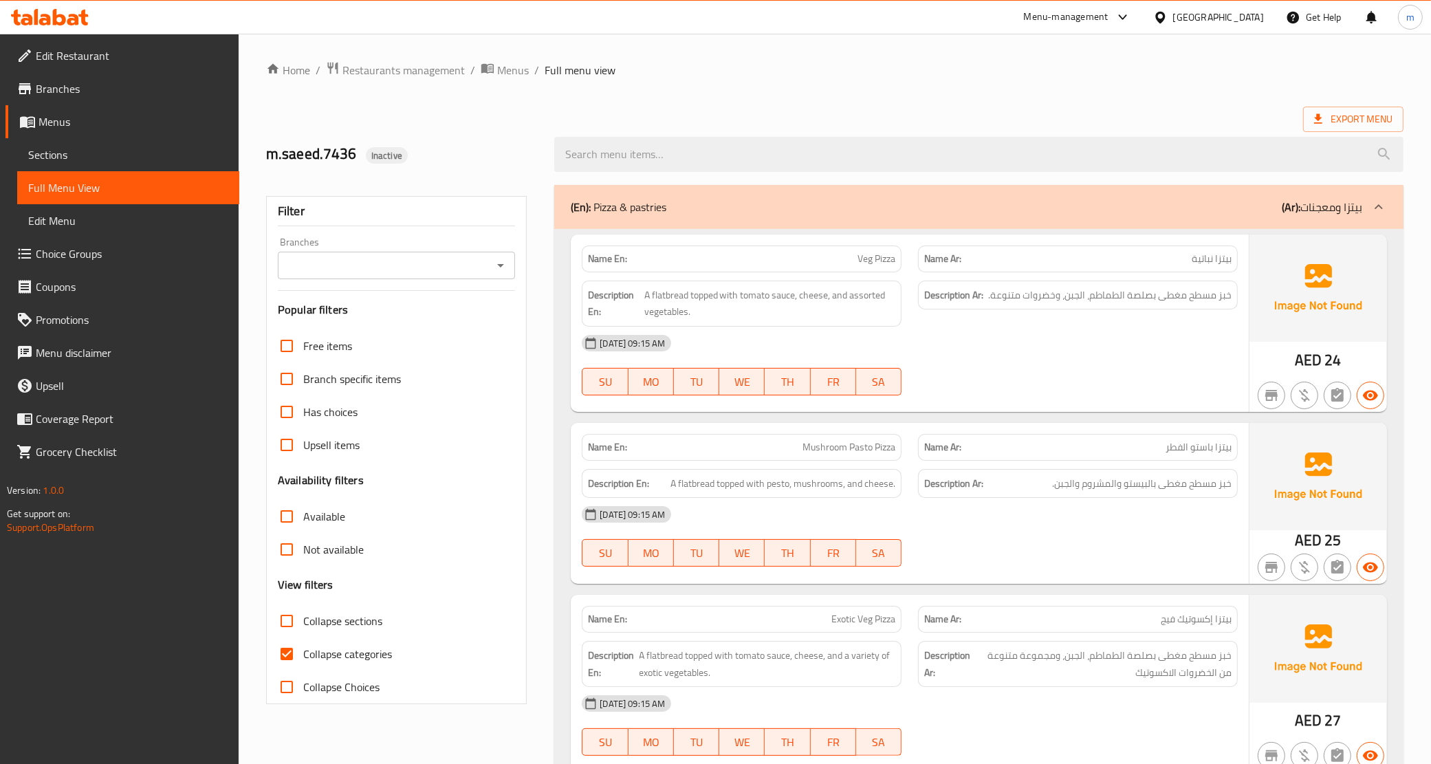
click at [287, 657] on input "Collapse categories" at bounding box center [286, 654] width 33 height 33
checkbox input "false"
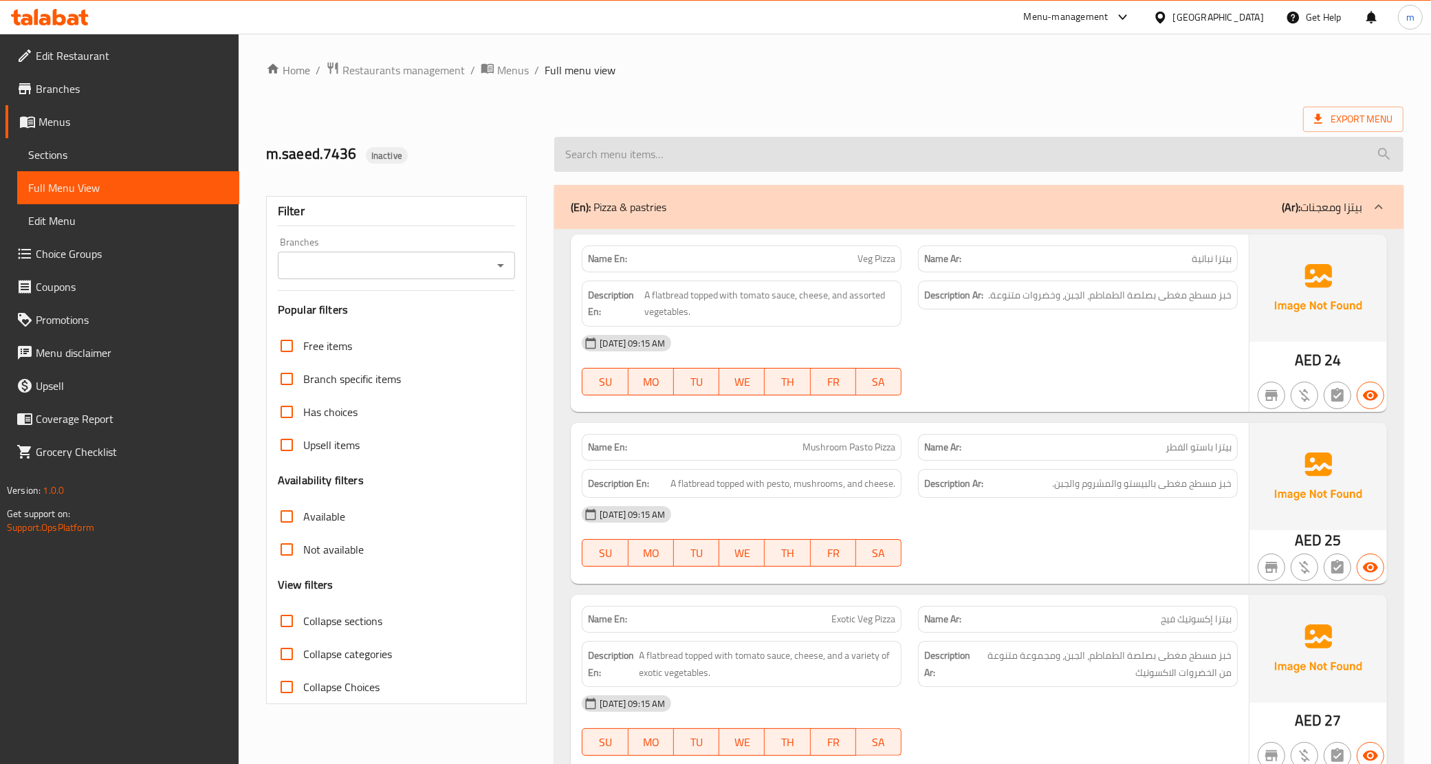
click at [655, 166] on input "search" at bounding box center [978, 154] width 849 height 35
paste input "Pizza Beef"
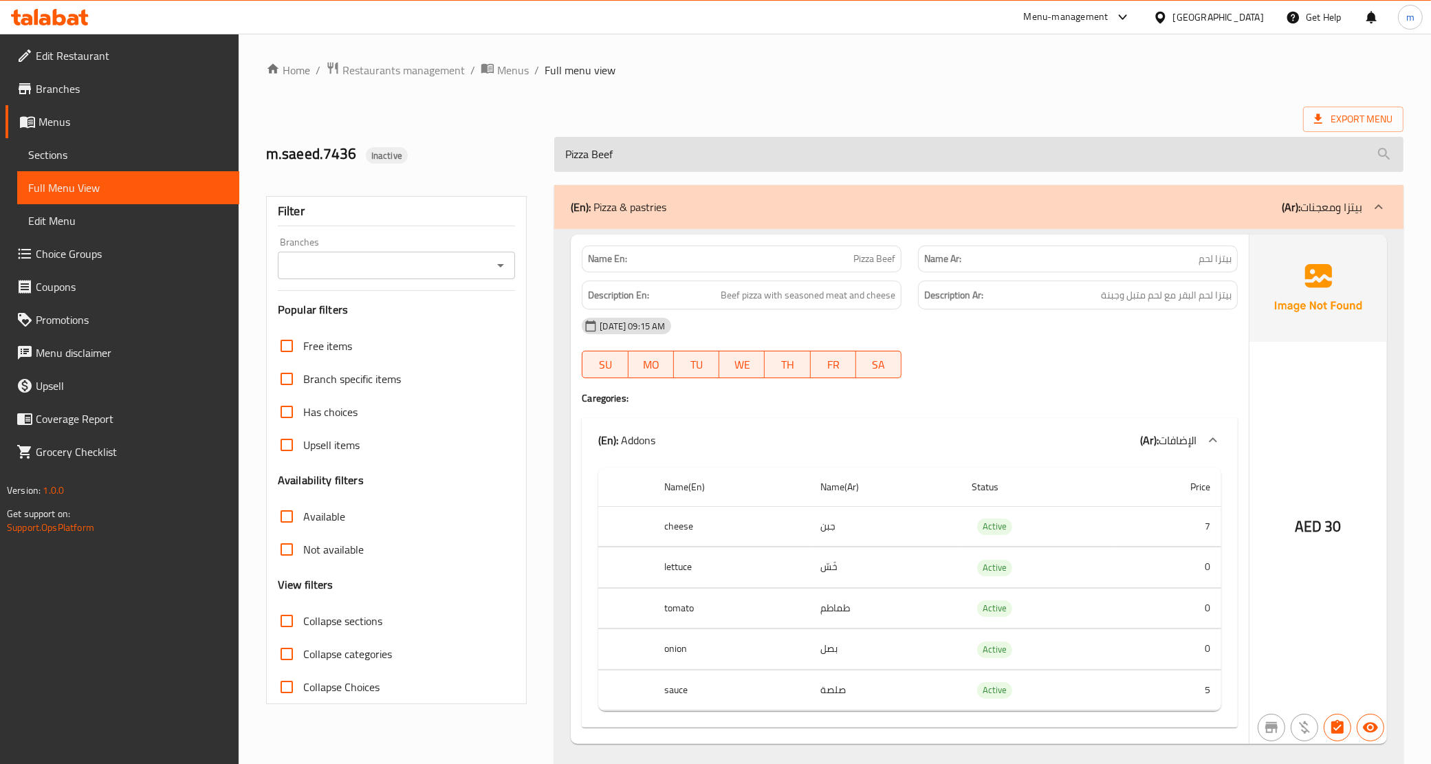
type input "Pizza Beef"
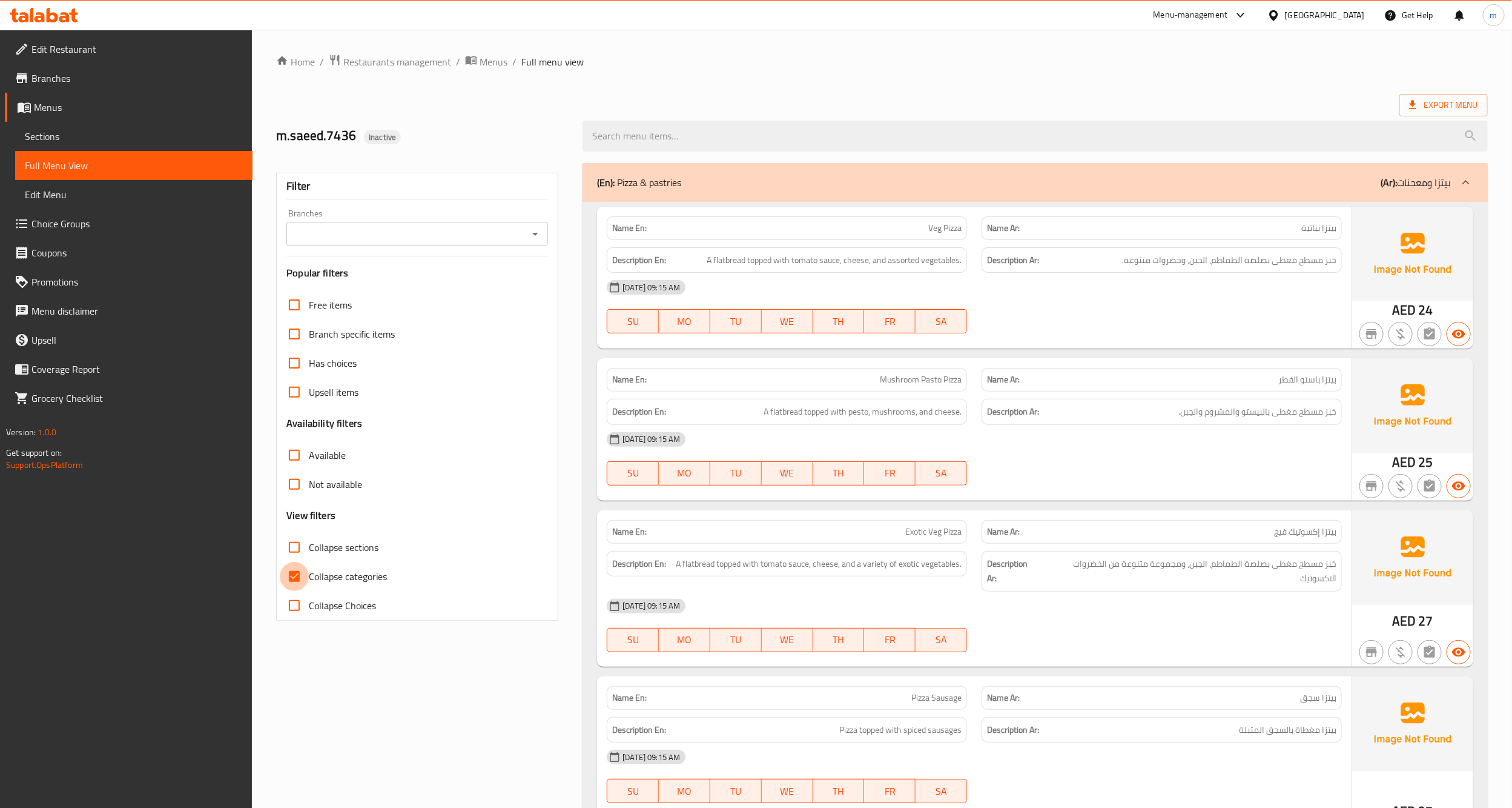
click at [292, 574] on input "Collapse categories" at bounding box center [294, 576] width 29 height 29
checkbox input "false"
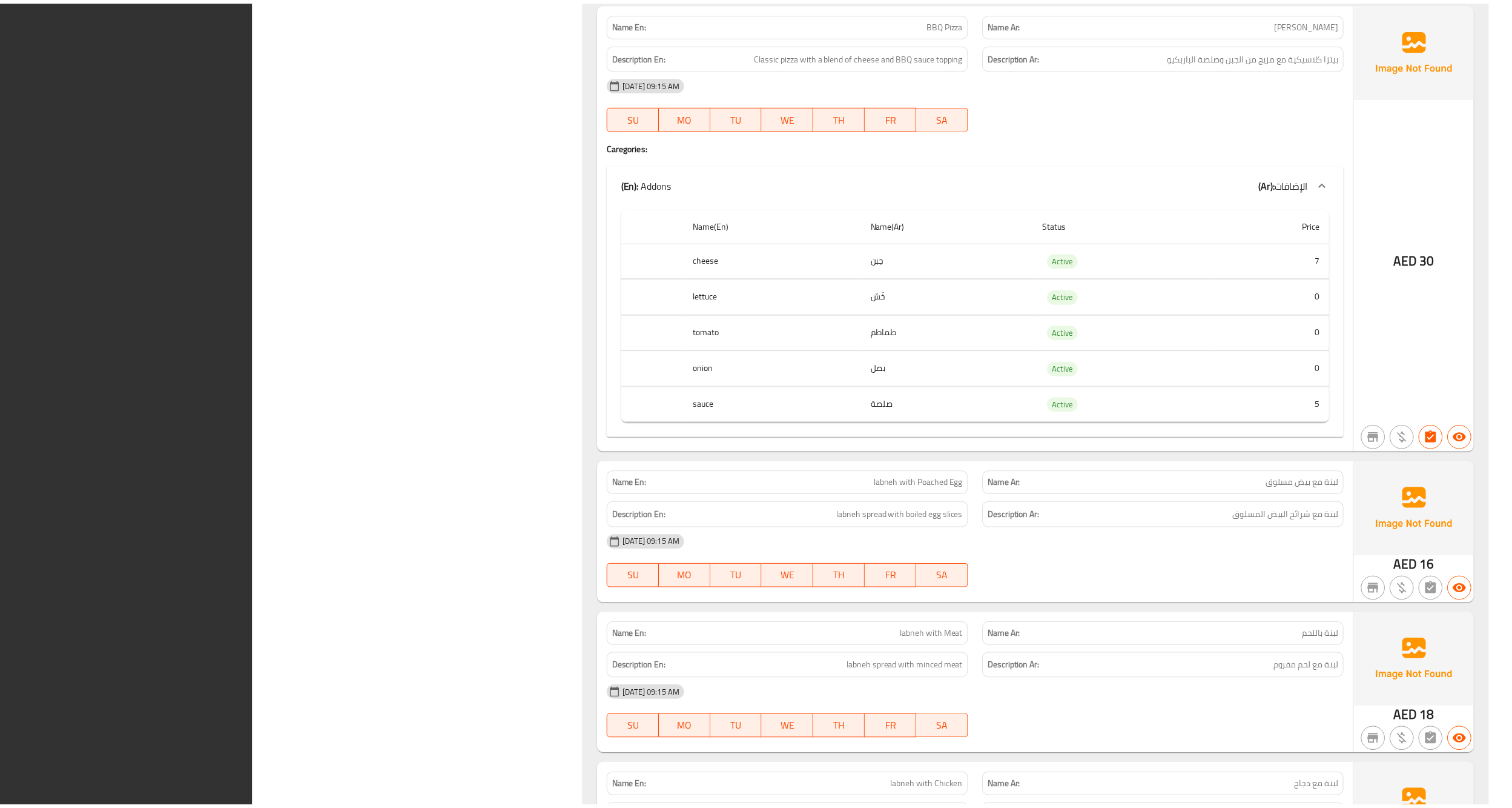
scroll to position [3750, 0]
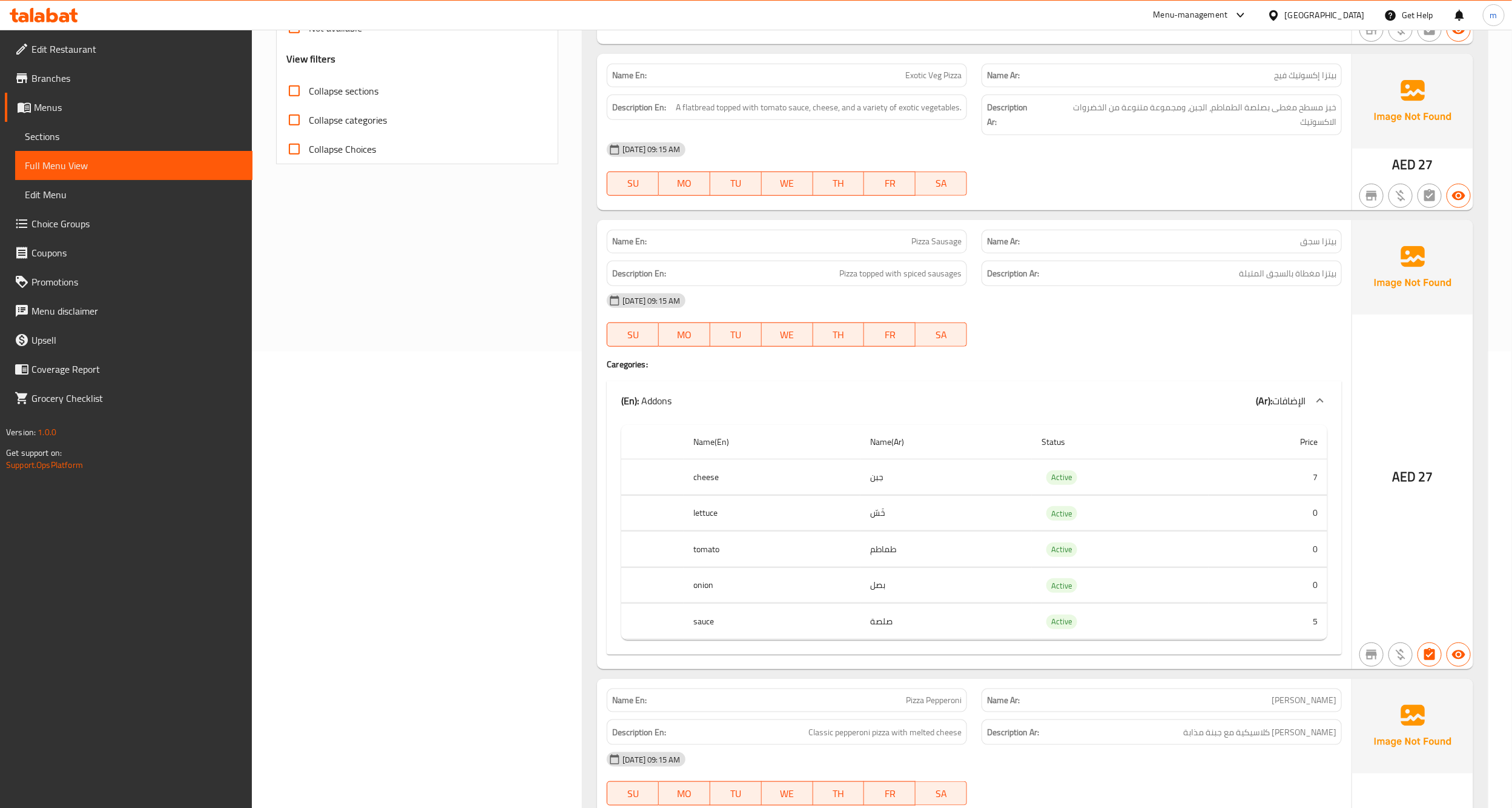
scroll to position [0, 0]
